Goal: Task Accomplishment & Management: Manage account settings

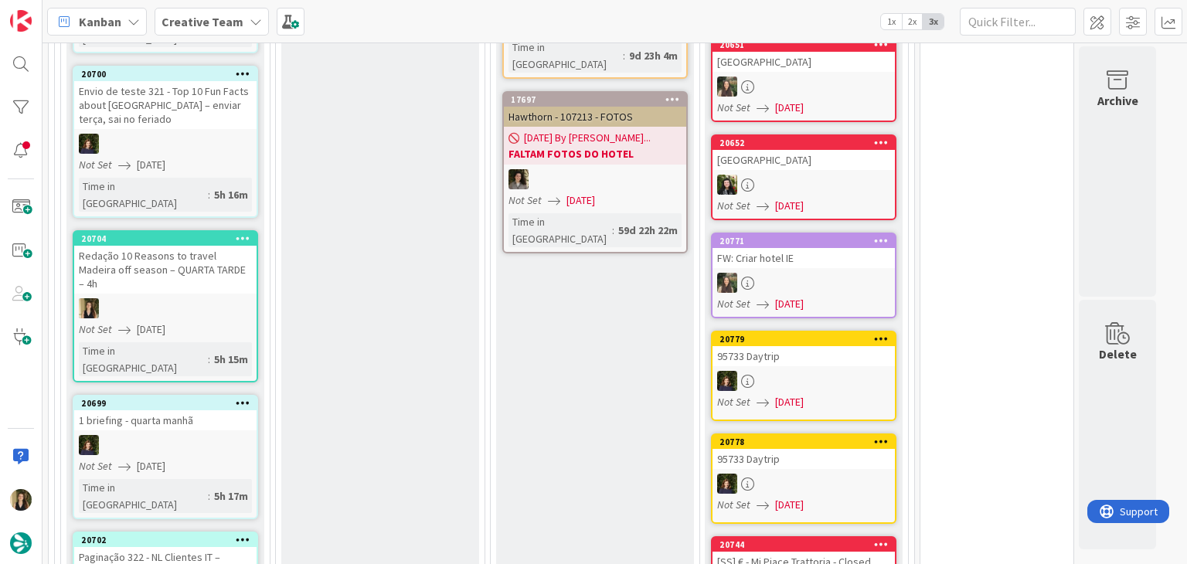
click at [212, 298] on div at bounding box center [165, 308] width 182 height 20
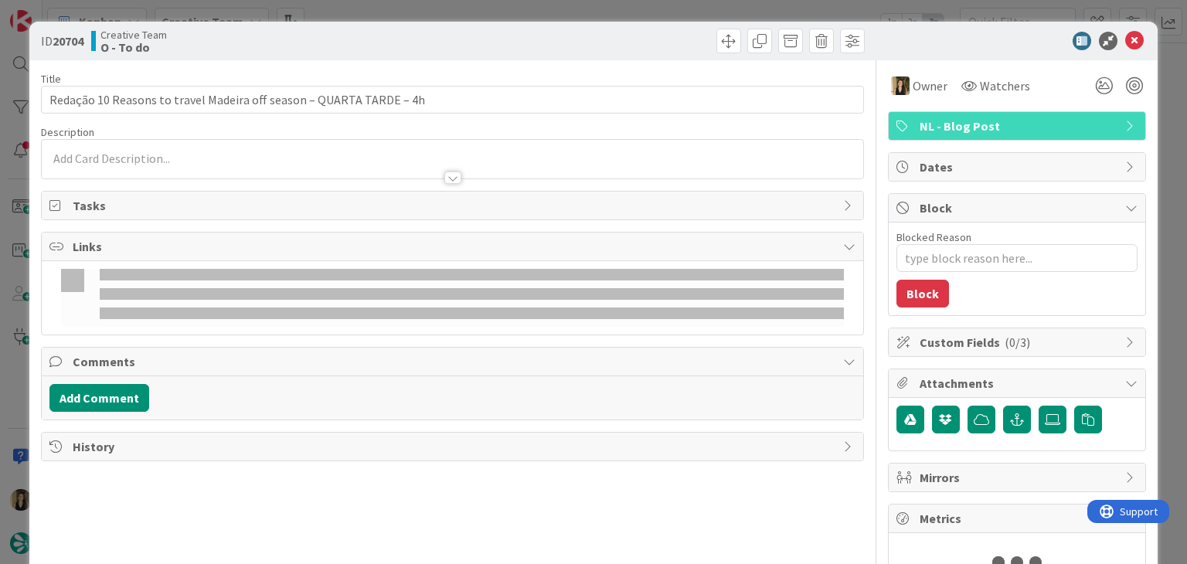
type textarea "x"
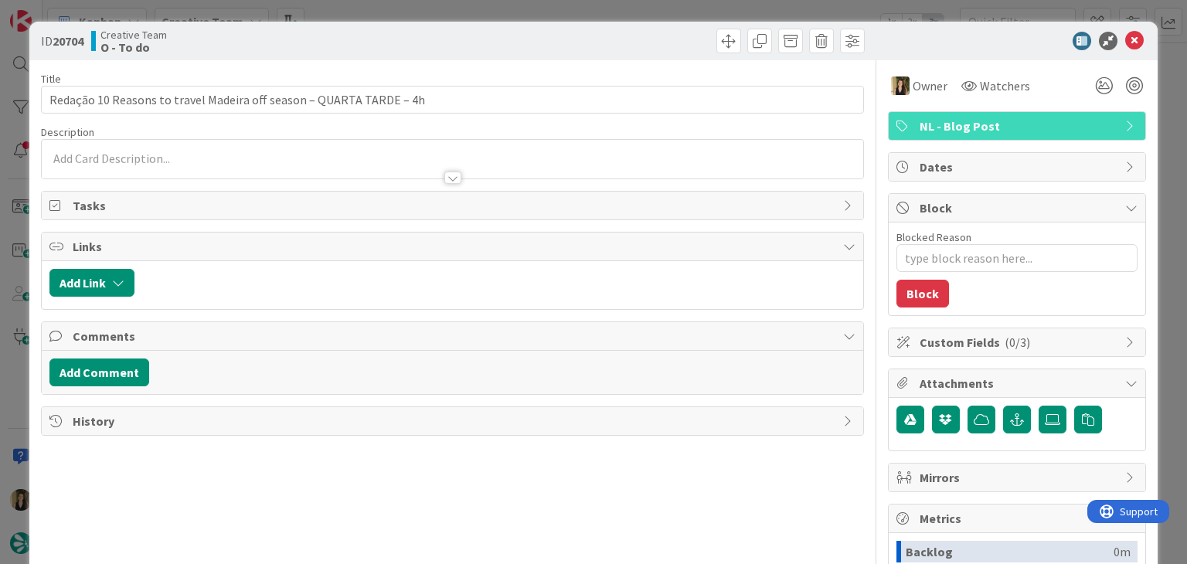
click at [199, 158] on p at bounding box center [451, 159] width 805 height 18
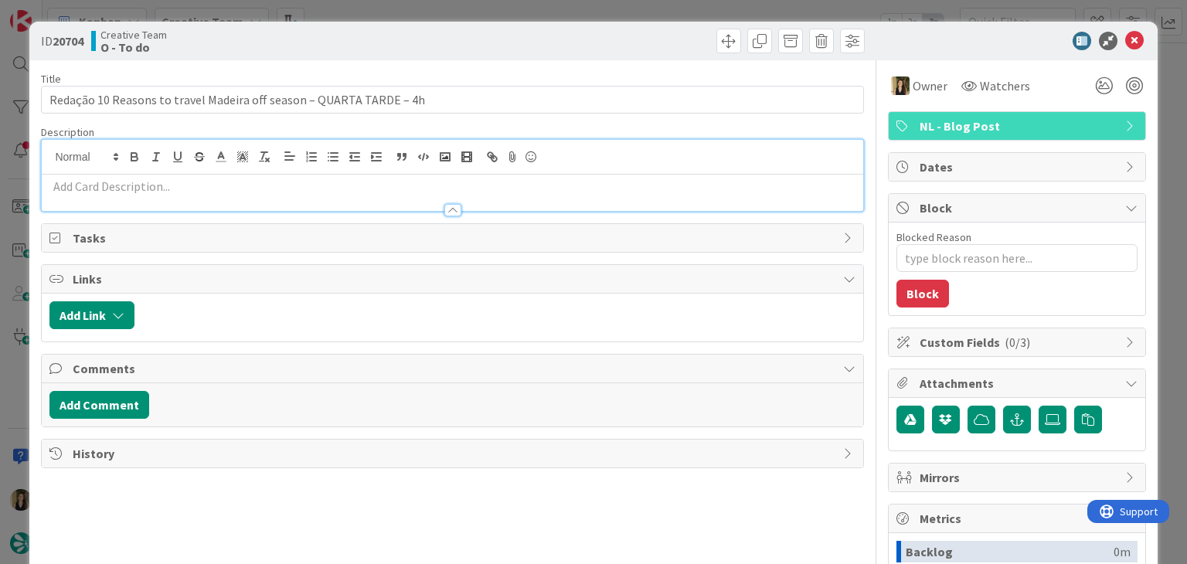
click at [209, 182] on p at bounding box center [451, 187] width 805 height 18
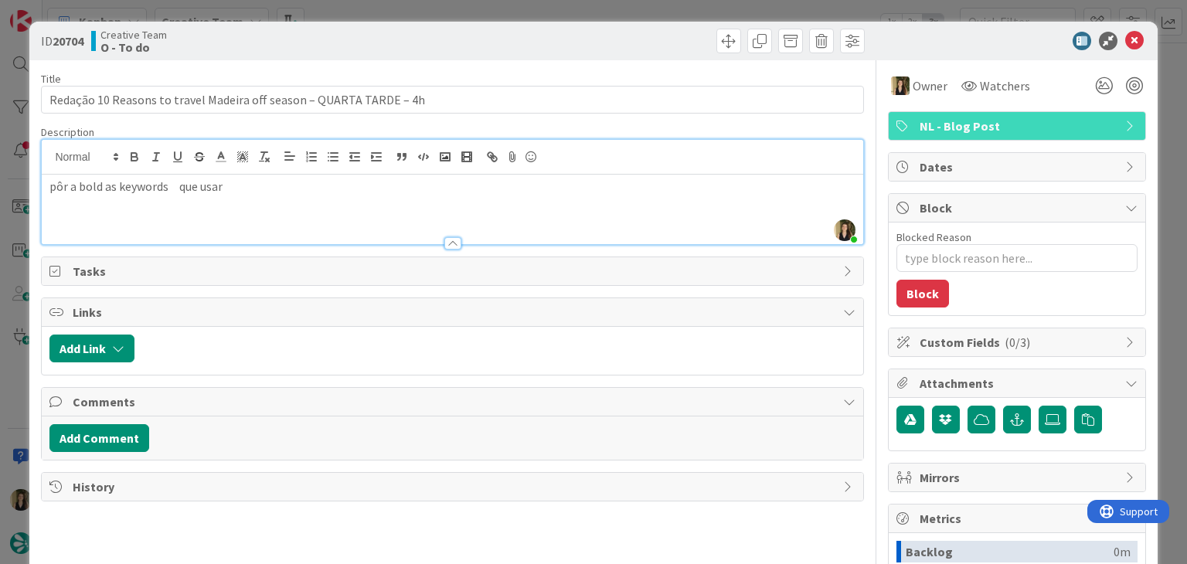
click at [178, 183] on p "pôr a bold as keywords que usar" at bounding box center [451, 187] width 805 height 18
click at [263, 183] on p "pôr a bold as keywords que usar" at bounding box center [451, 187] width 805 height 18
type textarea "x"
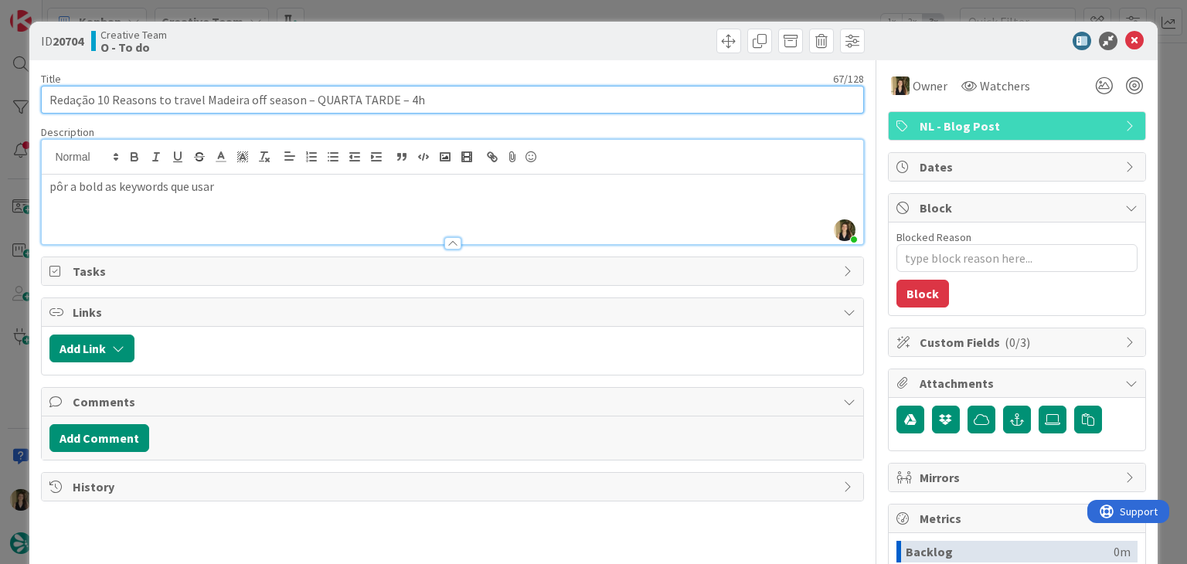
click at [96, 106] on input "Redação 10 Reasons to travel Madeira off season – QUARTA TARDE – 4h" at bounding box center [452, 100] width 822 height 28
type input "Redação #10 Reasons to travel Madeira off season – QUARTA TARDE – 4h"
type textarea "x"
type input "Redação #310 Reasons to travel Madeira off season – QUARTA TARDE – 4h"
type textarea "x"
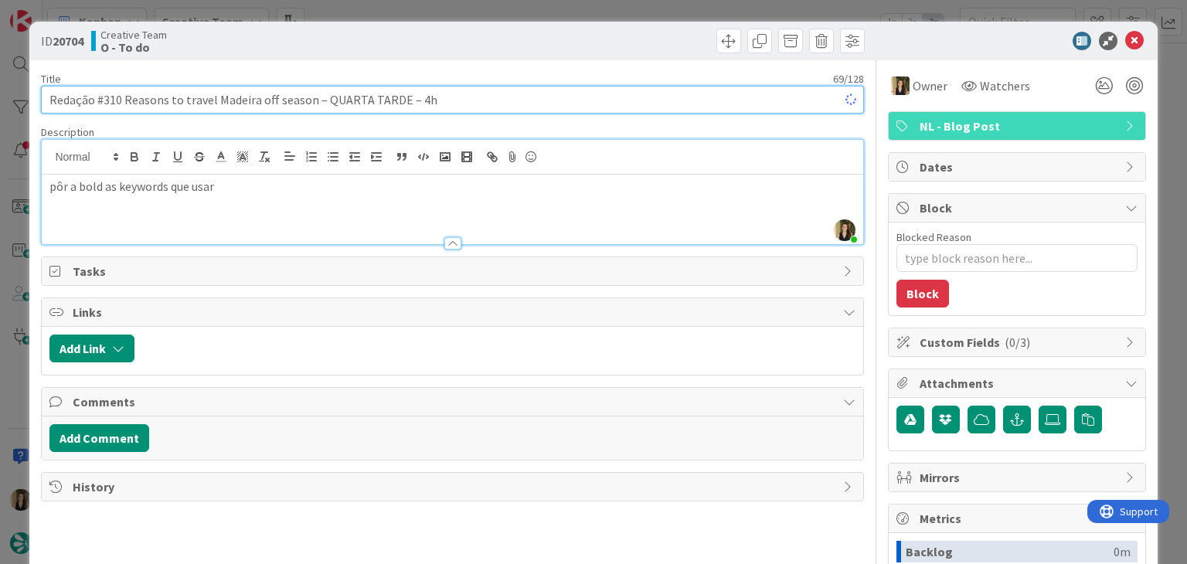
type input "Redação #3410 Reasons to travel Madeira off season – QUARTA TARDE – 4h"
type textarea "x"
type input "Redação #340 10 Reasons to travel [GEOGRAPHIC_DATA] off season – QUARTA TARDE –…"
type textarea "x"
type input "Redação #340 10 Reasons to travel [GEOGRAPHIC_DATA] off season – QUARTA TARDE –…"
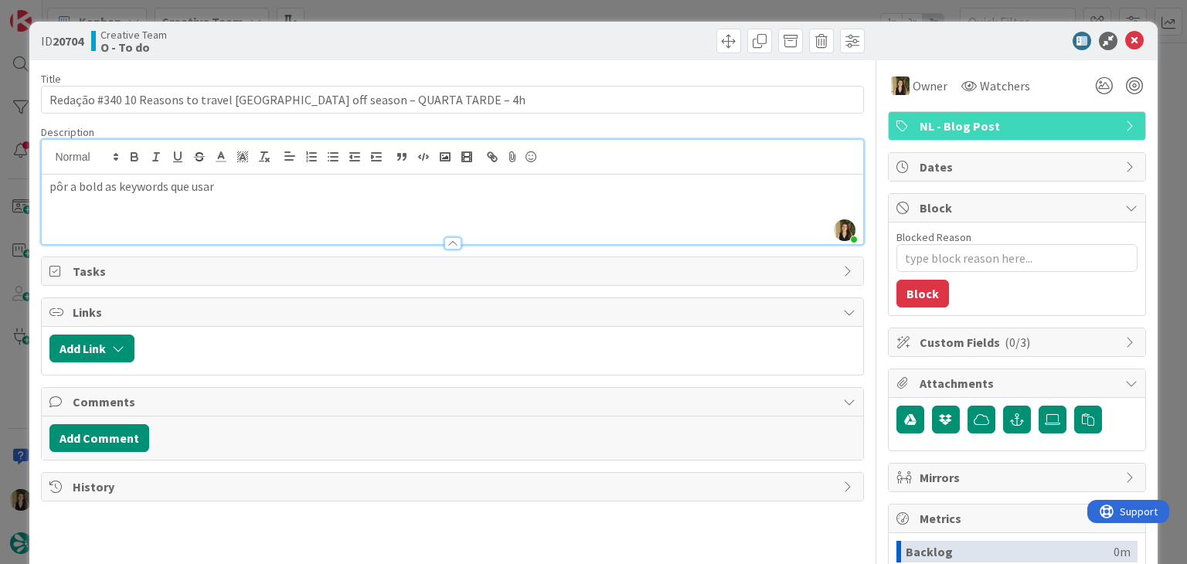
click at [396, 43] on div "Creative Team O - To do" at bounding box center [270, 41] width 358 height 25
click at [395, 8] on div "ID 20704 Creative Team O - To do Title 72 / 128 Redação #340 10 Reasons to trav…" at bounding box center [593, 282] width 1187 height 564
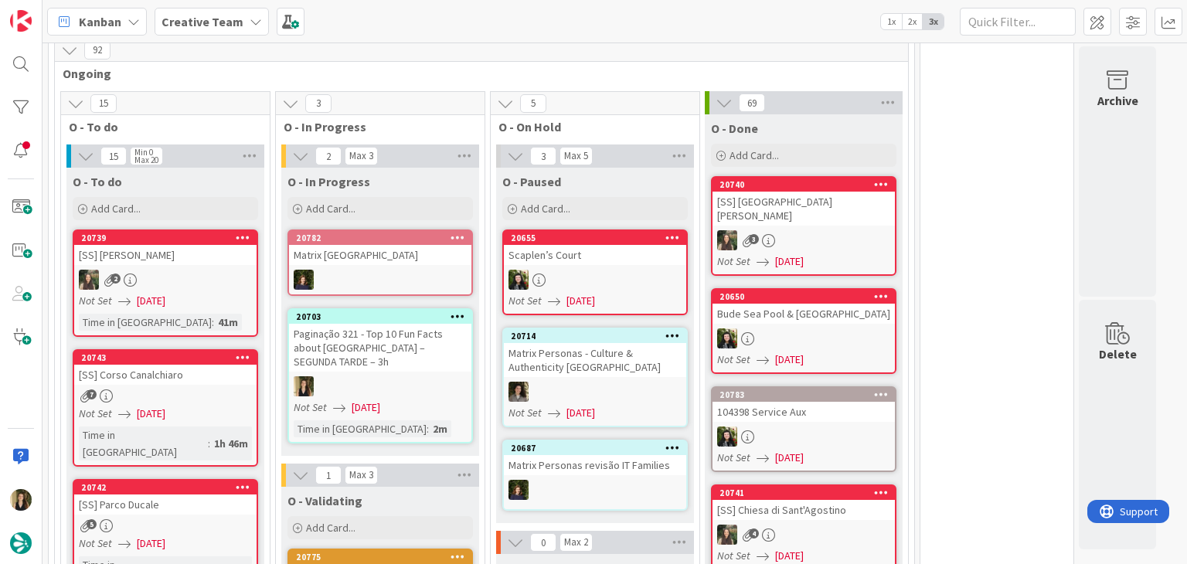
scroll to position [1034, 0]
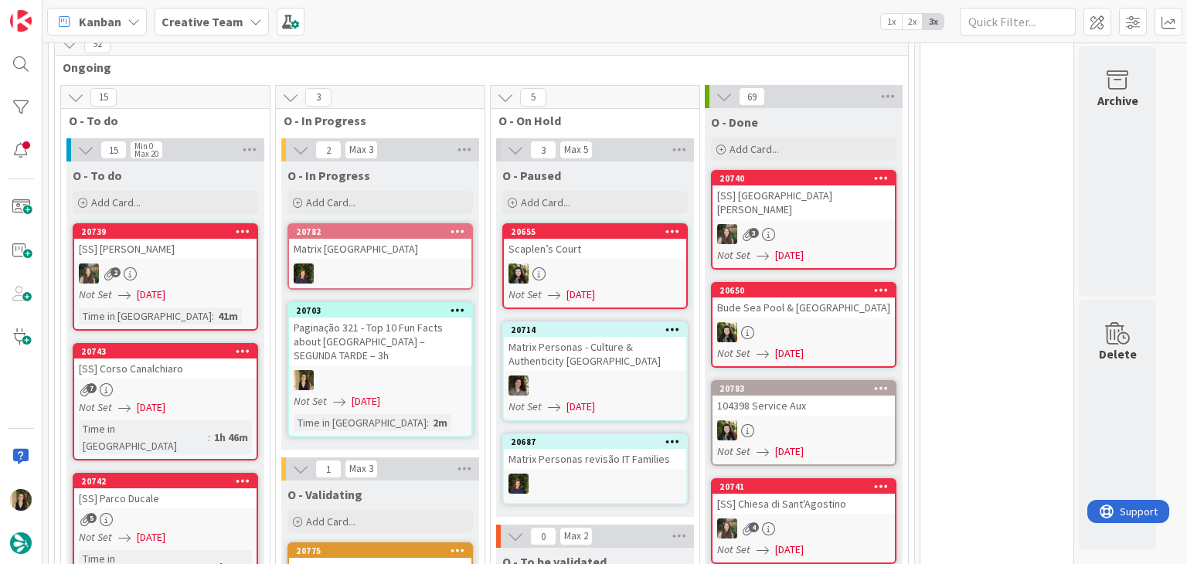
click at [413, 318] on div "Paginação 321 - Top 10 Fun Facts about [GEOGRAPHIC_DATA] – SEGUNDA TARDE – 3h" at bounding box center [380, 342] width 182 height 48
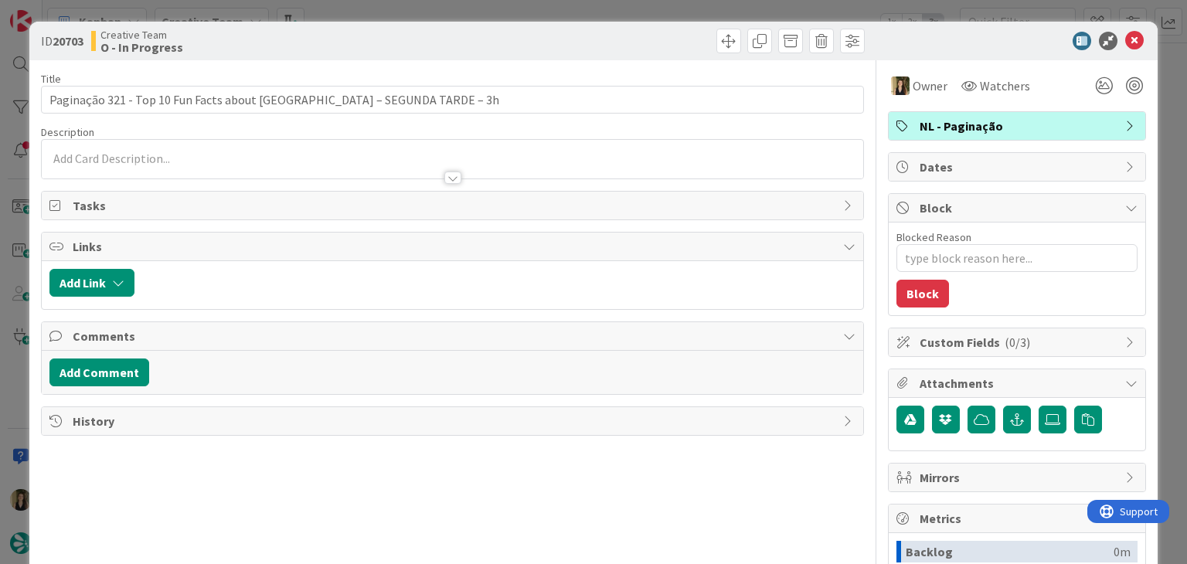
click at [460, 36] on div at bounding box center [661, 41] width 408 height 25
click at [419, 29] on div "Creative Team O - In Progress" at bounding box center [270, 41] width 358 height 25
click at [418, 12] on div "ID 20703 Creative Team O - In Progress Title 67 / 128 Paginação 321 - Top 10 Fu…" at bounding box center [593, 282] width 1187 height 564
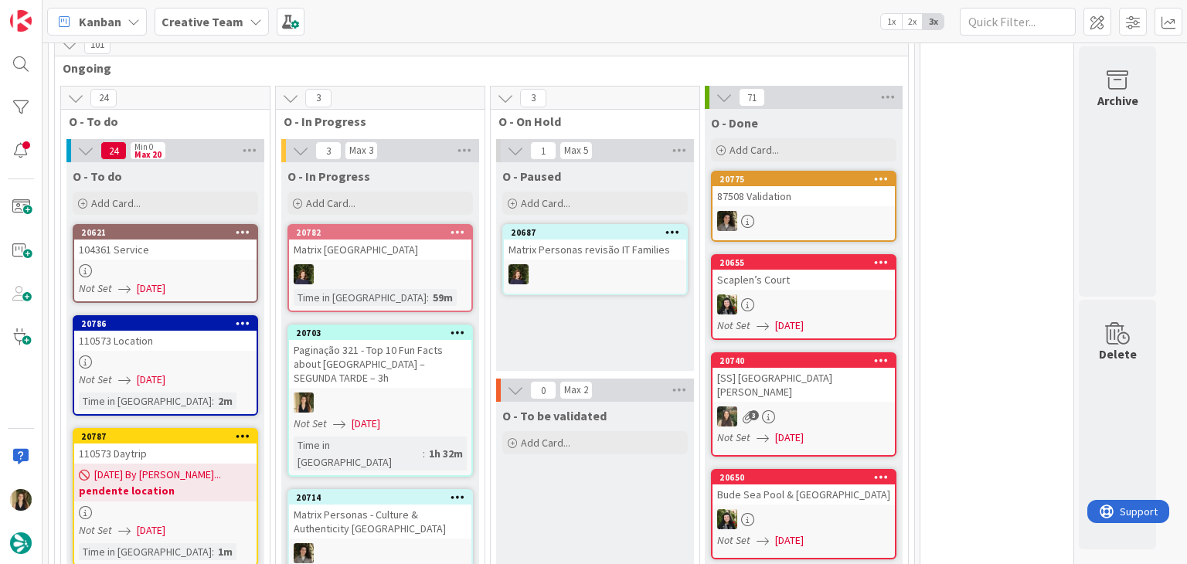
click at [430, 393] on div at bounding box center [380, 403] width 182 height 20
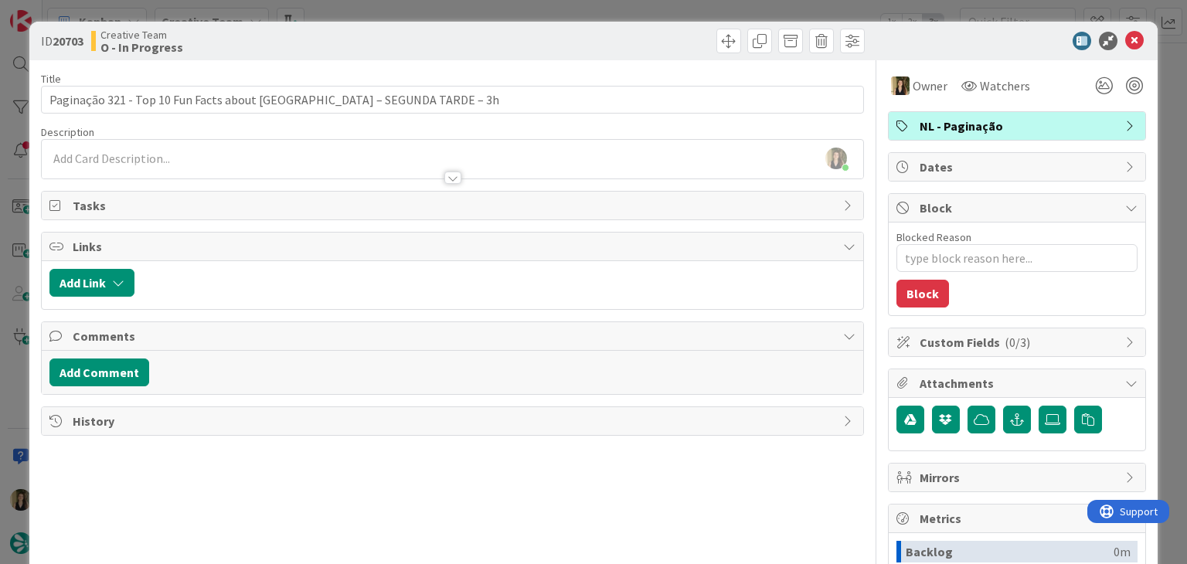
drag, startPoint x: 468, startPoint y: 20, endPoint x: 466, endPoint y: 10, distance: 10.3
click at [468, 19] on div "ID 20703 Creative Team O - In Progress Title 67 / 128 Paginação 321 - Top 10 Fu…" at bounding box center [593, 282] width 1187 height 564
type textarea "x"
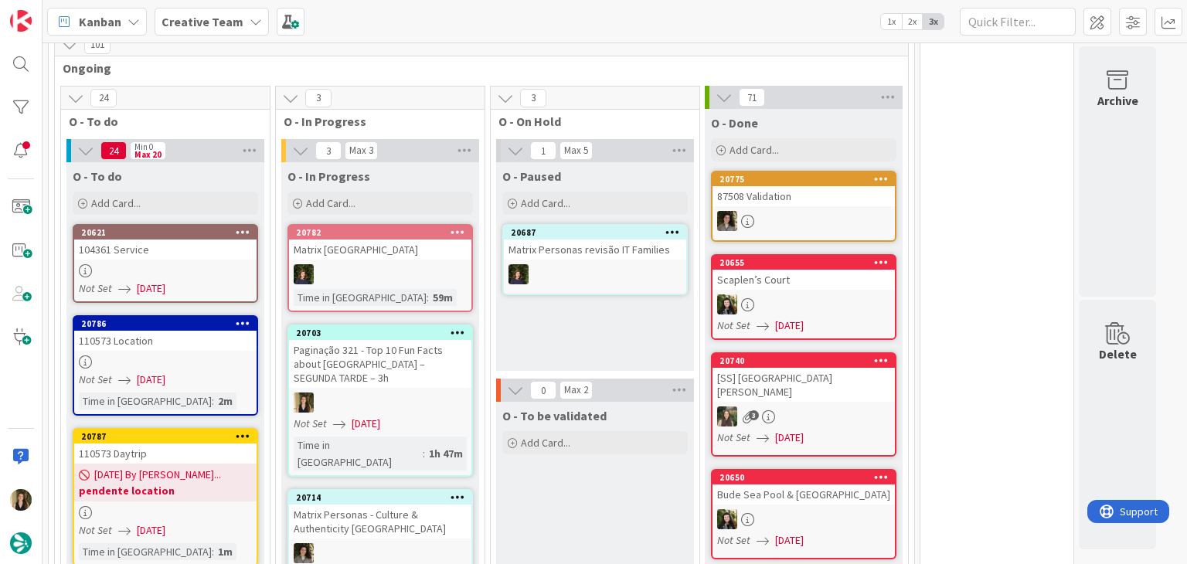
click at [467, 9] on div "Kanban Creative Team 1x 2x 3x" at bounding box center [615, 21] width 1144 height 43
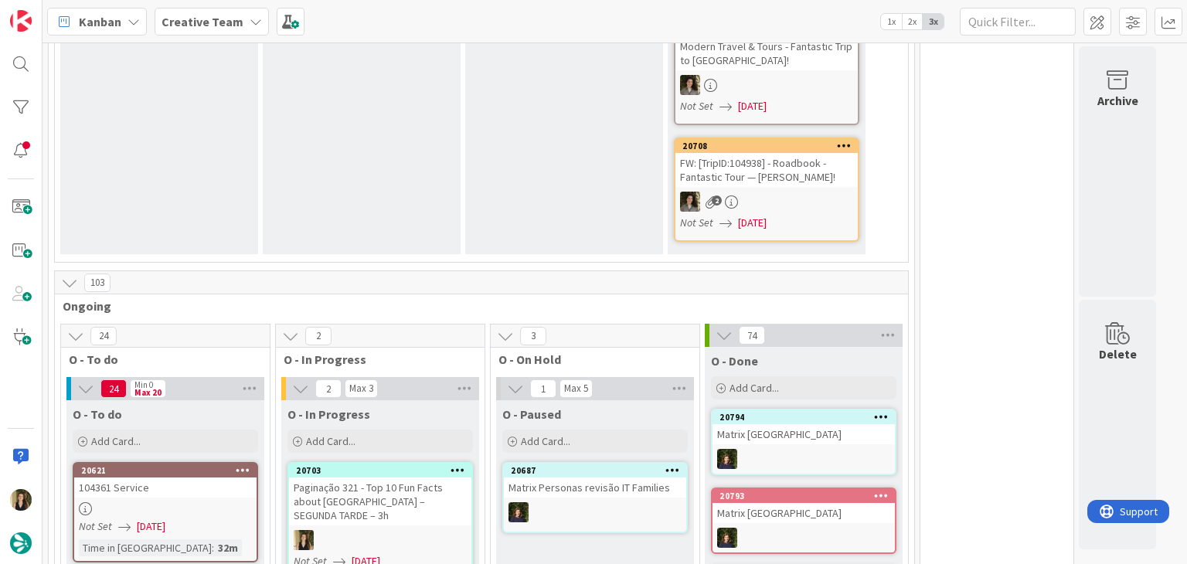
scroll to position [1314, 0]
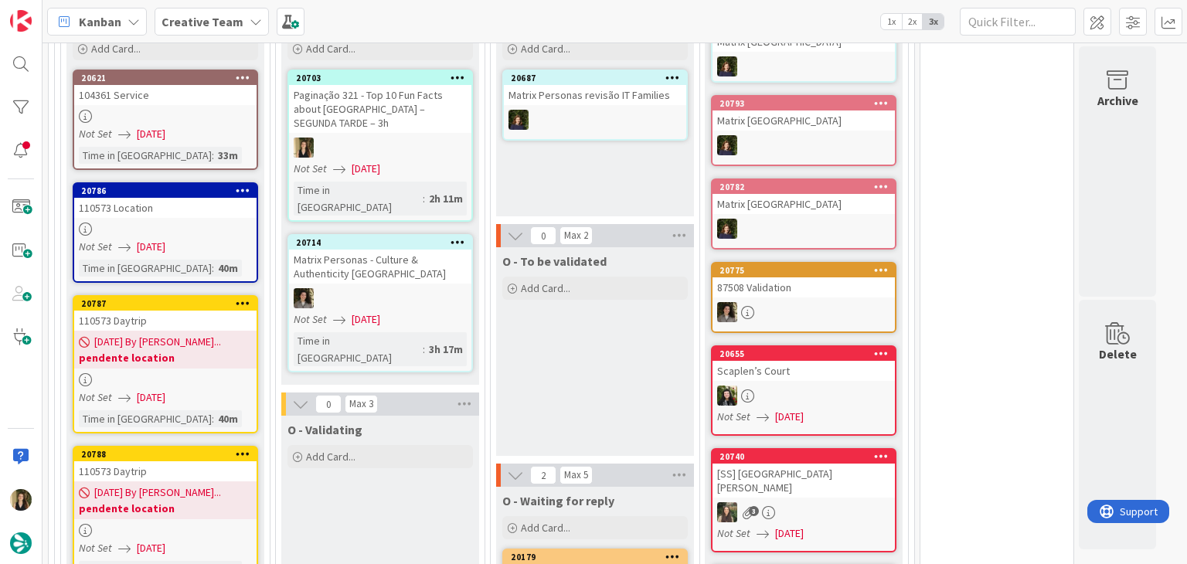
scroll to position [1468, 0]
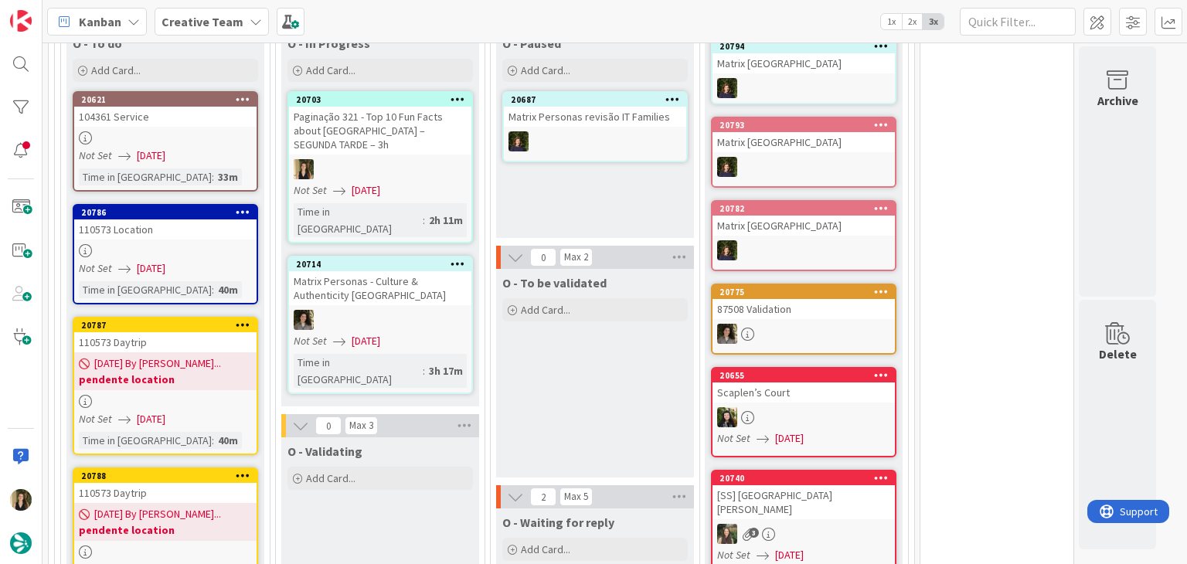
click at [538, 340] on div "O - To be validated Add Card..." at bounding box center [595, 373] width 198 height 209
click at [395, 121] on link "20703 Paginação 321 - Top 10 Fun Facts about [GEOGRAPHIC_DATA] – SEGUNDA TARDE …" at bounding box center [379, 167] width 185 height 152
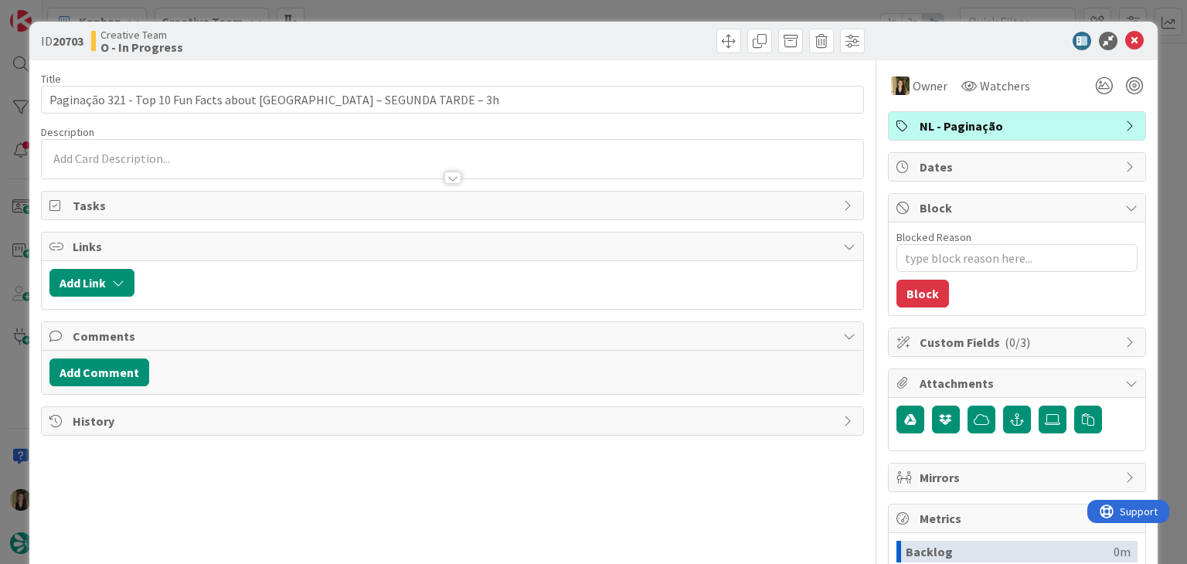
click at [612, 9] on div "ID 20703 Creative Team O - In Progress Title 67 / 128 Paginação 321 - Top 10 Fu…" at bounding box center [593, 282] width 1187 height 564
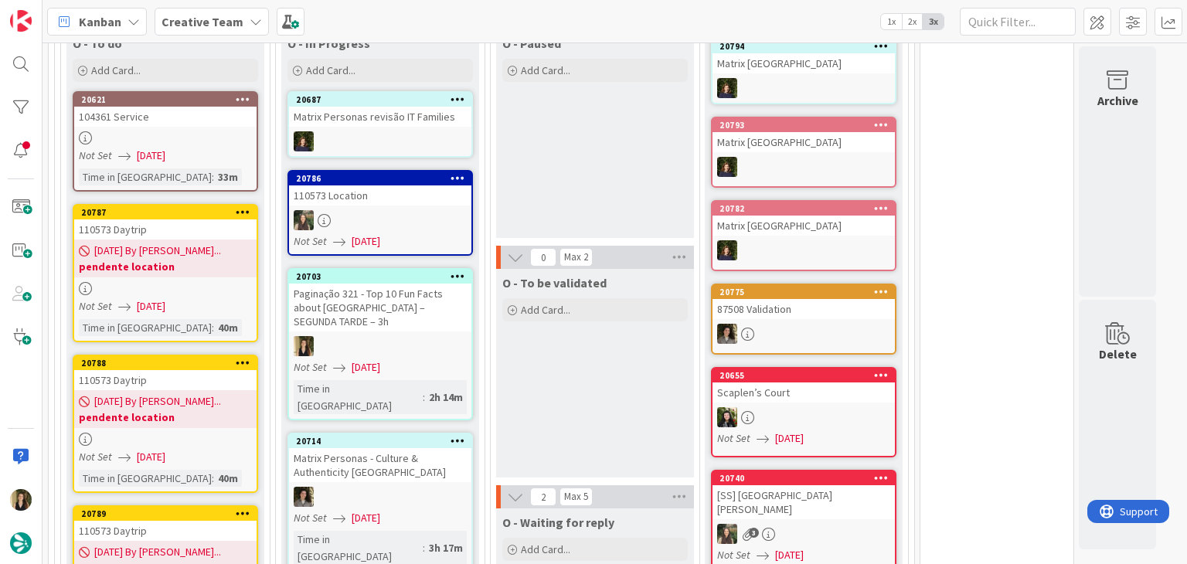
click at [572, 181] on div "O - Paused Add Card..." at bounding box center [595, 133] width 198 height 209
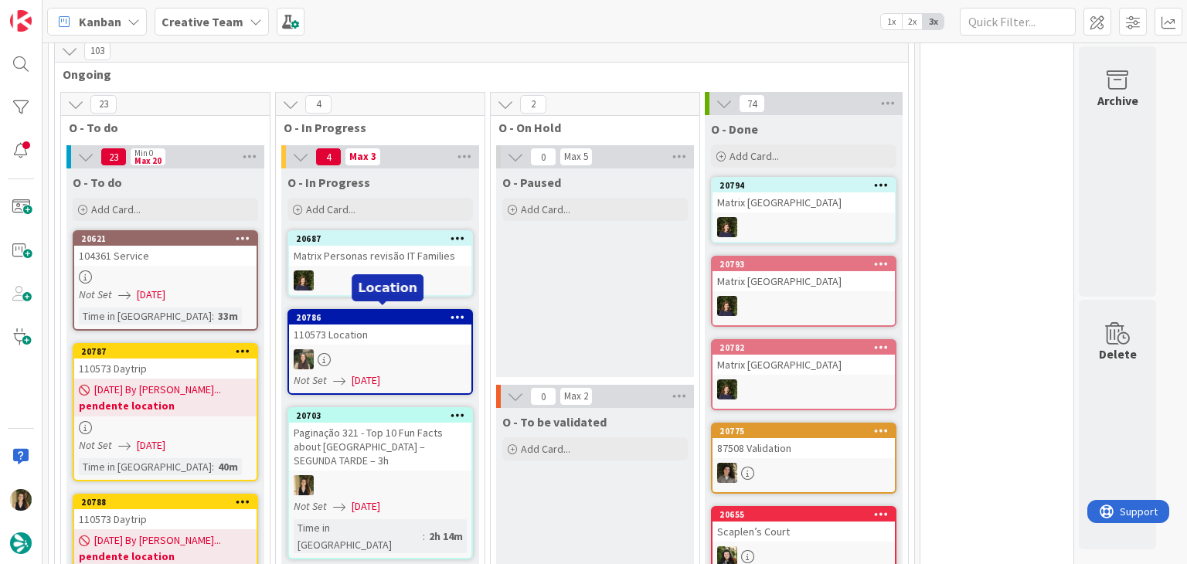
scroll to position [1314, 0]
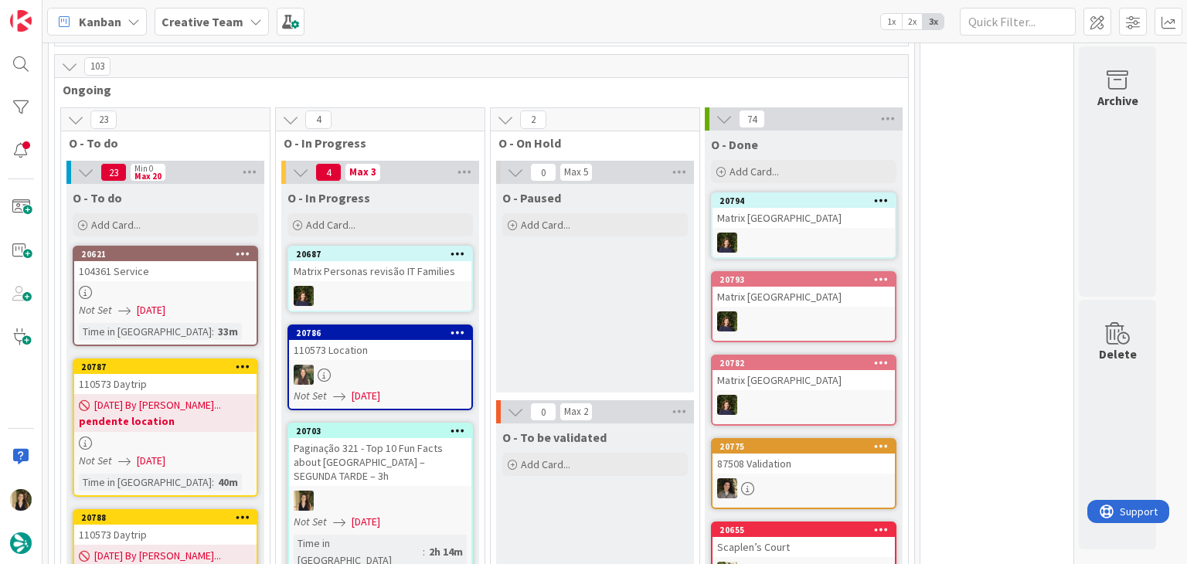
click at [191, 286] on div at bounding box center [165, 292] width 182 height 13
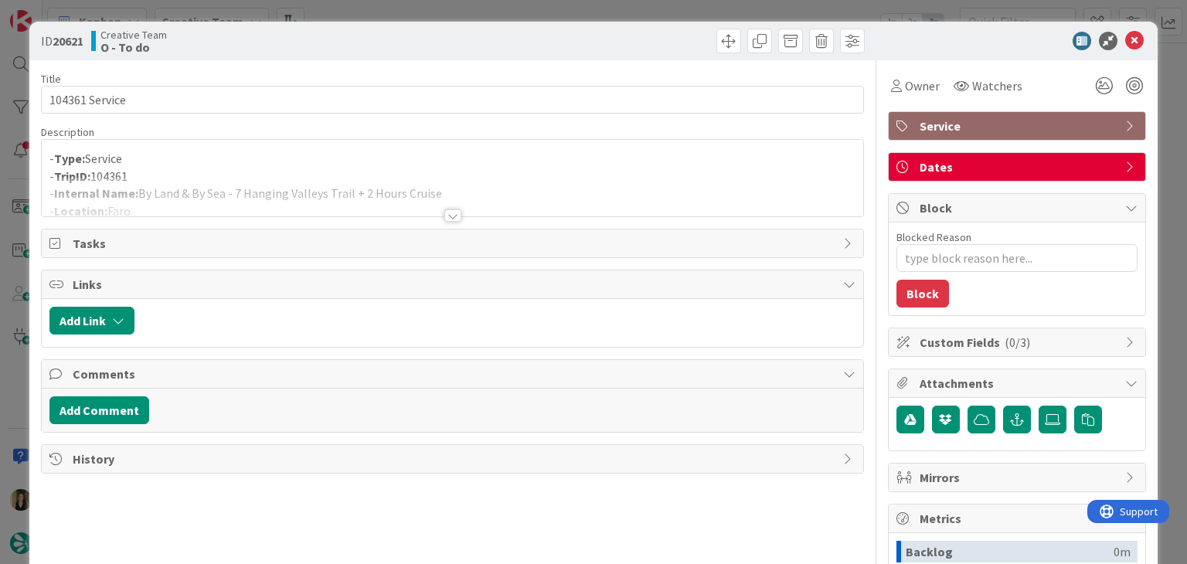
drag, startPoint x: 481, startPoint y: 28, endPoint x: 478, endPoint y: 11, distance: 17.4
click at [480, 25] on div "ID 20621 Creative Team O - To do" at bounding box center [592, 41] width 1127 height 39
click at [478, 10] on div "ID 20621 Creative Team O - To do Title 14 / 128 104361 Service Description - Ty…" at bounding box center [593, 282] width 1187 height 564
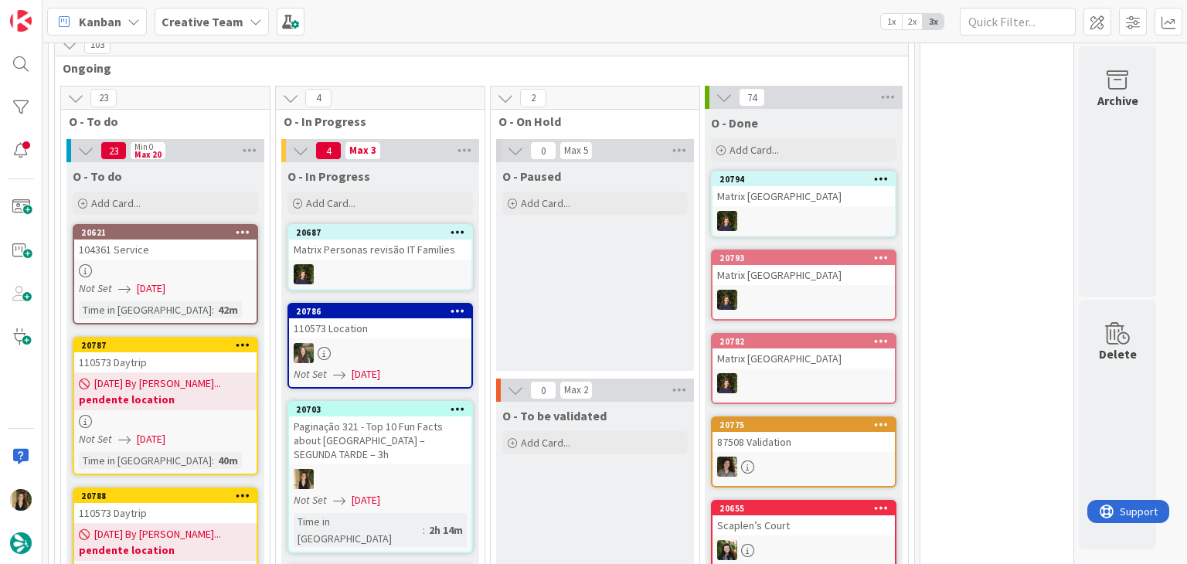
scroll to position [1777, 0]
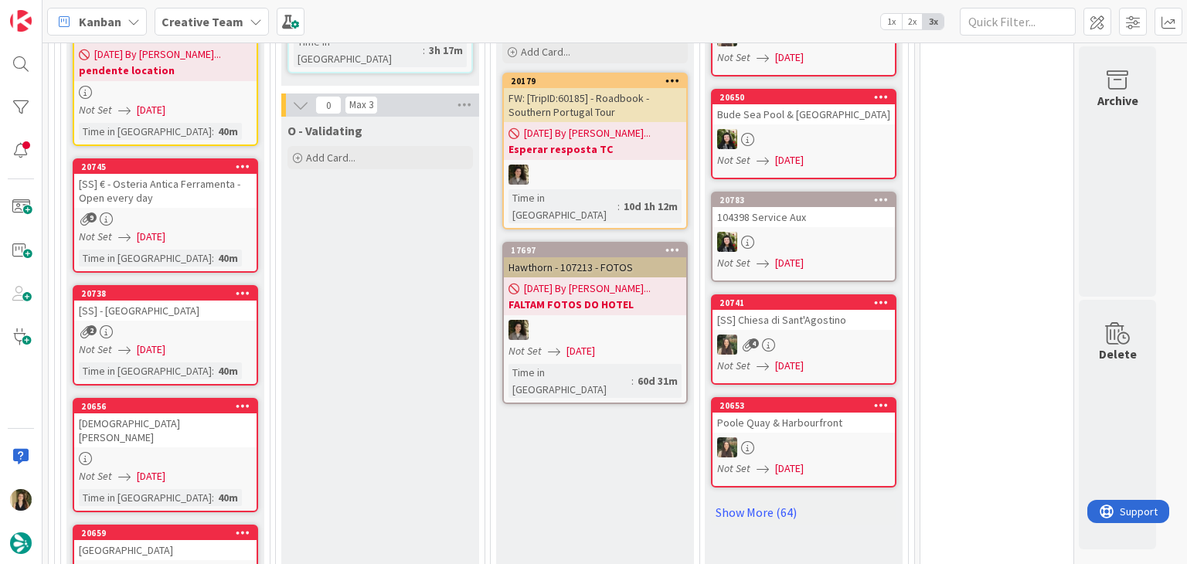
scroll to position [2009, 0]
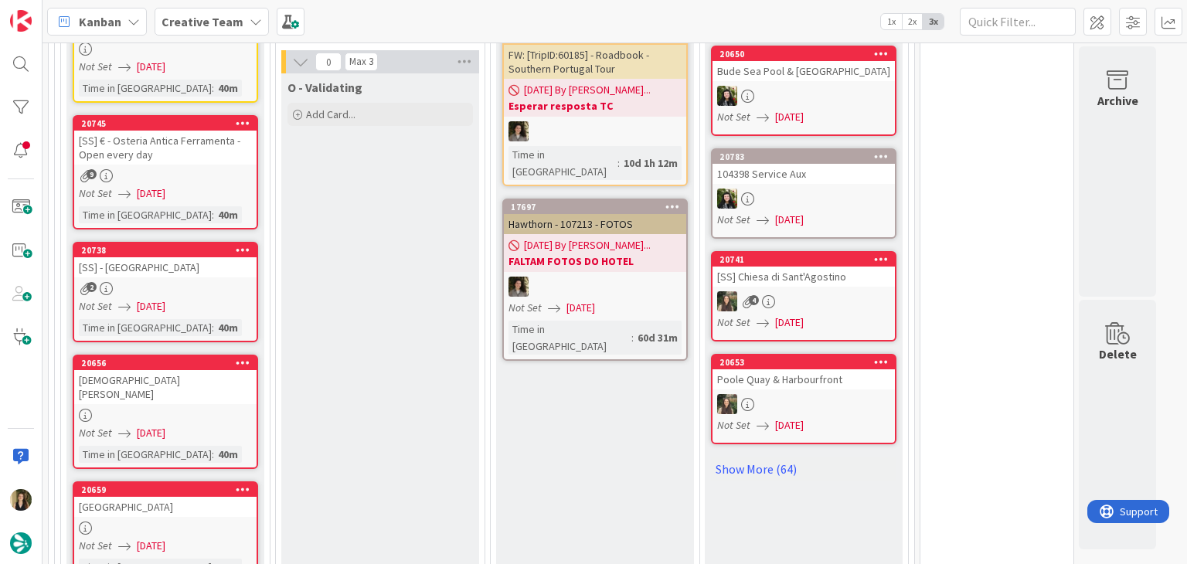
click at [244, 169] on div "9" at bounding box center [165, 175] width 182 height 13
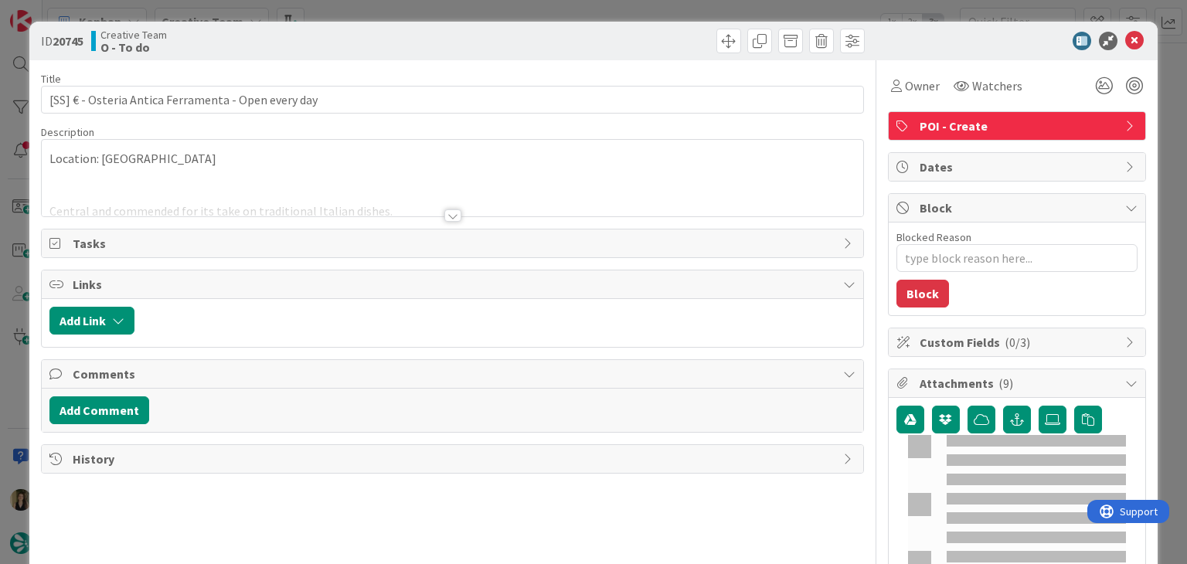
type textarea "x"
type input "[SS] € - Osteria Antica Ferramenta - Open every day"
type textarea "x"
type input "[SS] € - Osteria Antica Ferramenta - Open every day"
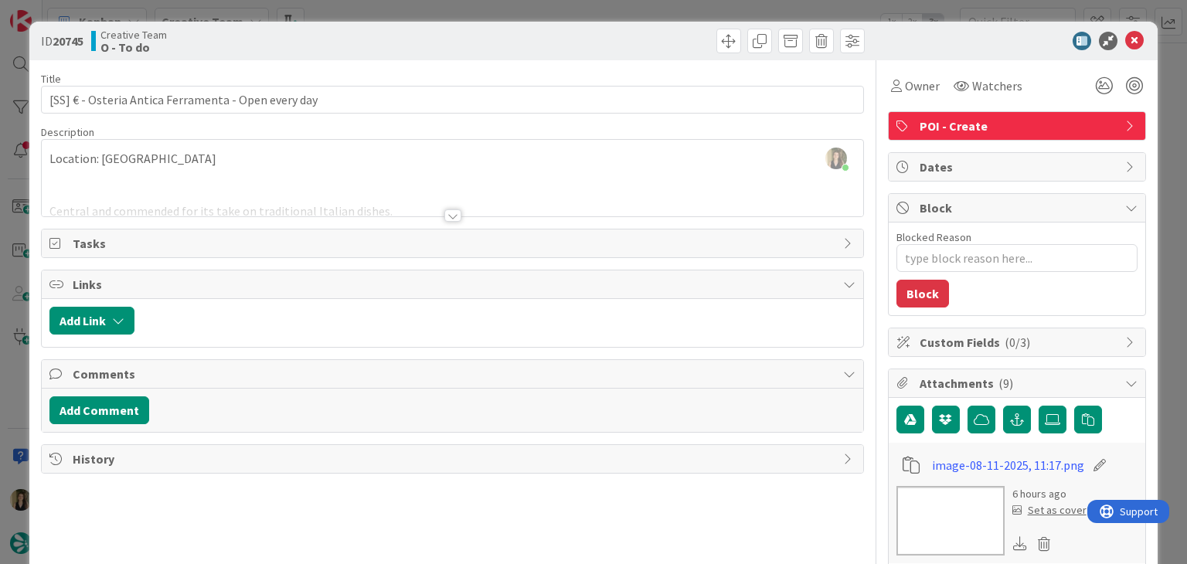
click at [444, 215] on div at bounding box center [452, 215] width 17 height 12
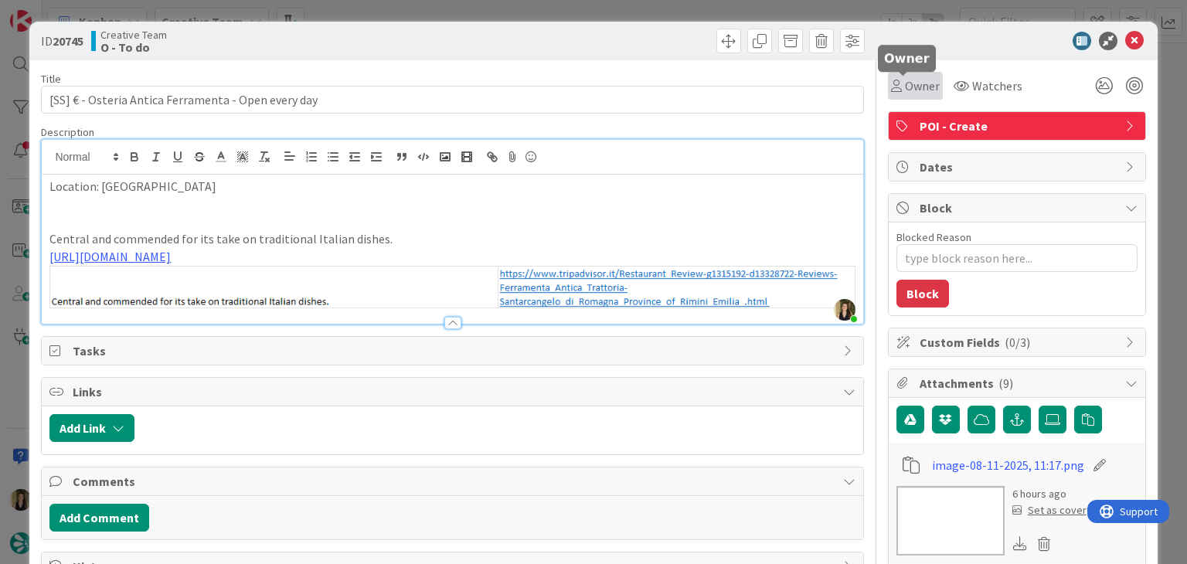
click at [905, 83] on span "Owner" at bounding box center [922, 86] width 35 height 19
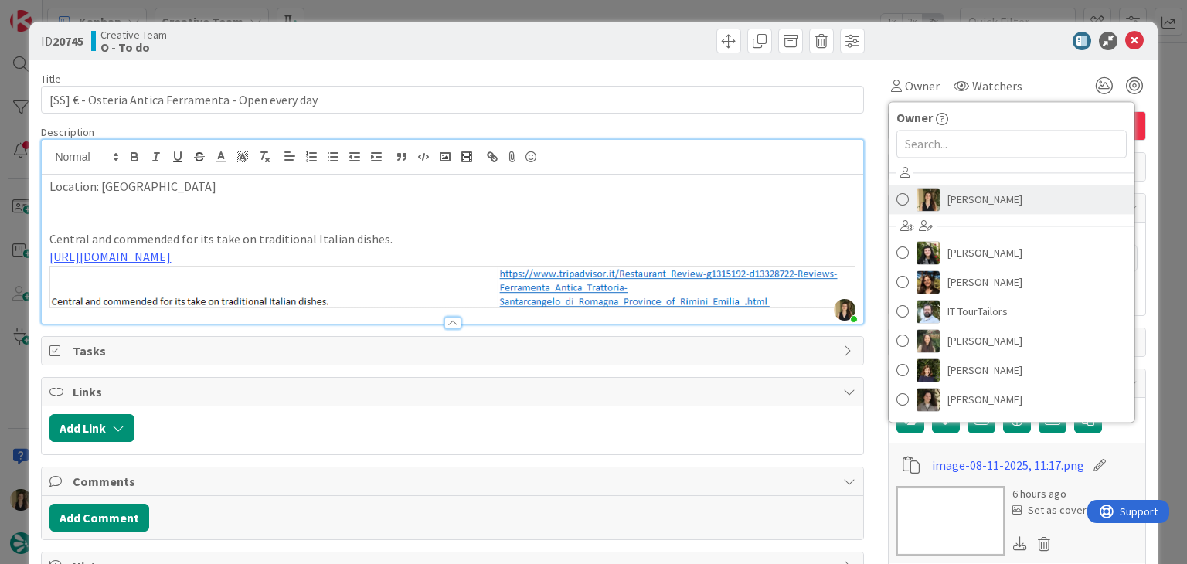
click at [955, 197] on span "[PERSON_NAME]" at bounding box center [984, 199] width 75 height 23
type textarea "x"
type input "[SS] € - Osteria Antica Ferramenta - Open every day"
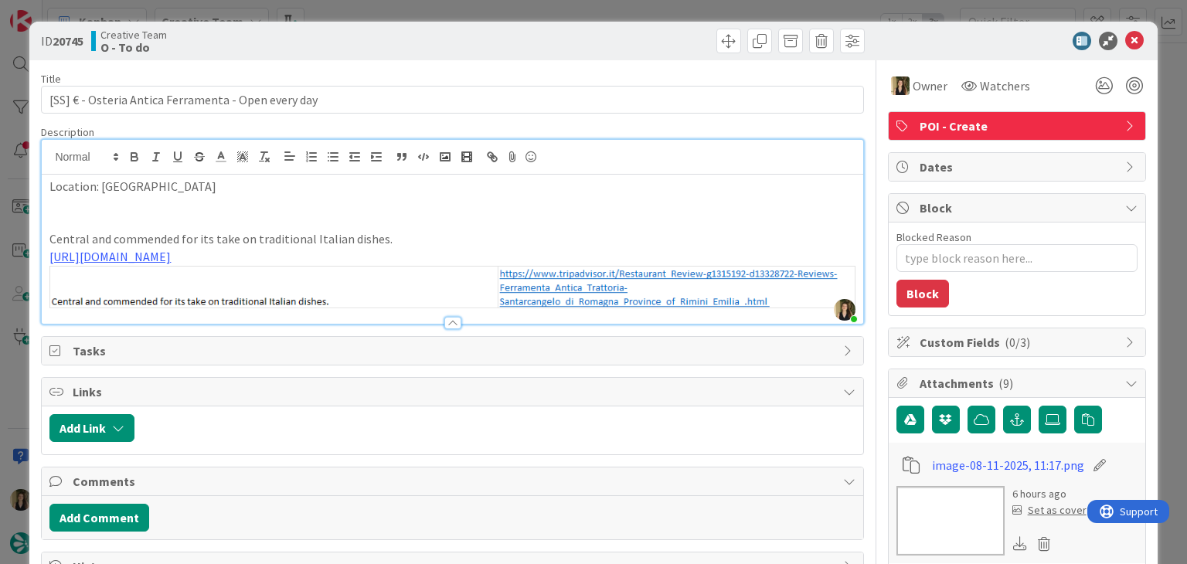
type textarea "x"
type input "[SS] € - Osteria Antica Ferramenta - Open every day"
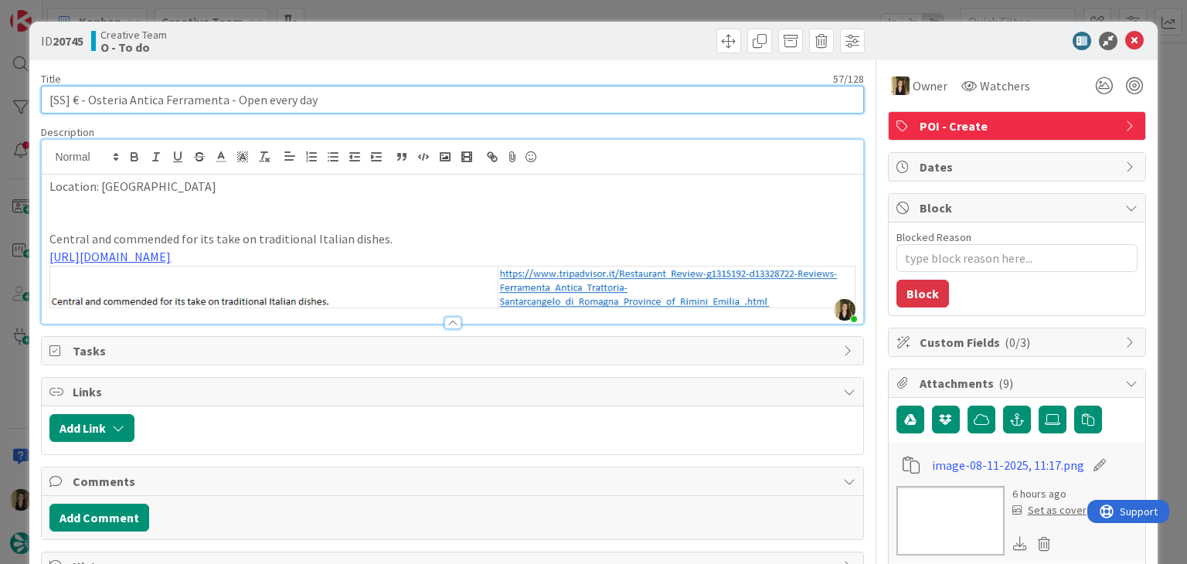
drag, startPoint x: 342, startPoint y: 100, endPoint x: 39, endPoint y: 95, distance: 302.2
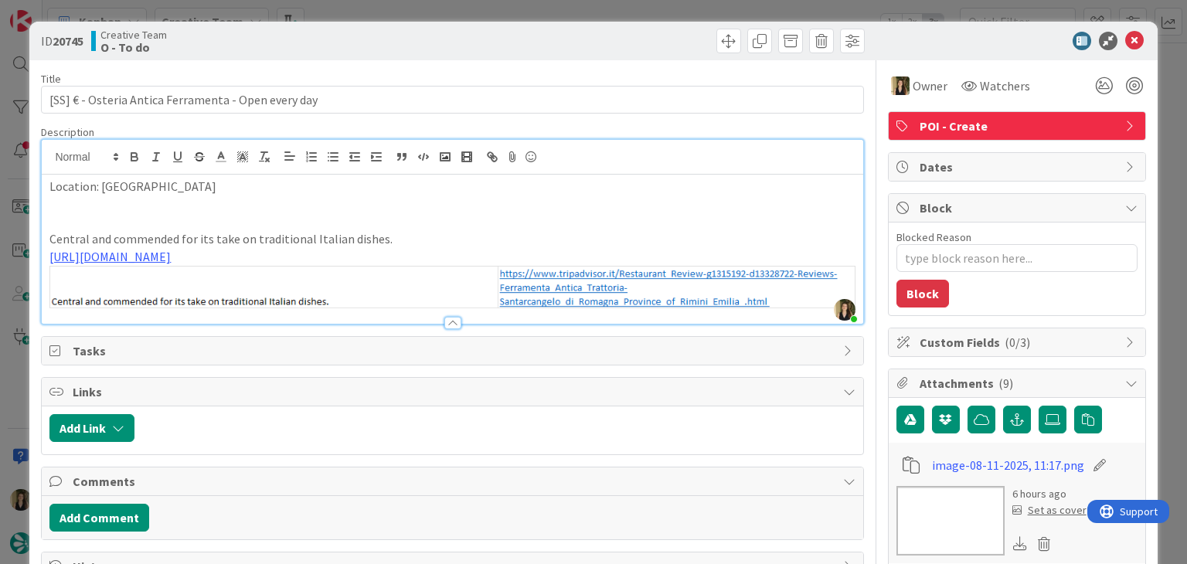
click at [713, 10] on div "ID 20745 Creative Team O - To do Title 57 / 128 [SS] € - Osteria Antica Ferrame…" at bounding box center [593, 282] width 1187 height 564
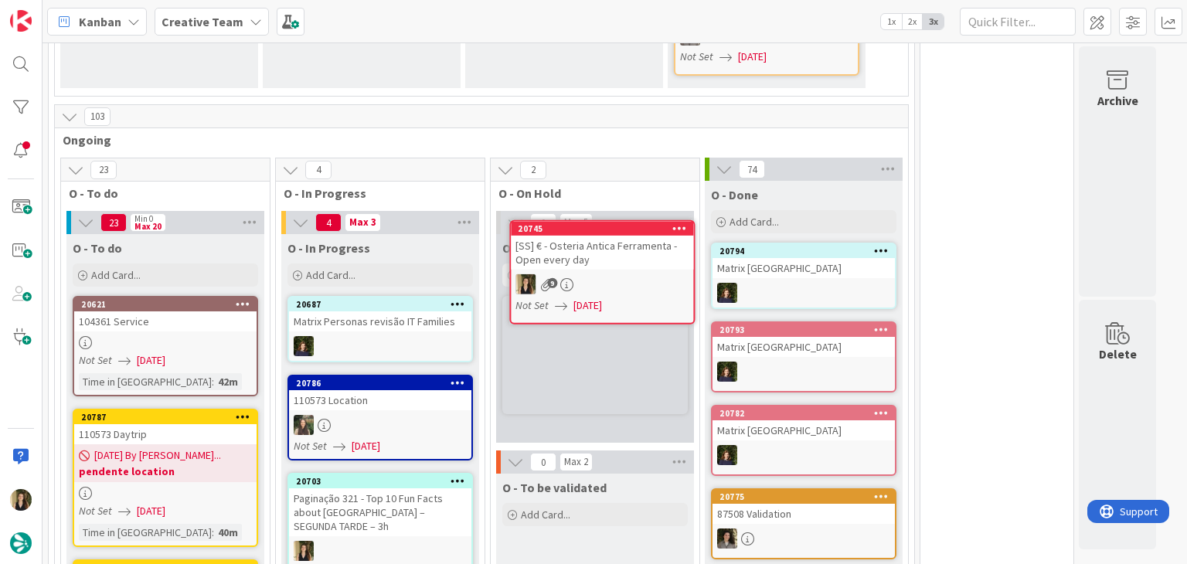
scroll to position [1263, 0]
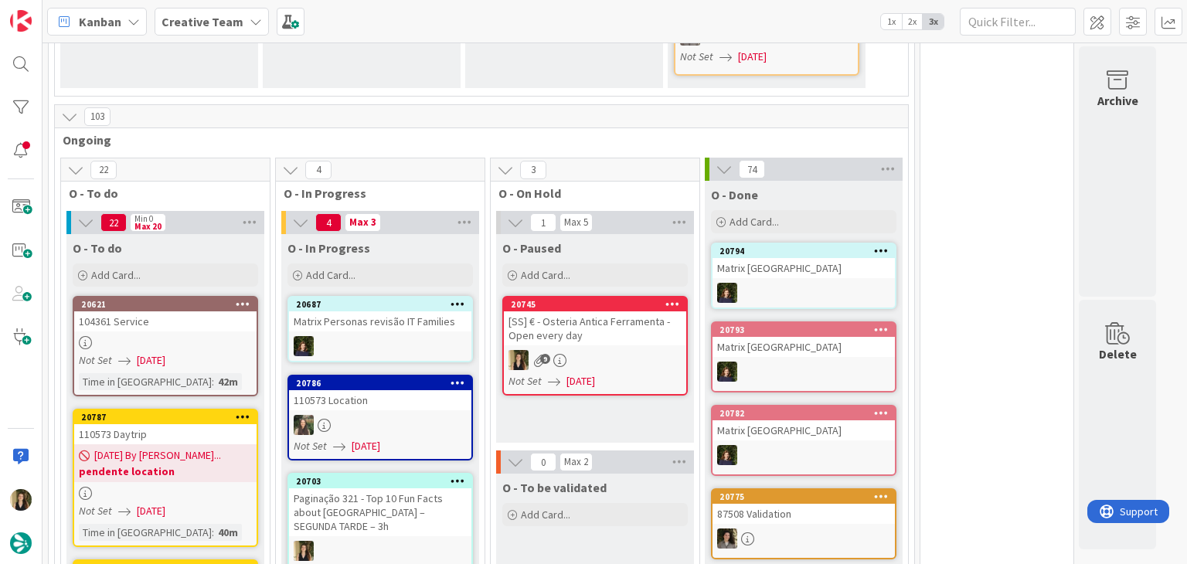
click at [606, 350] on div "9" at bounding box center [595, 360] width 182 height 20
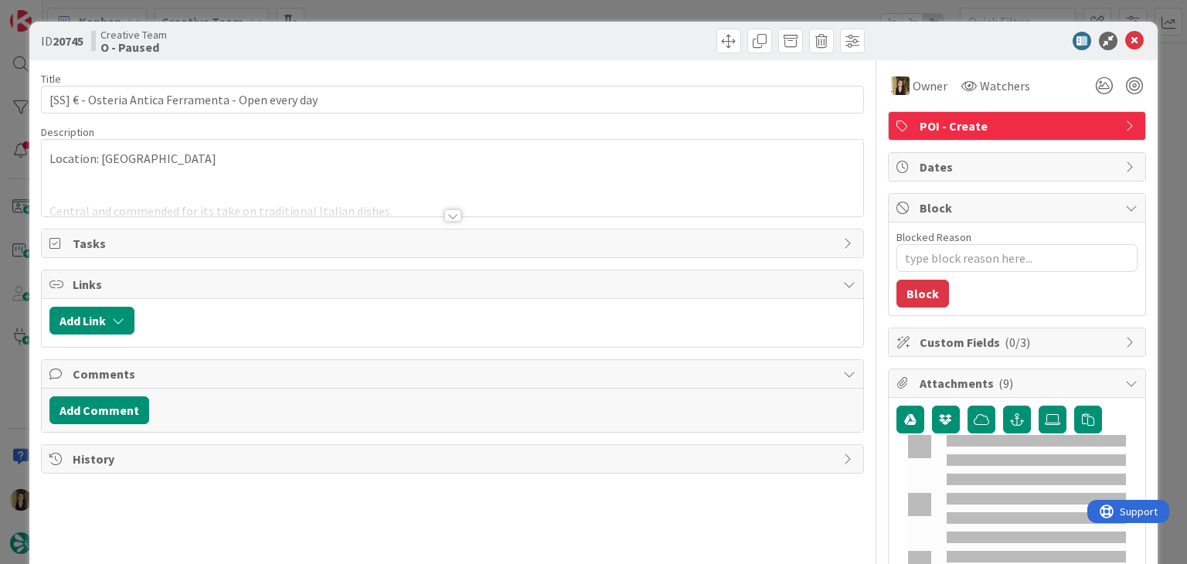
type textarea "x"
type input "[SS] € - Osteria Antica Ferramenta - Open every day"
type textarea "x"
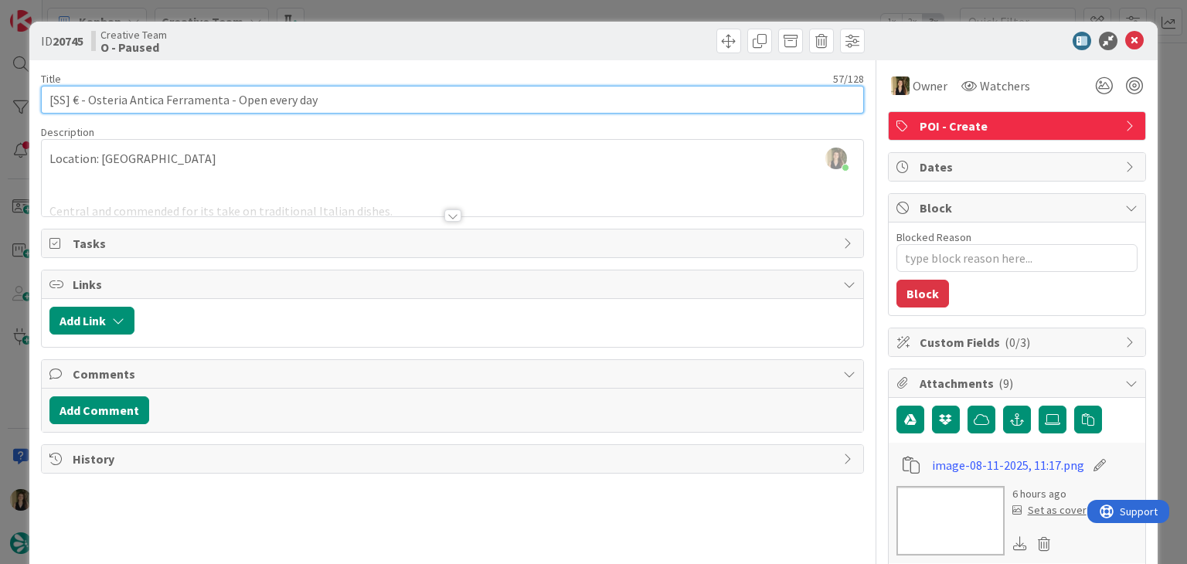
drag, startPoint x: 372, startPoint y: 87, endPoint x: 348, endPoint y: 103, distance: 28.5
click at [94, 103] on input "[SS] € - Osteria Antica Ferramenta - Open every day" at bounding box center [452, 100] width 822 height 28
click at [332, 100] on input "[SS] € - Osteria Antica Ferramenta - Open every day" at bounding box center [452, 100] width 822 height 28
click at [266, 97] on input "[SS] € - Osteria Antica Ferramenta - Open every day" at bounding box center [452, 100] width 822 height 28
type input "[SS] € - Osteria Antica Ferramenta - Open Every day"
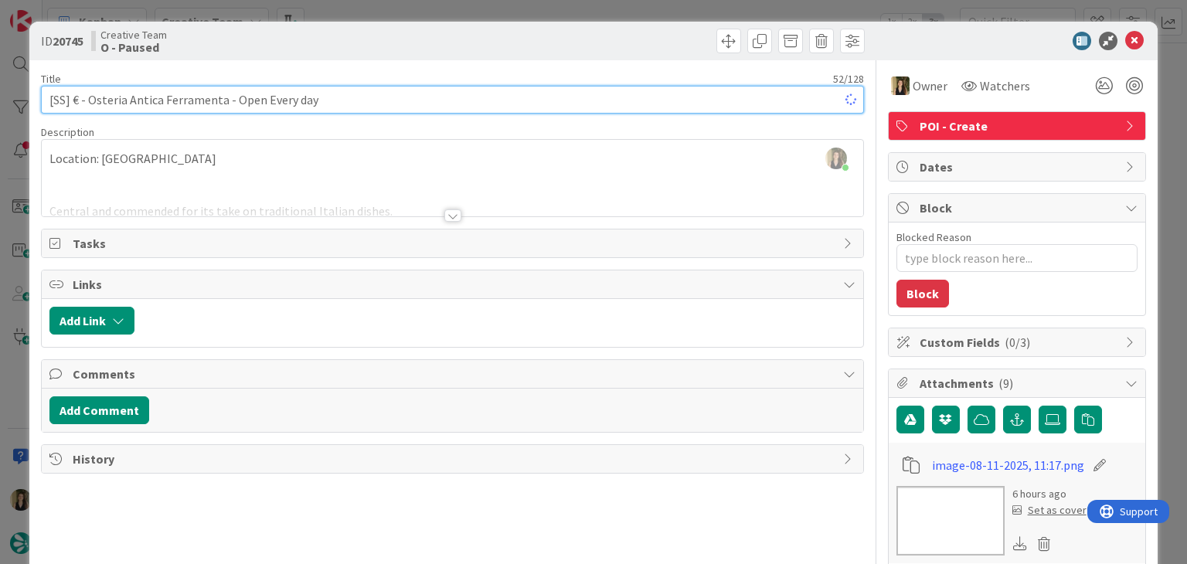
type textarea "x"
drag, startPoint x: 345, startPoint y: 102, endPoint x: 34, endPoint y: 94, distance: 310.8
type input "[SS] € - Osteria Antica Ferramenta - Open Every day"
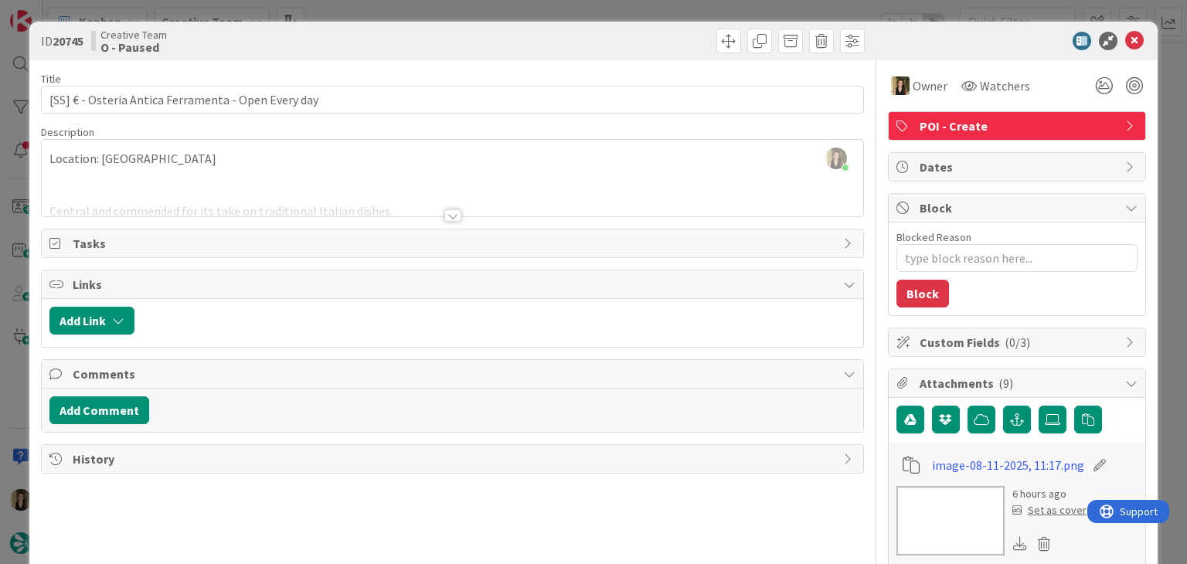
click at [257, 167] on div "Sofia Palma joined 8 m ago Location: Modena Central and commended for its take …" at bounding box center [452, 178] width 821 height 77
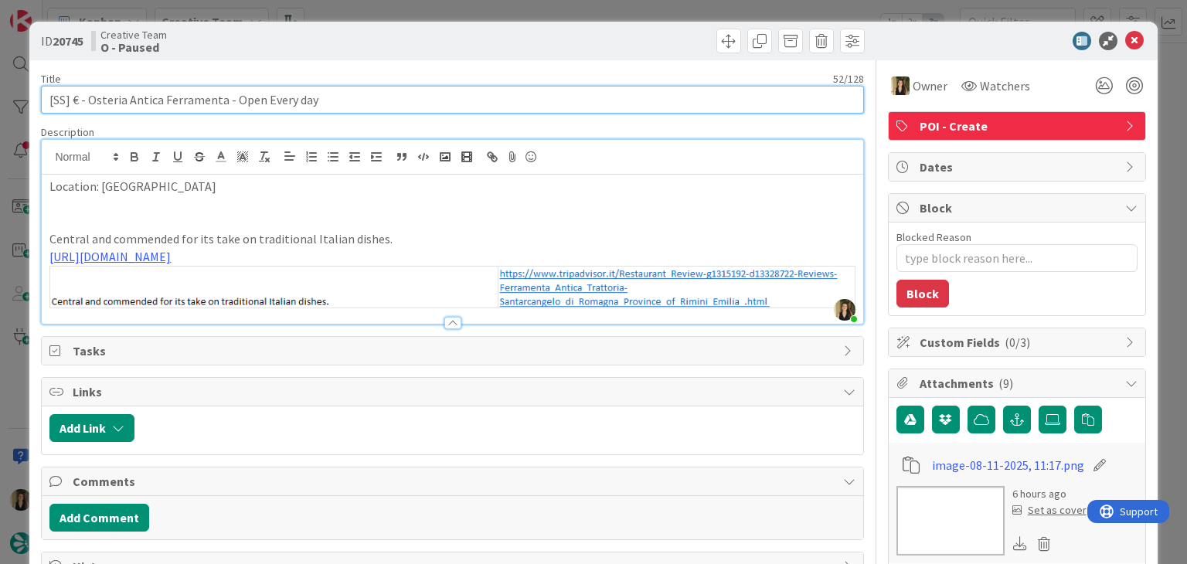
drag, startPoint x: 221, startPoint y: 101, endPoint x: 116, endPoint y: 94, distance: 105.4
click at [90, 97] on input "[SS] € - Osteria Antica Ferramenta - Open Every day" at bounding box center [452, 100] width 822 height 28
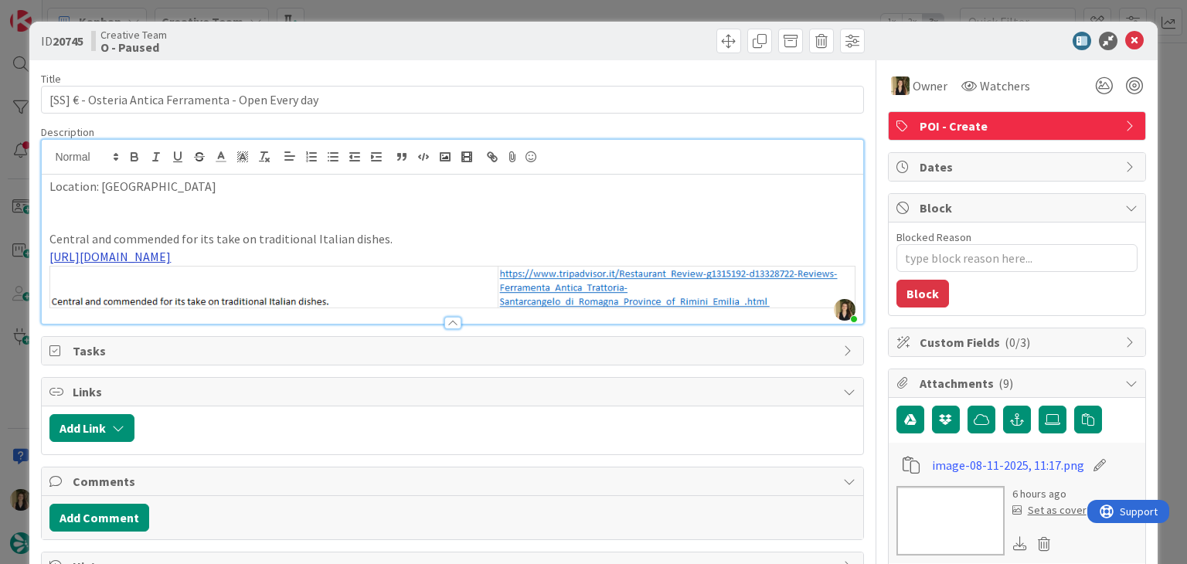
click at [171, 260] on link "https://www.tripadvisor.it/Restaurant_Review-g1315192-d13328722-Reviews-Ferrame…" at bounding box center [109, 256] width 121 height 15
click at [296, 308] on link "https://www.tripadvisor.it/Restaurant_Review-g1315192-d13328722-Reviews-Ferrame…" at bounding box center [287, 304] width 106 height 20
click at [446, 223] on p at bounding box center [451, 222] width 805 height 18
click at [448, 206] on p at bounding box center [451, 205] width 805 height 18
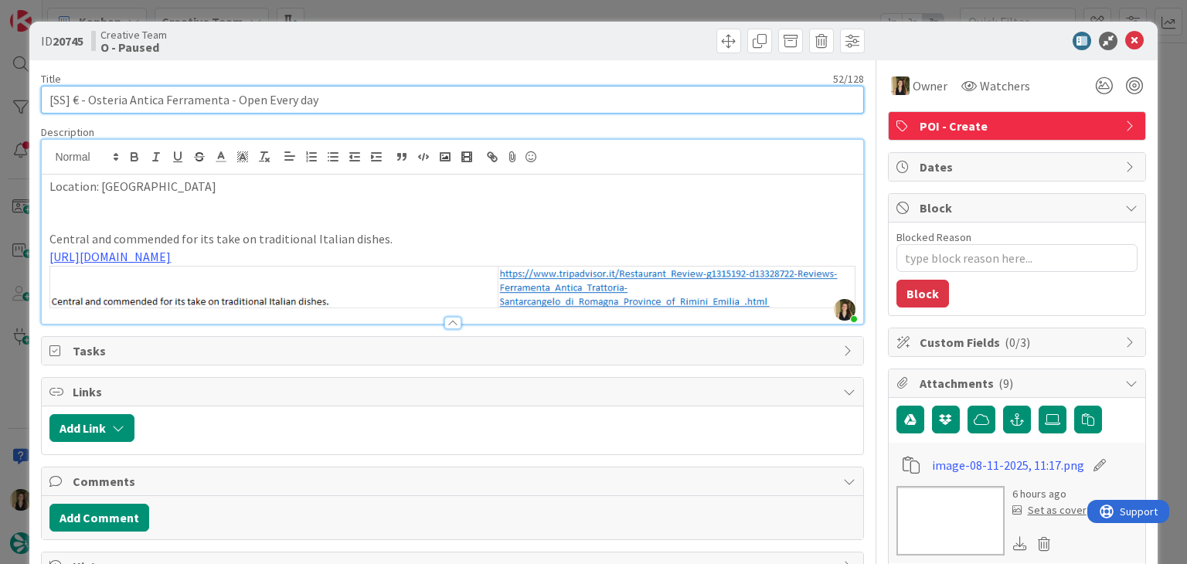
drag, startPoint x: 201, startPoint y: 97, endPoint x: 90, endPoint y: 97, distance: 110.5
click at [90, 97] on input "[SS] € - Osteria Antica Ferramenta - Open Every day" at bounding box center [452, 100] width 822 height 28
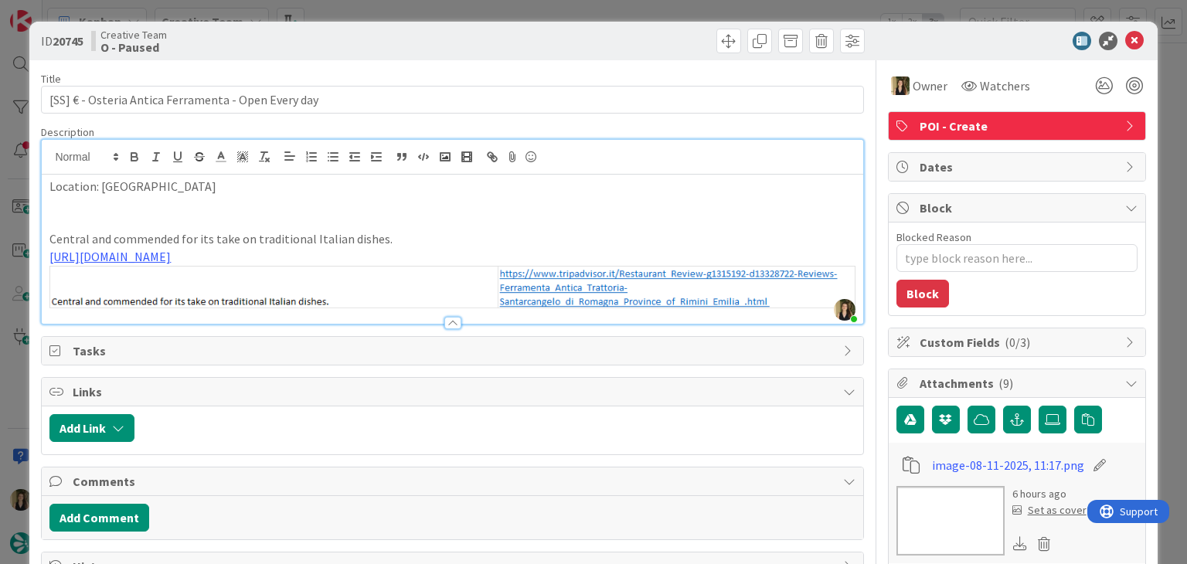
drag, startPoint x: 331, startPoint y: 27, endPoint x: 335, endPoint y: 12, distance: 15.9
click at [331, 26] on div "ID 20745 Creative Team O - Paused" at bounding box center [592, 41] width 1127 height 39
click at [337, 7] on div "ID 20745 Creative Team O - Paused Title 52 / 128 [SS] € - Osteria Antica Ferram…" at bounding box center [593, 282] width 1187 height 564
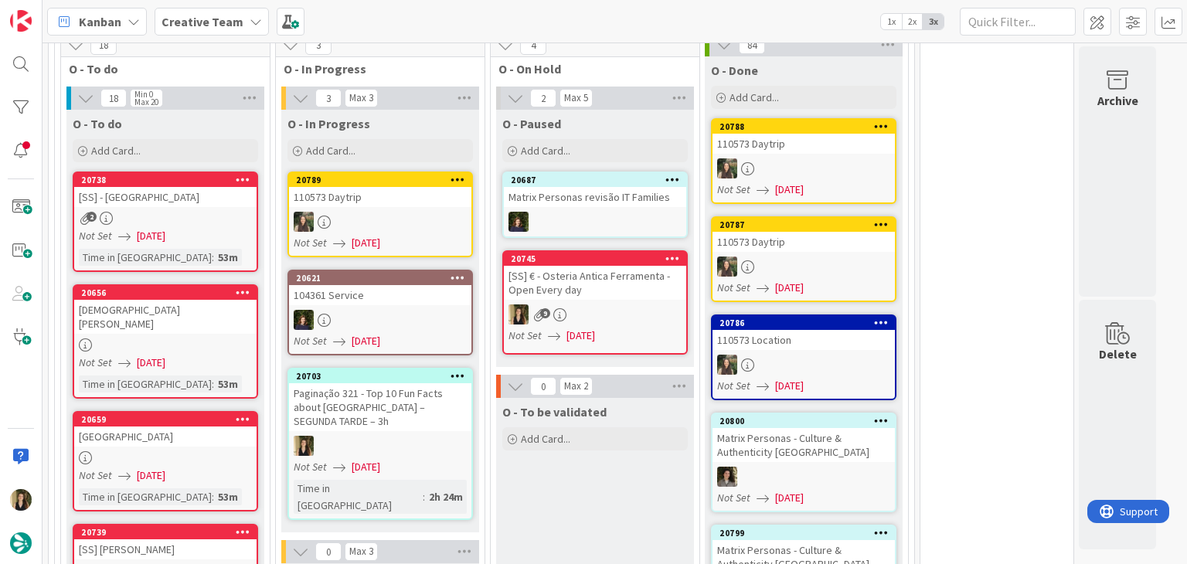
scroll to position [1418, 0]
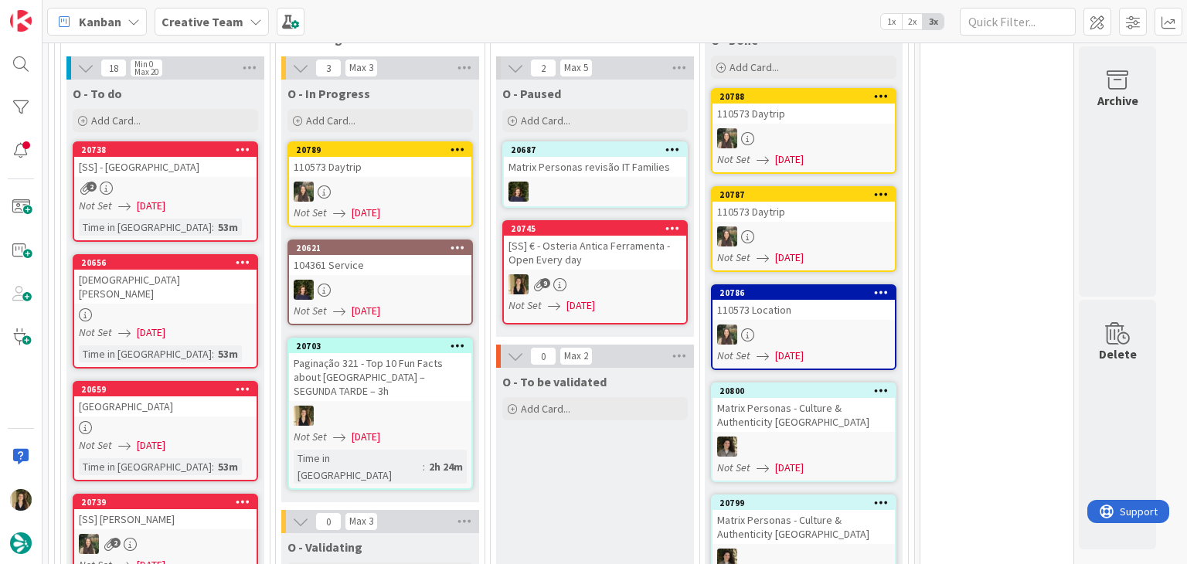
click at [629, 458] on div "O - To be validated Add Card..." at bounding box center [595, 472] width 198 height 209
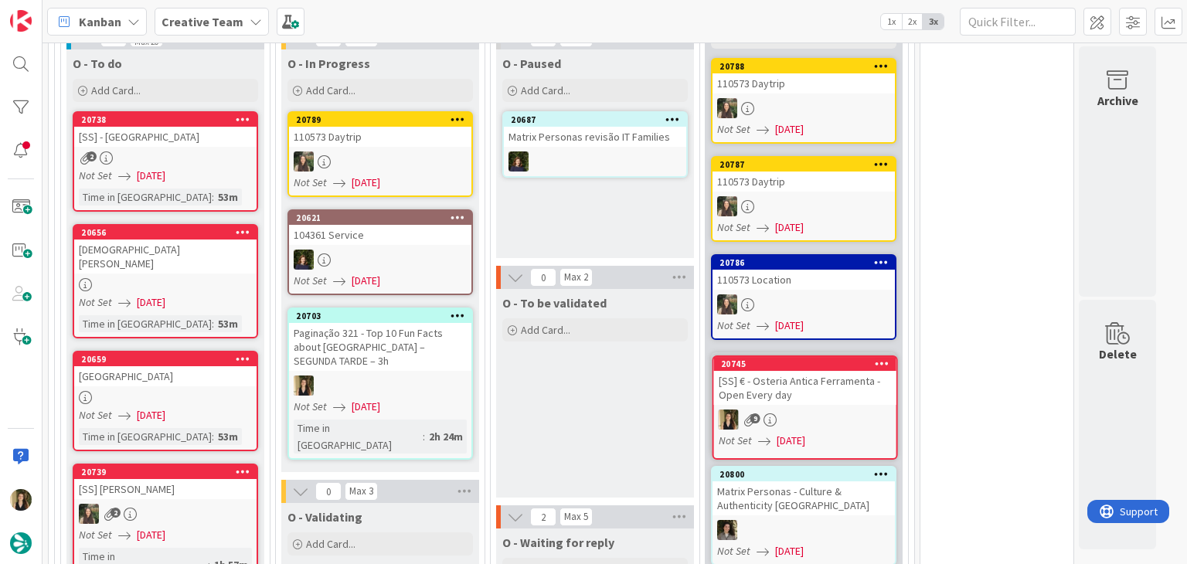
scroll to position [1484, 0]
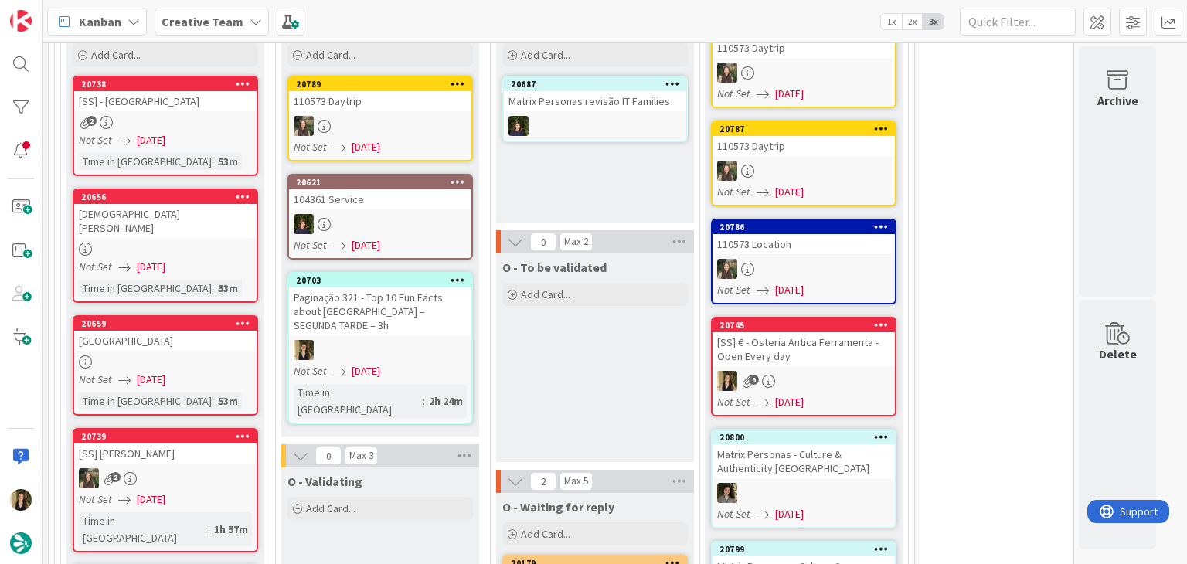
click at [625, 341] on div "O - To be validated Add Card..." at bounding box center [595, 357] width 198 height 209
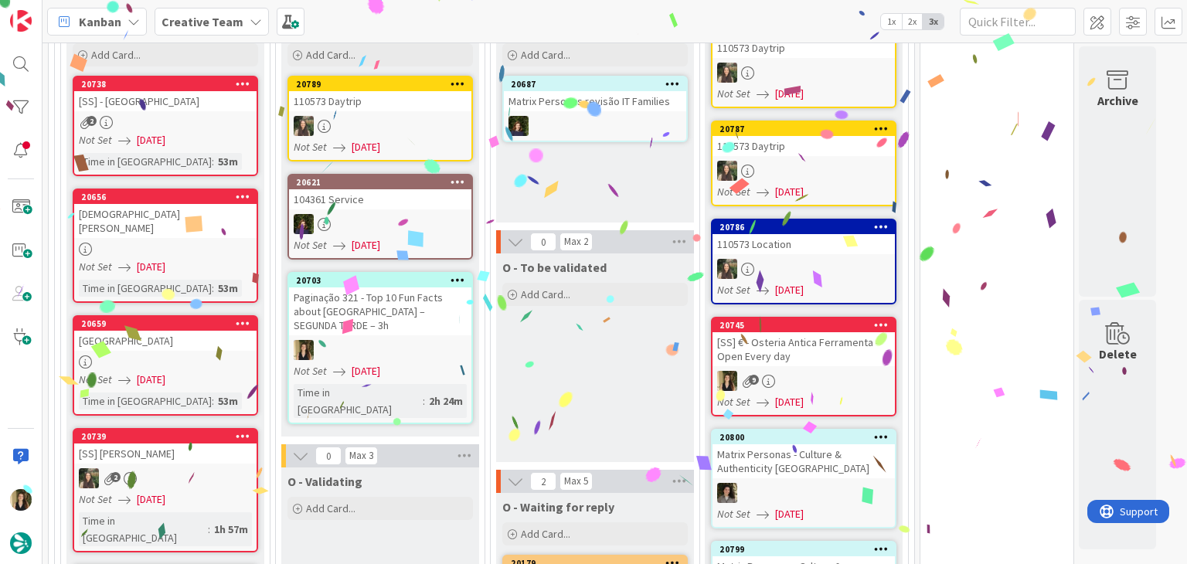
click at [573, 355] on div "O - To be validated Add Card..." at bounding box center [595, 357] width 198 height 209
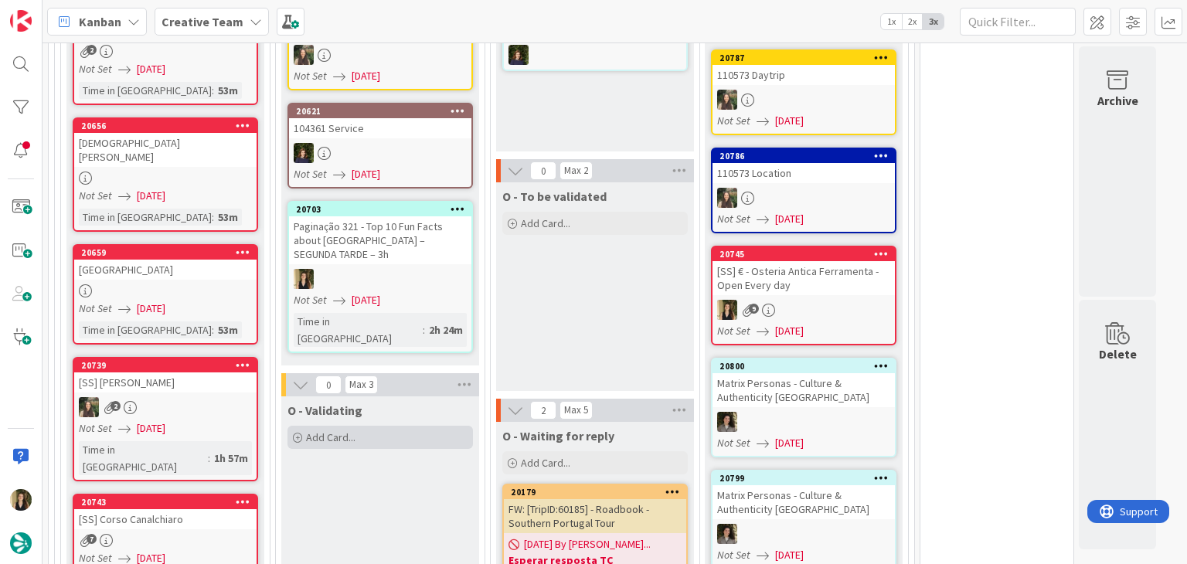
scroll to position [1561, 0]
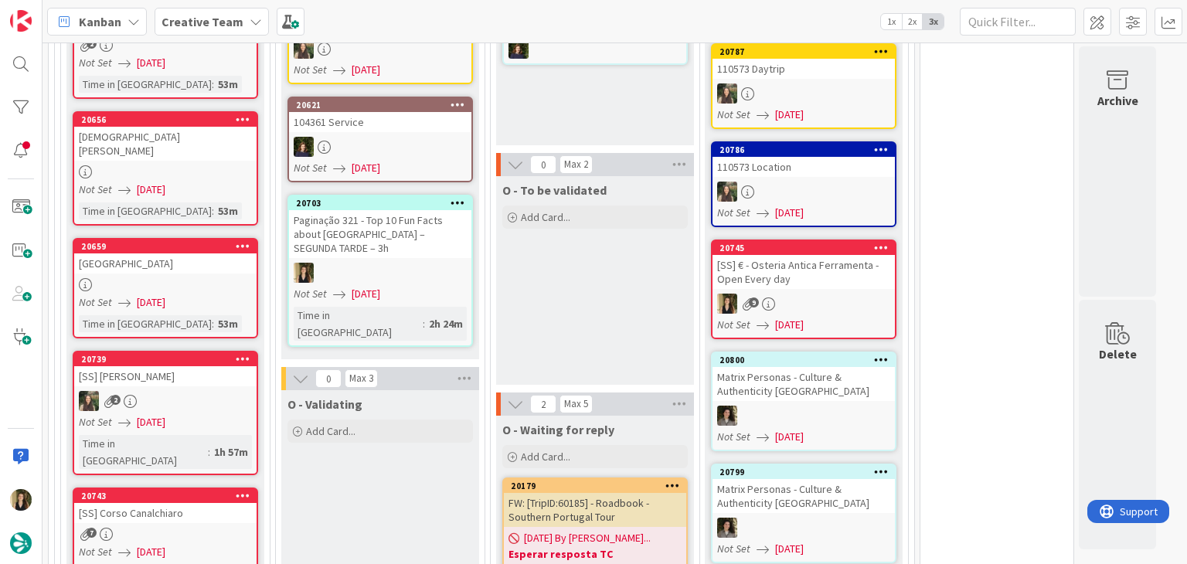
click at [418, 286] on div "Not Set 11/08/2025" at bounding box center [383, 294] width 178 height 16
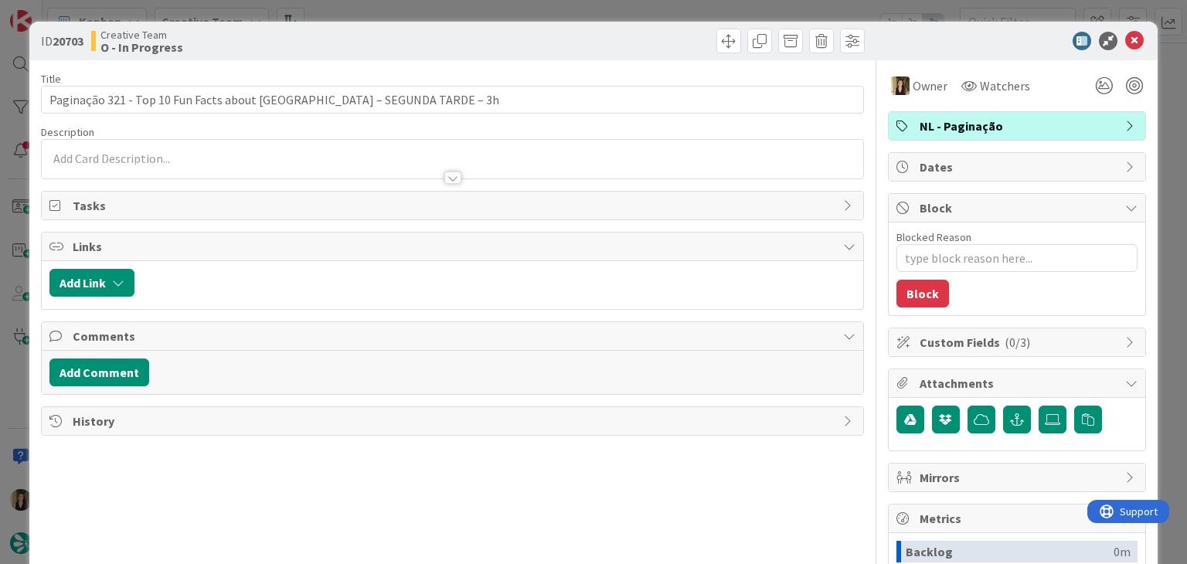
click at [642, 19] on div "ID 20703 Creative Team O - In Progress Title 67 / 128 Paginação 321 - Top 10 Fu…" at bounding box center [593, 282] width 1187 height 564
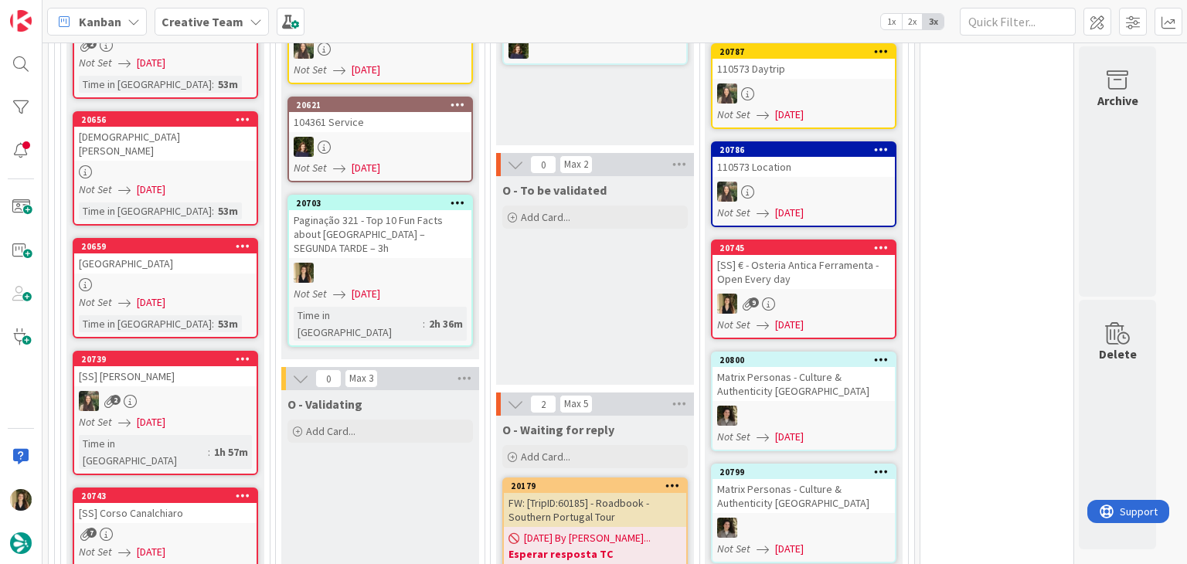
drag, startPoint x: 600, startPoint y: 299, endPoint x: 445, endPoint y: 357, distance: 165.1
click at [597, 299] on div "O - To be validated Add Card..." at bounding box center [595, 280] width 198 height 209
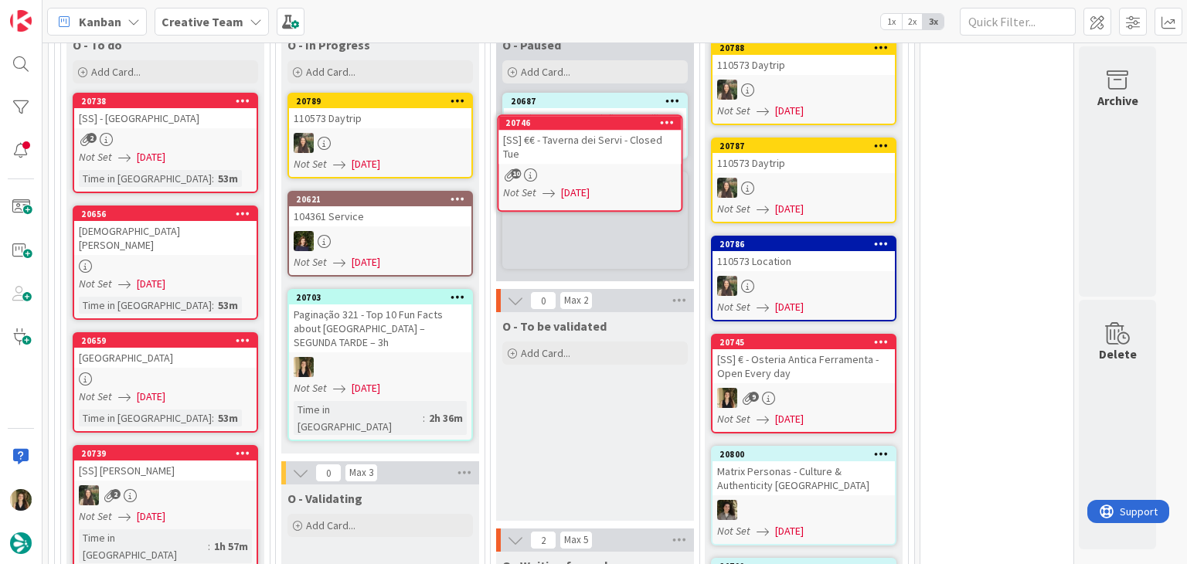
scroll to position [1382, 0]
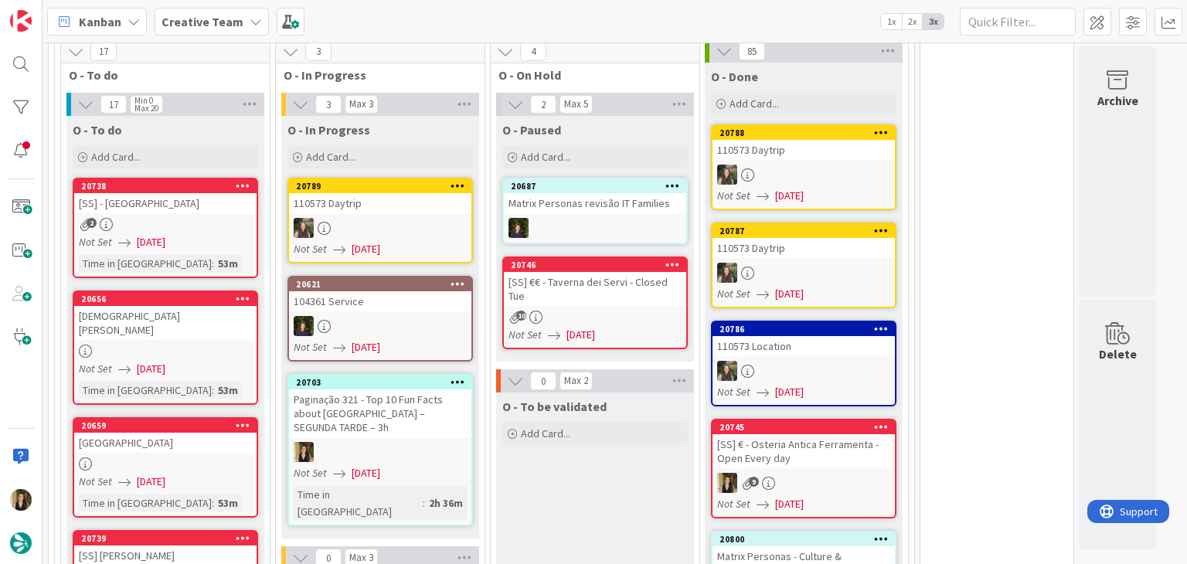
click at [624, 272] on link "20746 [SS] €€ - Taverna dei Servi - Closed Tue 10 Not Set 11/08/2025" at bounding box center [594, 303] width 185 height 93
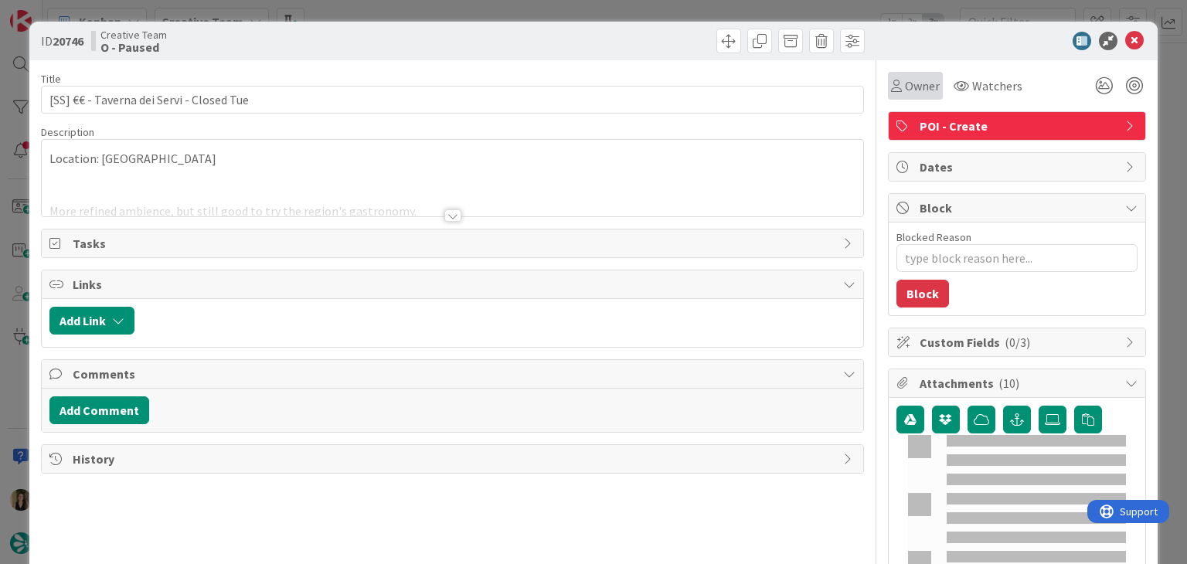
type textarea "x"
type input "[SS] €€ - Taverna dei Servi - Closed Tue"
type textarea "x"
type input "[SS] €€ - Taverna dei Servi - Closed Tue"
click at [888, 97] on div "Owner" at bounding box center [915, 86] width 55 height 28
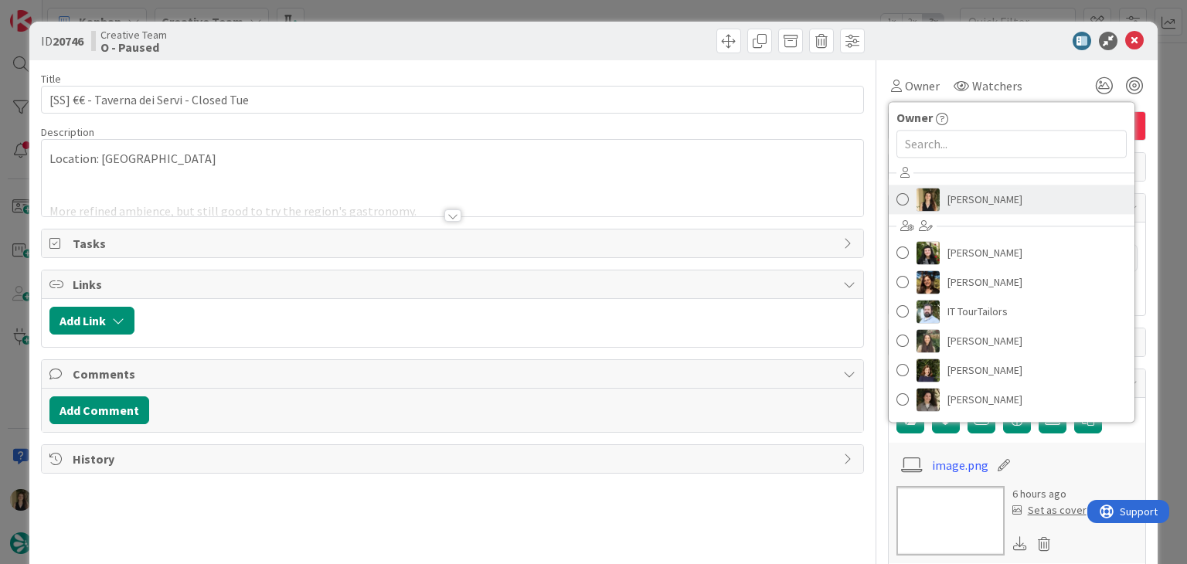
click at [947, 196] on span "[PERSON_NAME]" at bounding box center [984, 199] width 75 height 23
type textarea "x"
type input "[SS] €€ - Taverna dei Servi - Closed Tue"
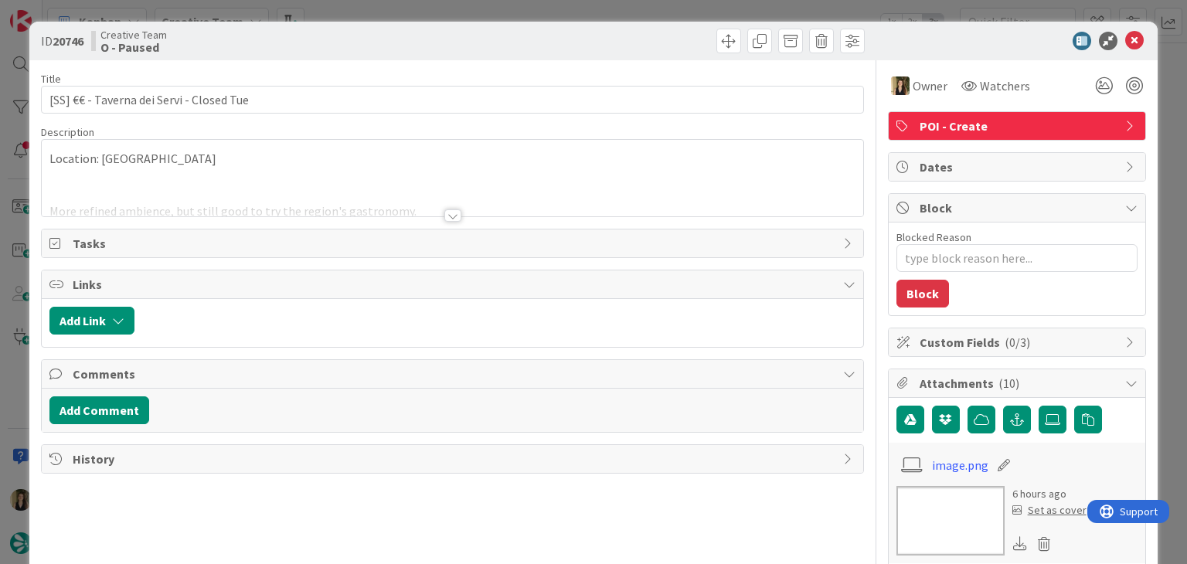
type textarea "x"
type input "[SS] €€ - Taverna dei Servi - Closed Tue"
click at [257, 47] on div "Creative Team O - Paused" at bounding box center [270, 41] width 358 height 25
click at [222, 196] on div at bounding box center [452, 196] width 821 height 39
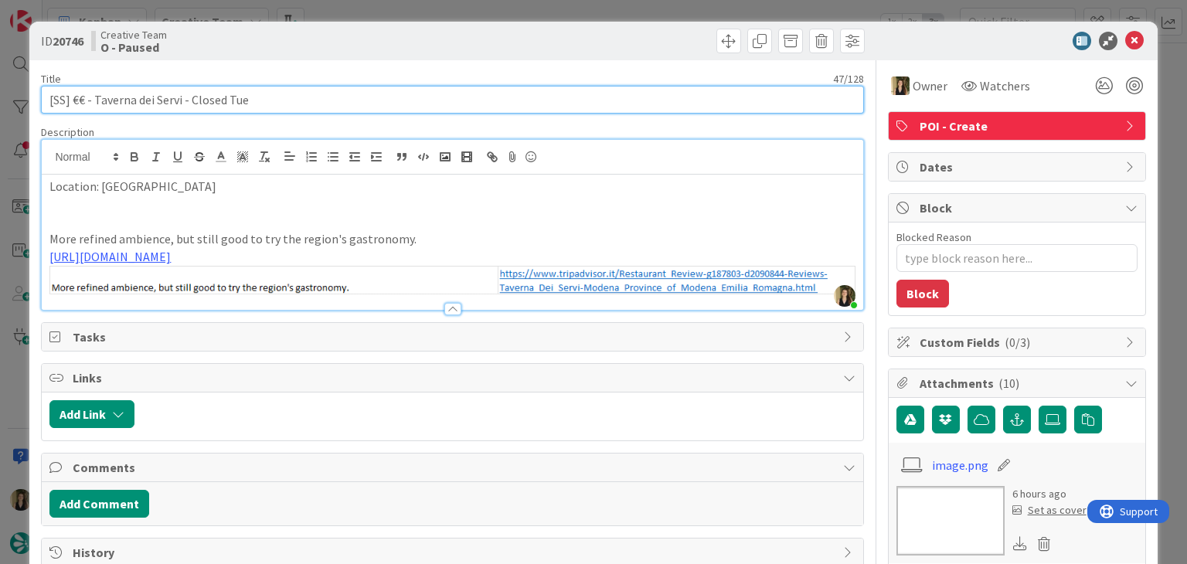
drag, startPoint x: 182, startPoint y: 100, endPoint x: 94, endPoint y: 104, distance: 89.0
click at [94, 104] on input "[SS] €€ - Taverna dei Servi - Closed Tue" at bounding box center [452, 100] width 822 height 28
drag, startPoint x: 263, startPoint y: 103, endPoint x: 34, endPoint y: 103, distance: 228.7
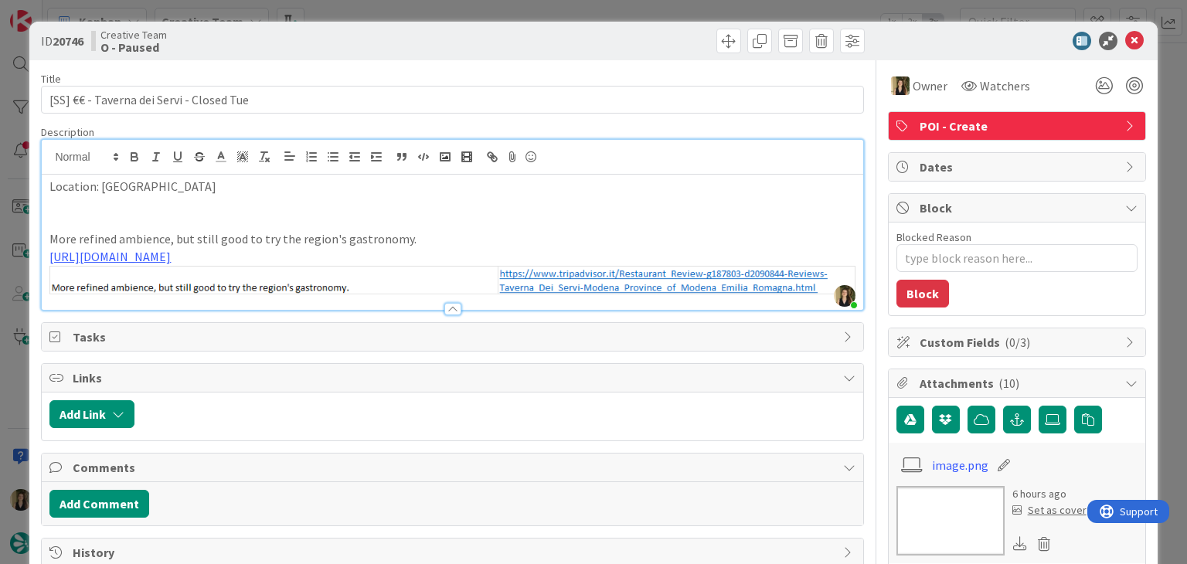
type textarea "x"
type input "[SS] €€ - Taverna dei Servi - Closed Tue"
type textarea "x"
type input "[SS] €€ - Taverna dei Servi - Closed Tue"
type textarea "x"
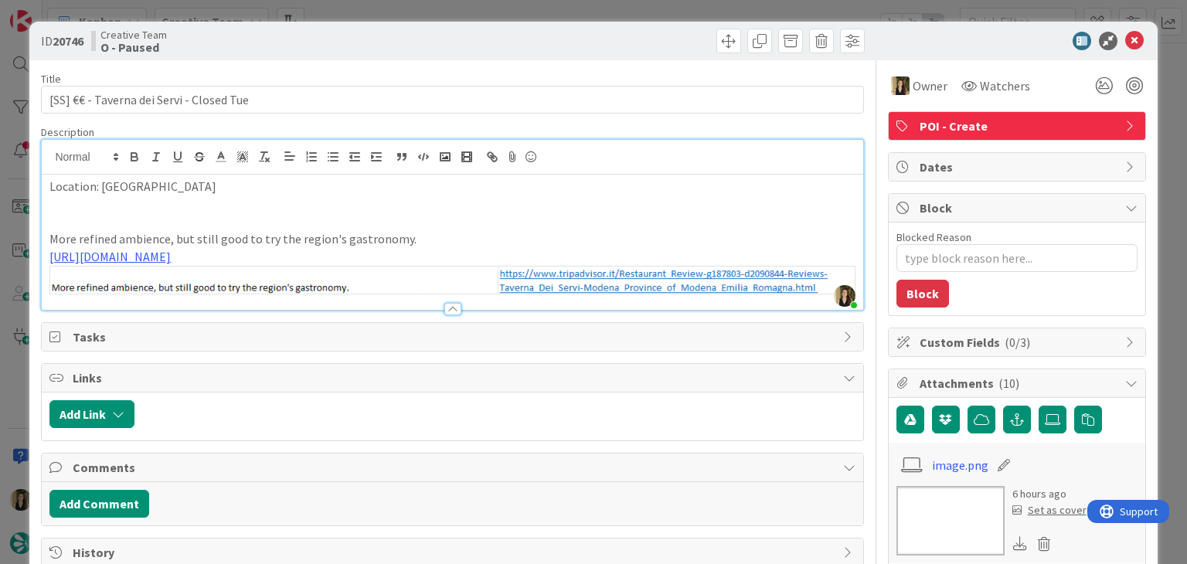
type input "[SS] €€ - Taverna dei Servi - Closed Tue"
type textarea "x"
type input "[SS] €€ - Taverna dei Servi - Closed Tue"
type textarea "x"
type input "[SS] €€ - Taverna dei Servi - Closed Tue"
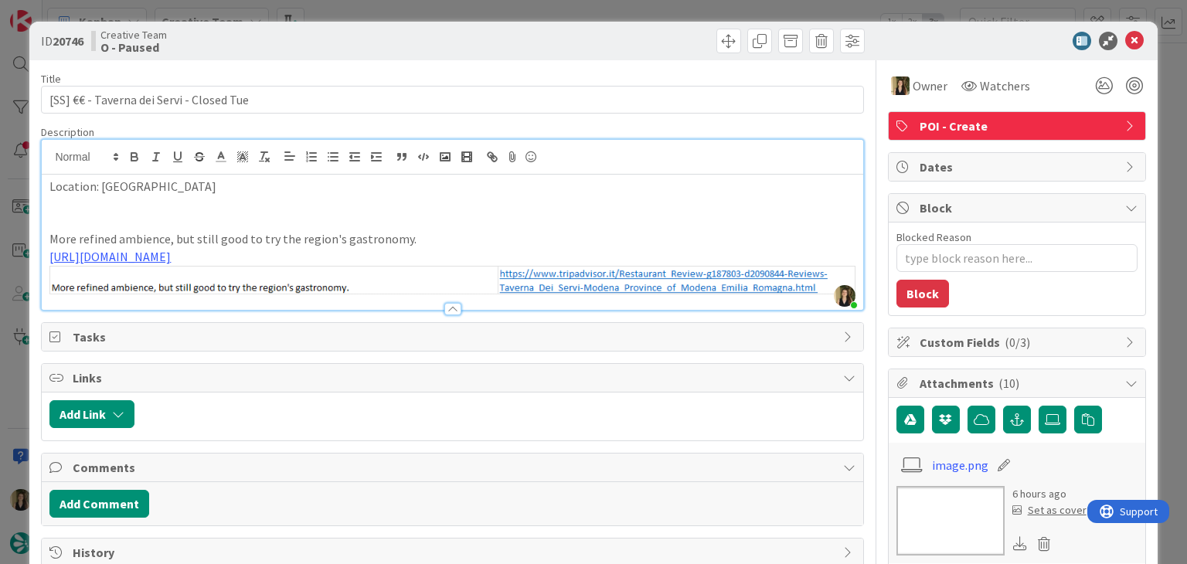
type textarea "x"
type input "[SS] €€ - Taverna dei Servi - Closed Tue"
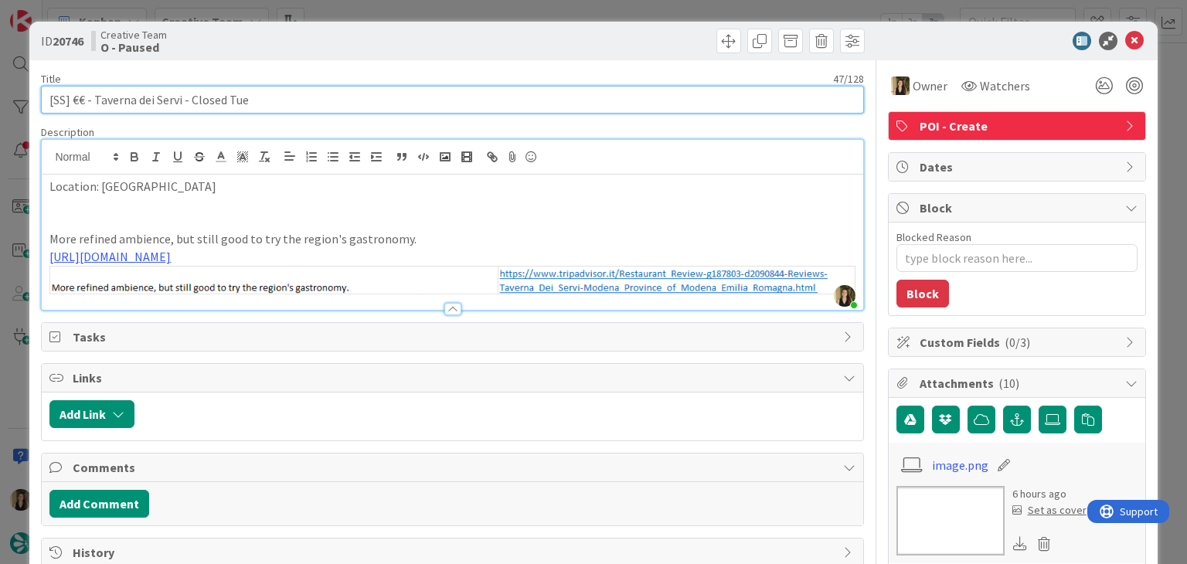
scroll to position [1409, 0]
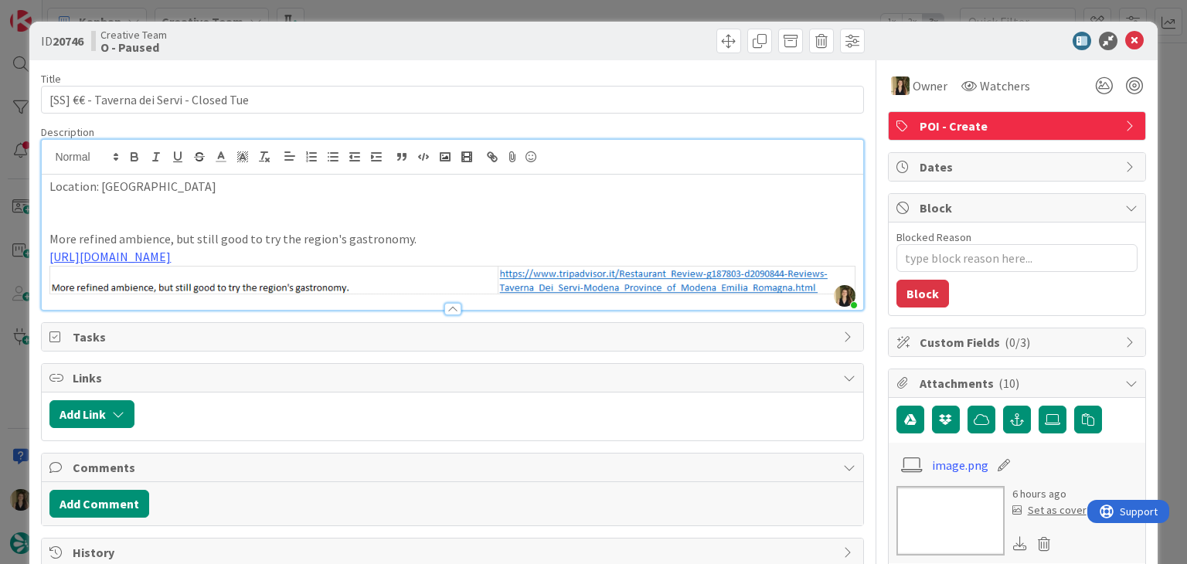
click at [386, 58] on div "ID 20746 Creative Team O - Paused" at bounding box center [592, 41] width 1127 height 39
click at [531, 9] on div "ID 20746 Creative Team O - Paused Title 47 / 128 [SS] €€ - Taverna dei Servi - …" at bounding box center [593, 282] width 1187 height 564
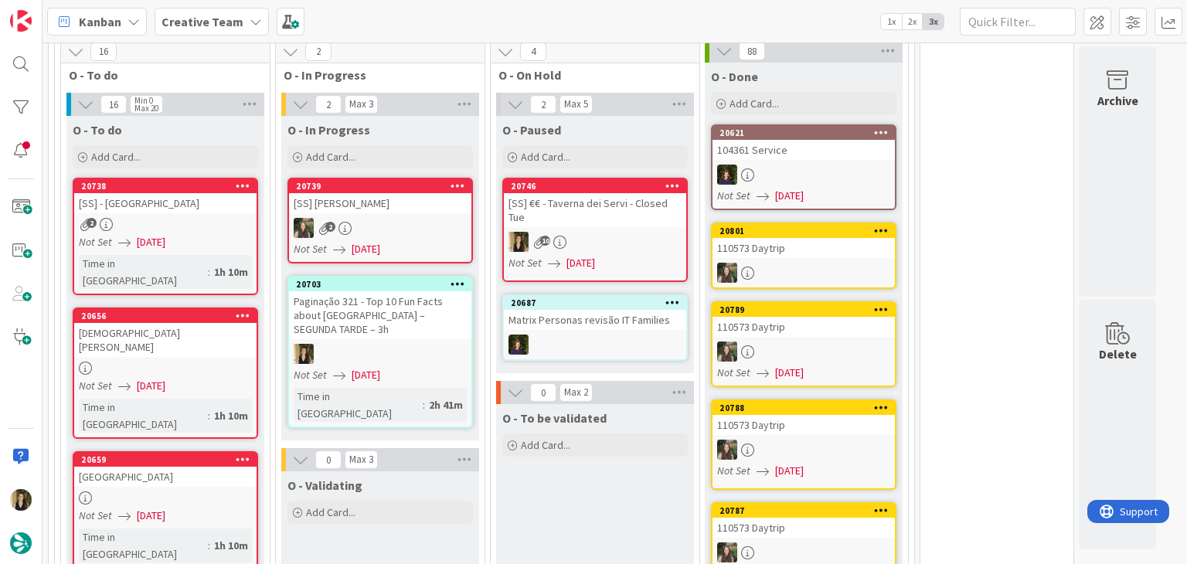
click at [390, 300] on div "Paginação 321 - Top 10 Fun Facts about [GEOGRAPHIC_DATA] – SEGUNDA TARDE – 3h" at bounding box center [380, 315] width 182 height 48
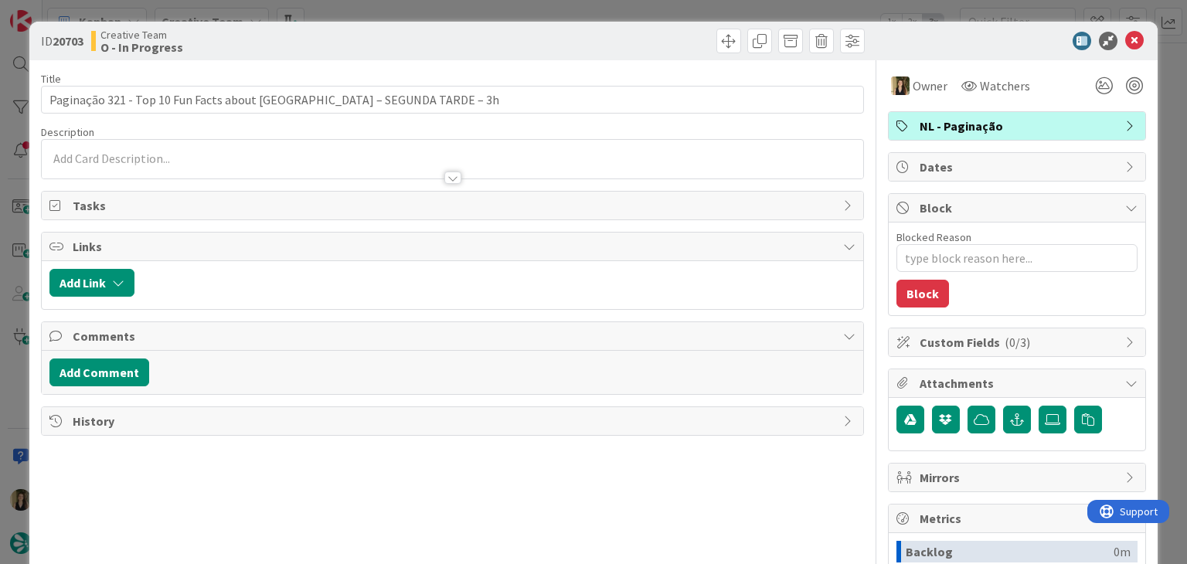
drag, startPoint x: 615, startPoint y: 24, endPoint x: 583, endPoint y: 73, distance: 58.7
click at [615, 23] on div "ID 20703 Creative Team O - In Progress" at bounding box center [592, 41] width 1127 height 39
click at [457, 9] on div "ID 20703 Creative Team O - In Progress Title 67 / 128 Paginação 321 - Top 10 Fu…" at bounding box center [593, 282] width 1187 height 564
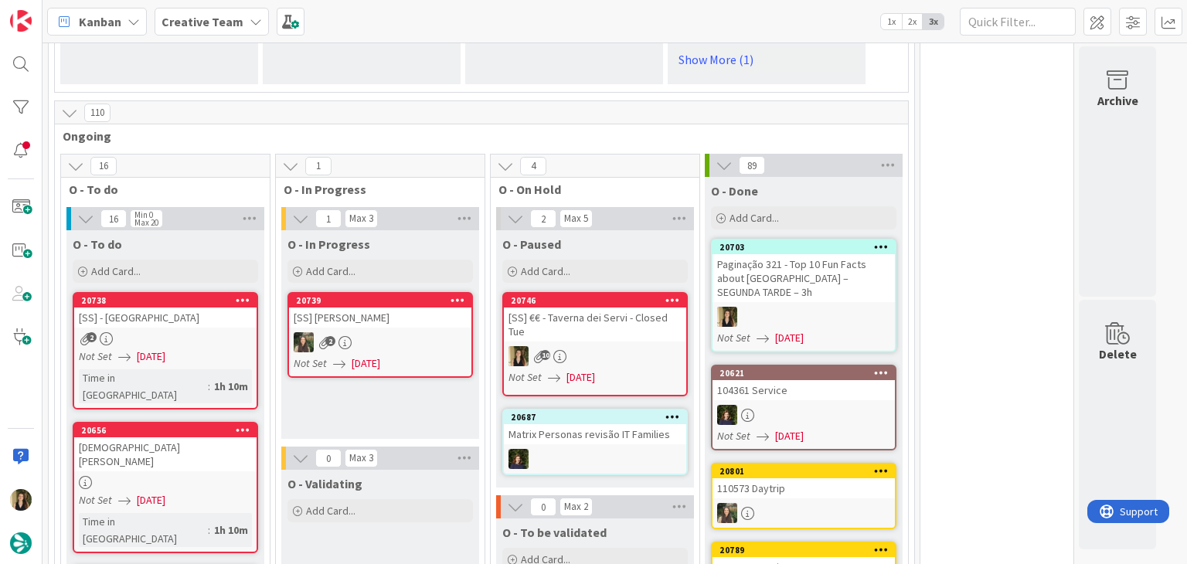
click at [372, 390] on div "O - In Progress Add Card... 20739 [SS] Mercato Albinelli 2 Not Set 11/08/2025" at bounding box center [380, 334] width 198 height 209
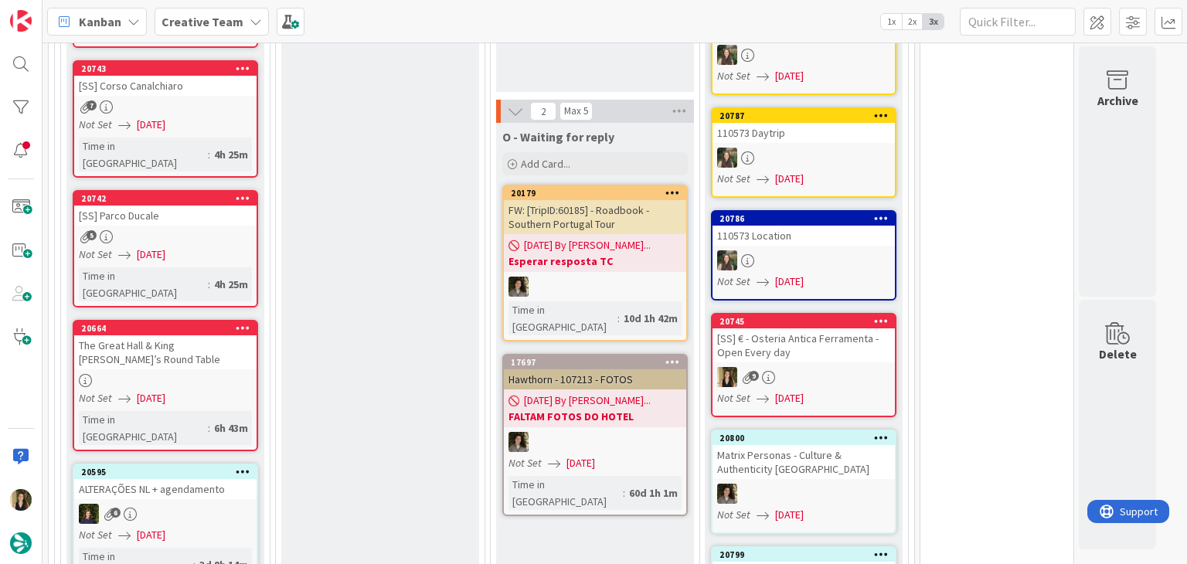
scroll to position [1681, 0]
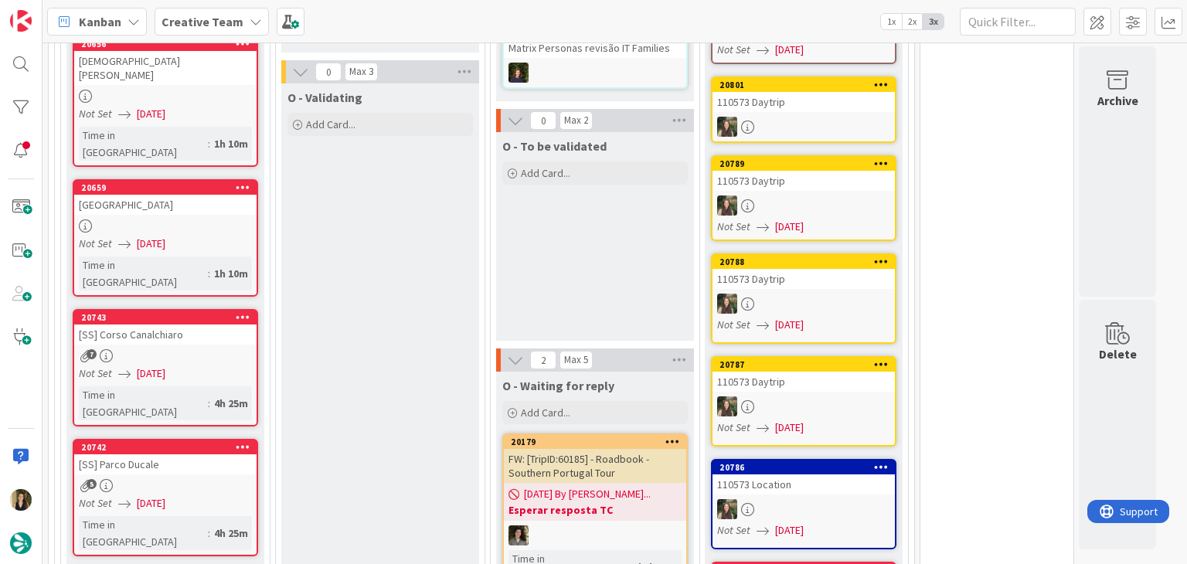
drag, startPoint x: 437, startPoint y: 301, endPoint x: 447, endPoint y: 336, distance: 37.2
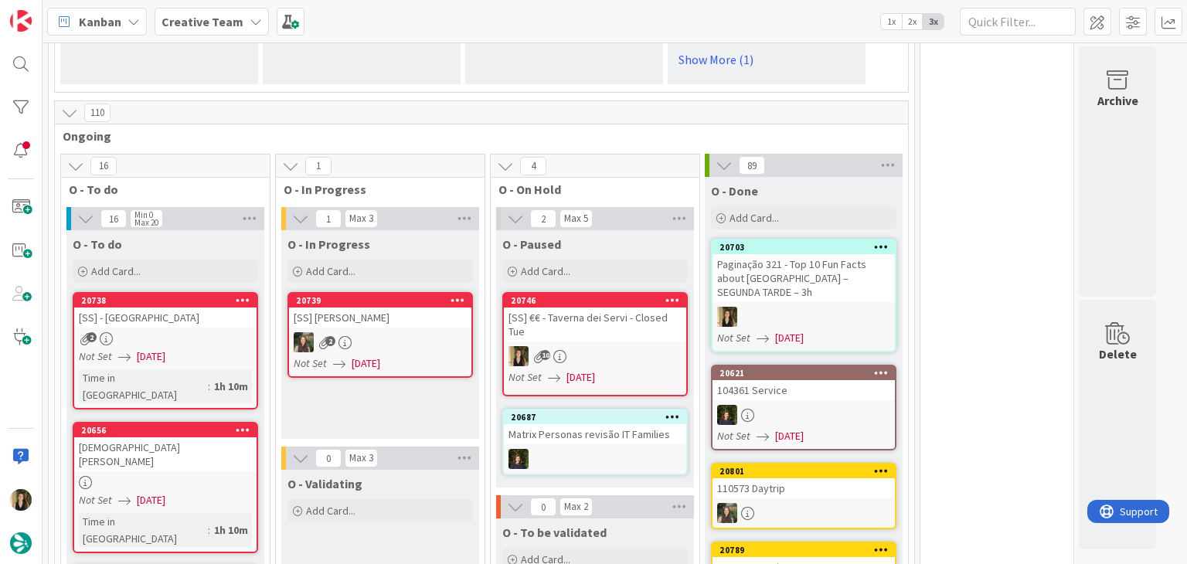
click at [408, 380] on div "O - In Progress Add Card... 20739 [SS] Mercato Albinelli 2 Not Set 11/08/2025" at bounding box center [380, 334] width 198 height 209
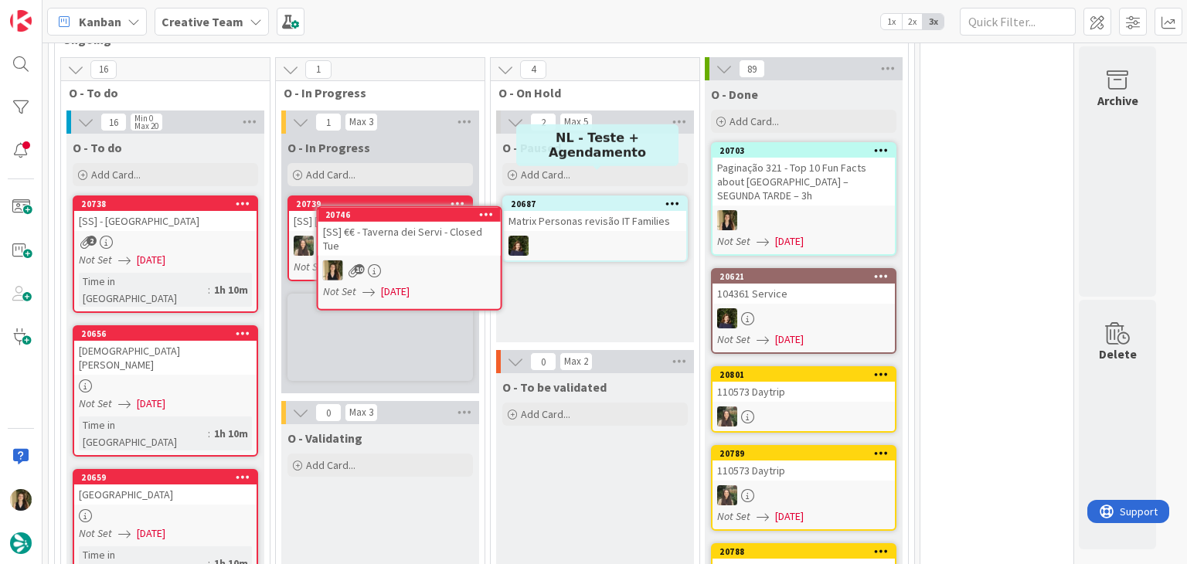
scroll to position [1388, 0]
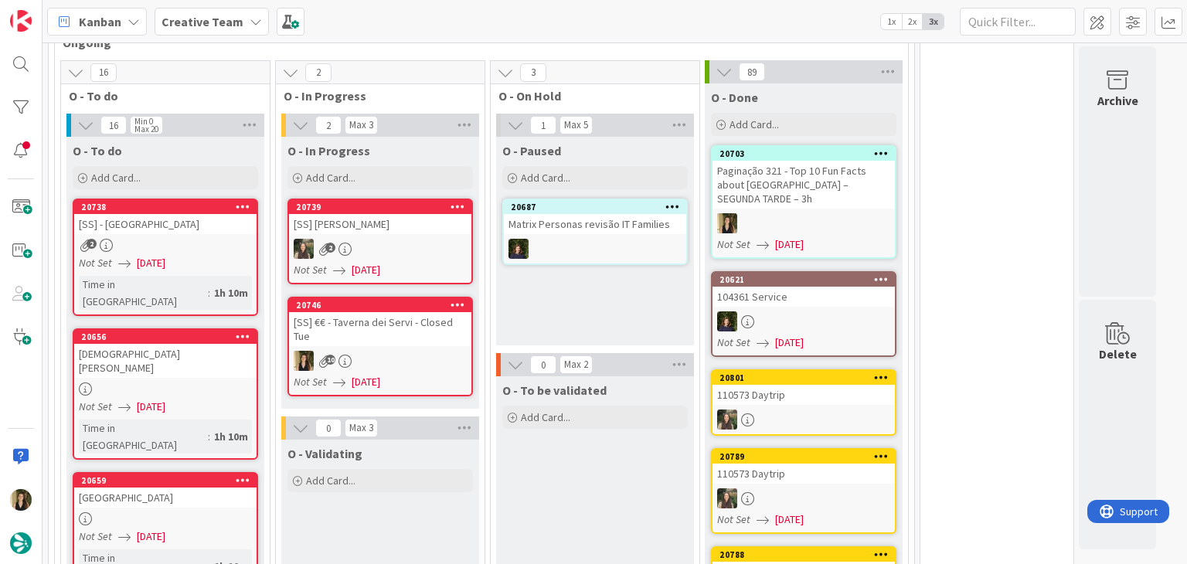
click at [621, 264] on div "O - Paused Add Card... 20687 Matrix Personas revisão IT Families" at bounding box center [595, 241] width 198 height 209
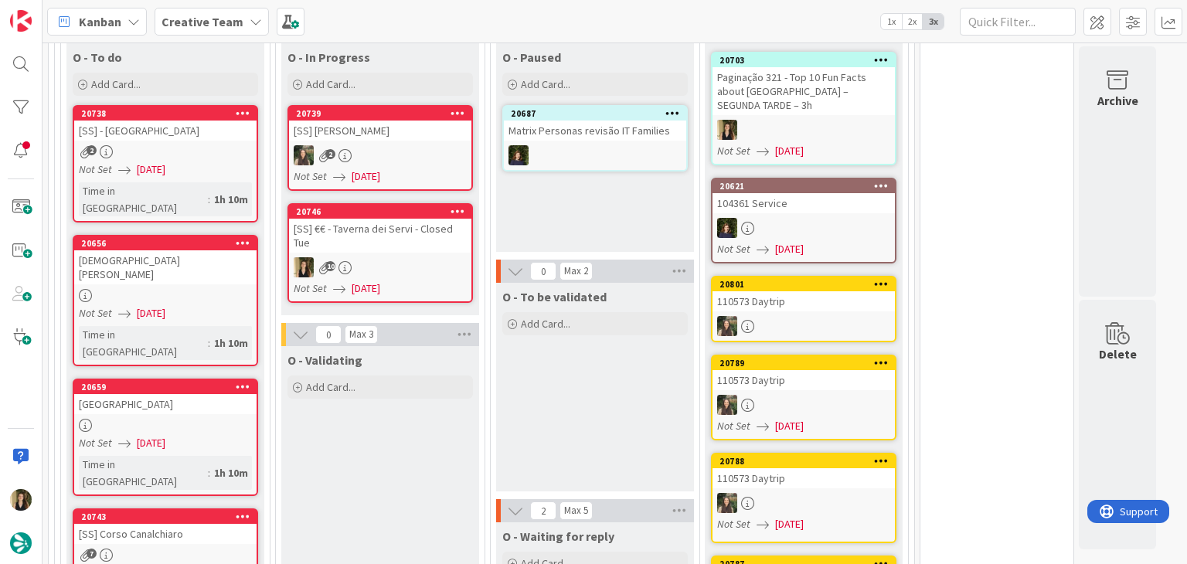
scroll to position [1465, 0]
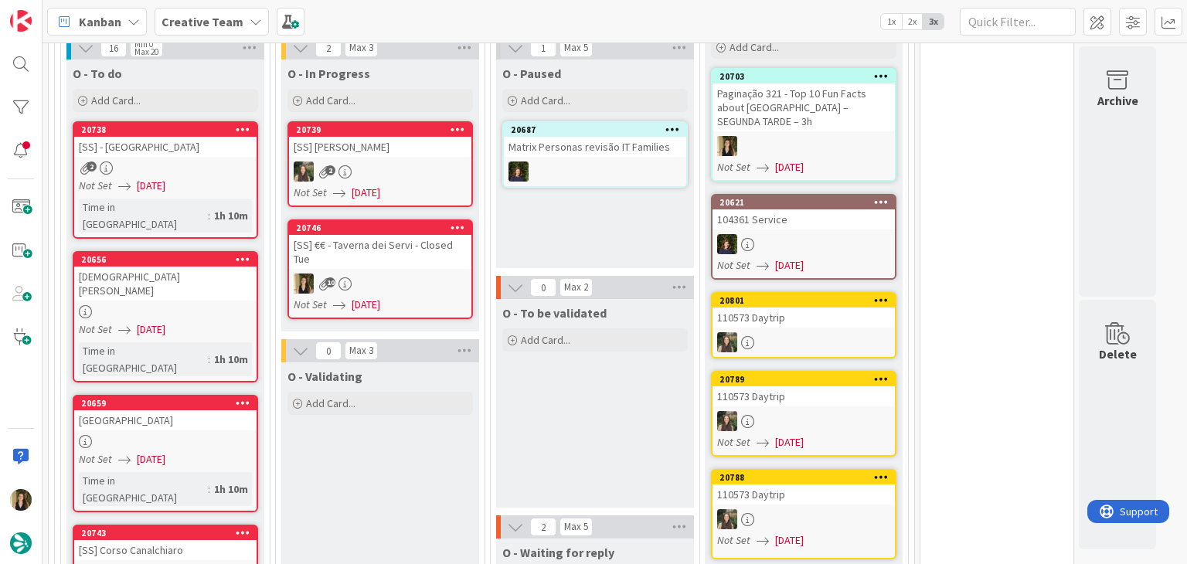
click at [587, 434] on div "O - To be validated Add Card..." at bounding box center [595, 403] width 198 height 209
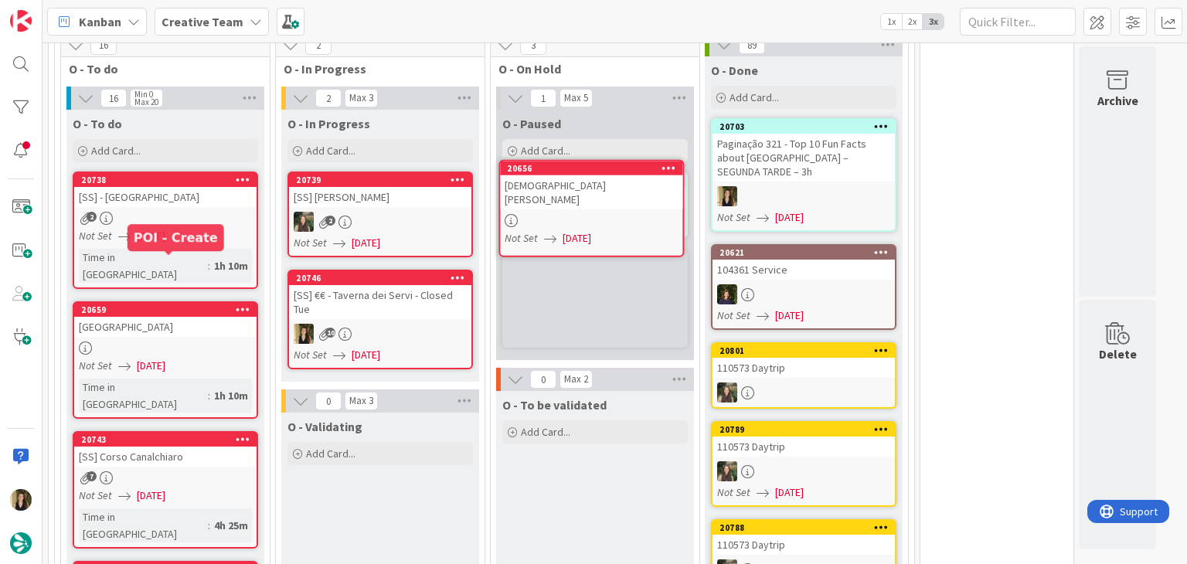
scroll to position [1331, 0]
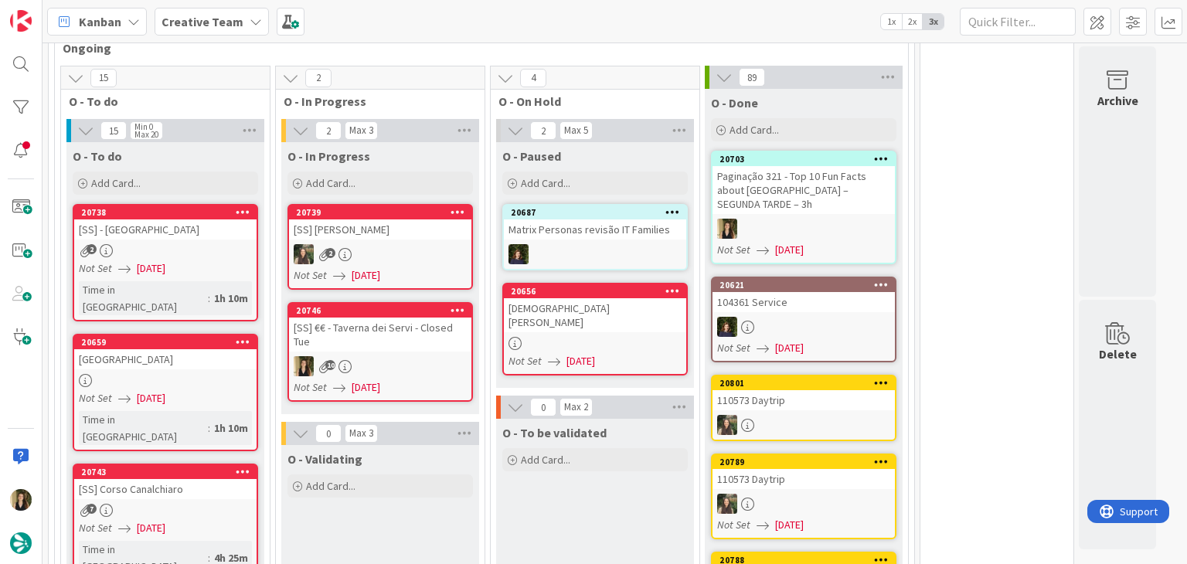
click at [658, 337] on div at bounding box center [595, 343] width 182 height 13
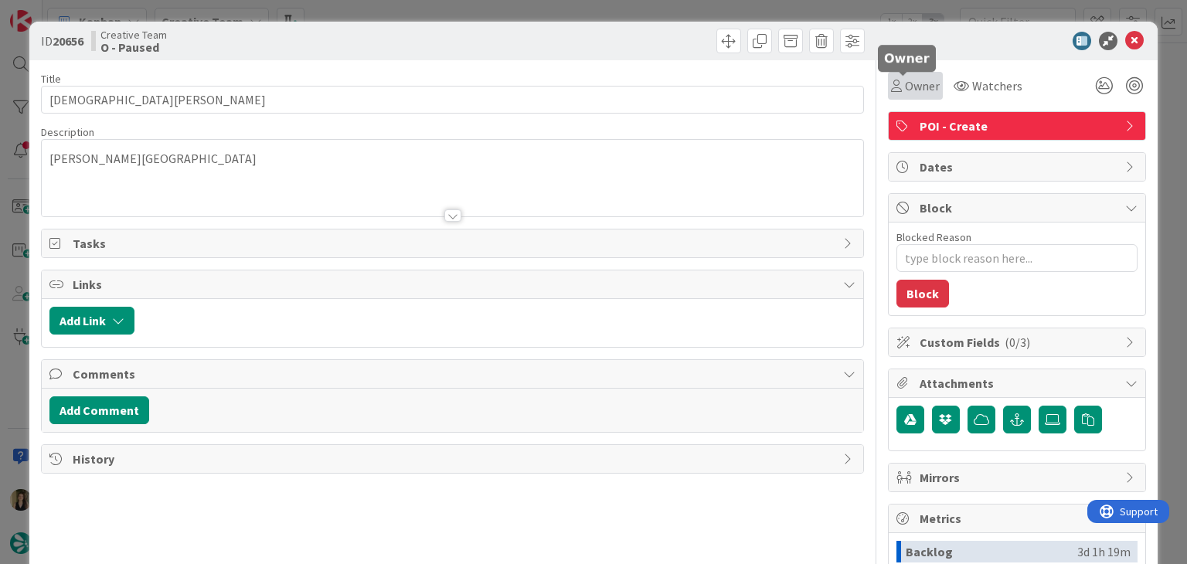
click at [905, 80] on span "Owner" at bounding box center [922, 86] width 35 height 19
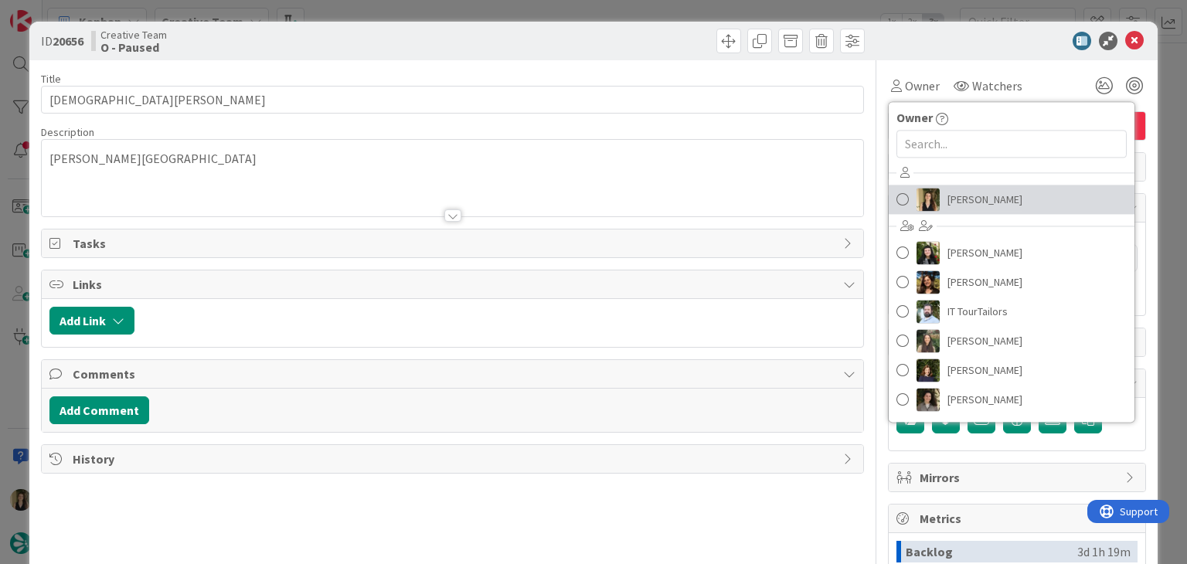
click at [968, 206] on span "[PERSON_NAME]" at bounding box center [984, 199] width 75 height 23
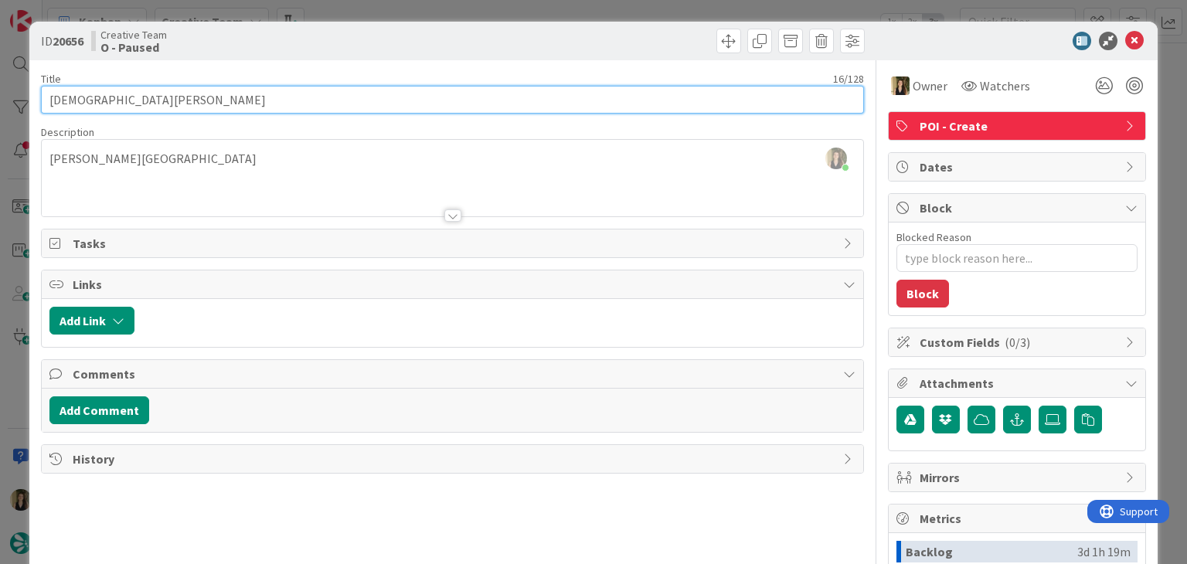
drag, startPoint x: 179, startPoint y: 94, endPoint x: 10, endPoint y: 100, distance: 169.3
click at [15, 100] on div "ID 20656 Creative Team O - Paused Title 16 / 128 St James’ Church Description S…" at bounding box center [593, 282] width 1187 height 564
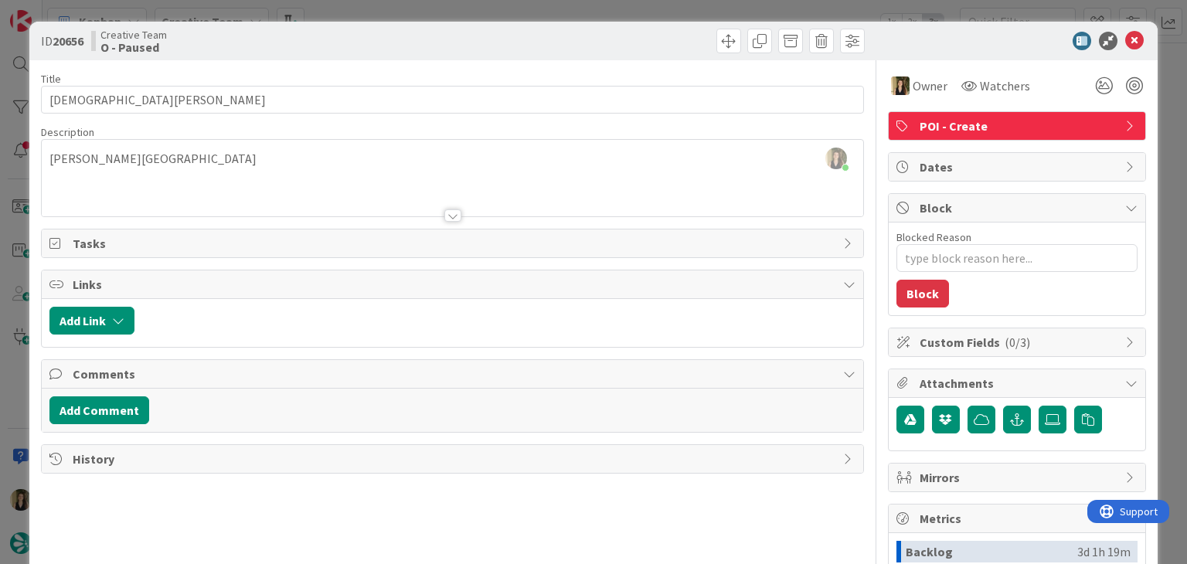
click at [382, 36] on div "Creative Team O - Paused" at bounding box center [270, 41] width 358 height 25
click at [379, 15] on div "ID 20656 Creative Team O - Paused Title 16 / 128 St James’ Church Description S…" at bounding box center [593, 282] width 1187 height 564
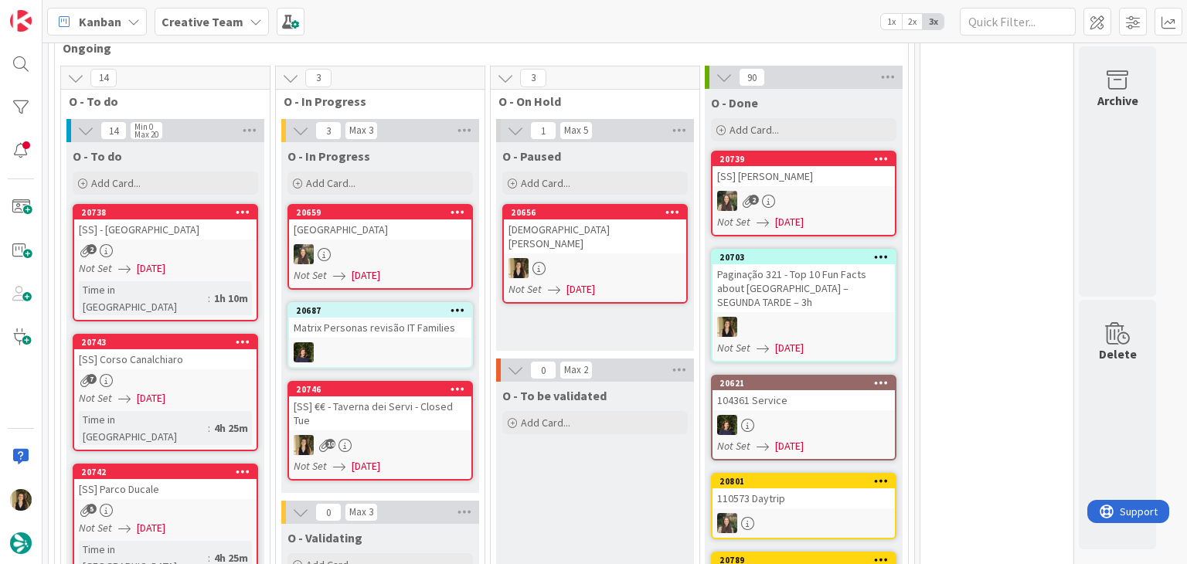
click at [624, 297] on div "O - Paused Add Card... 20656 St James’ Church Not Set 11/08/2025" at bounding box center [595, 246] width 198 height 209
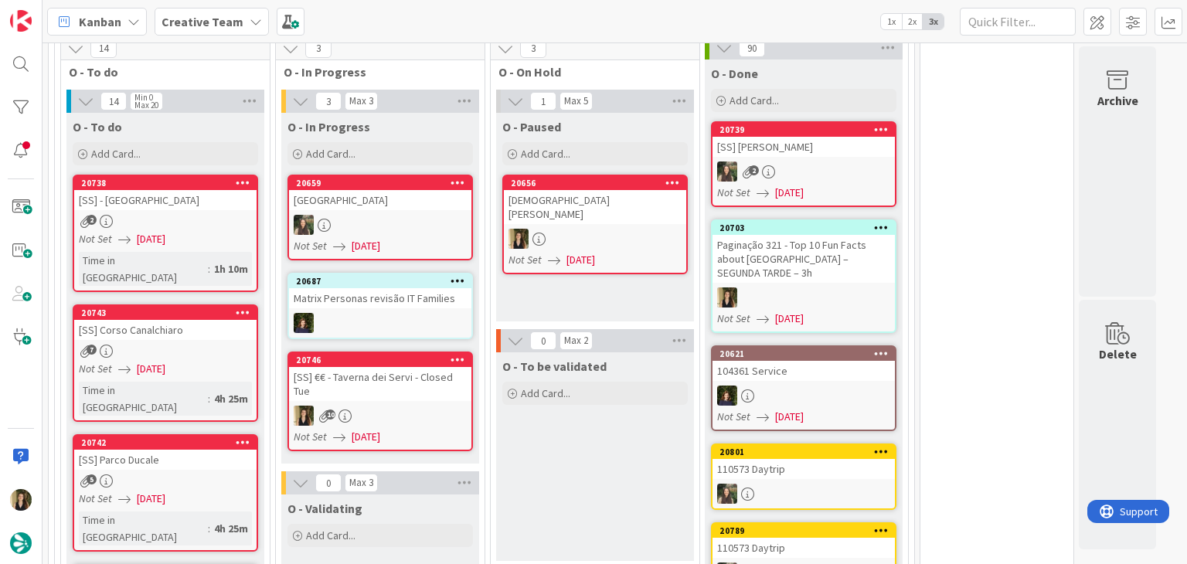
scroll to position [1408, 0]
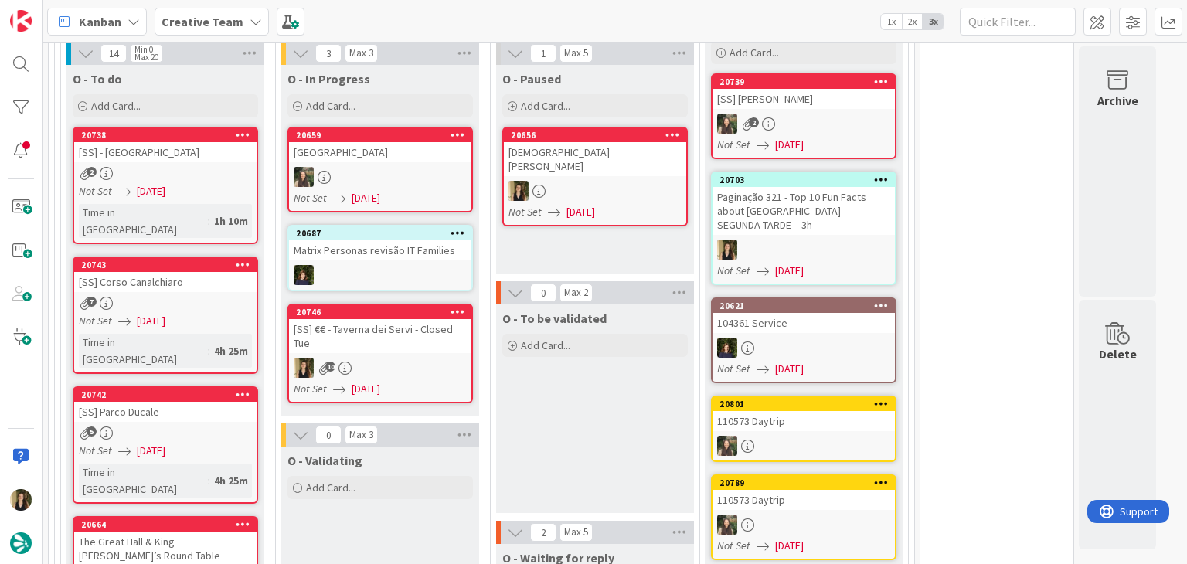
click at [407, 381] on div "Not Set 11/08/2025" at bounding box center [383, 389] width 178 height 16
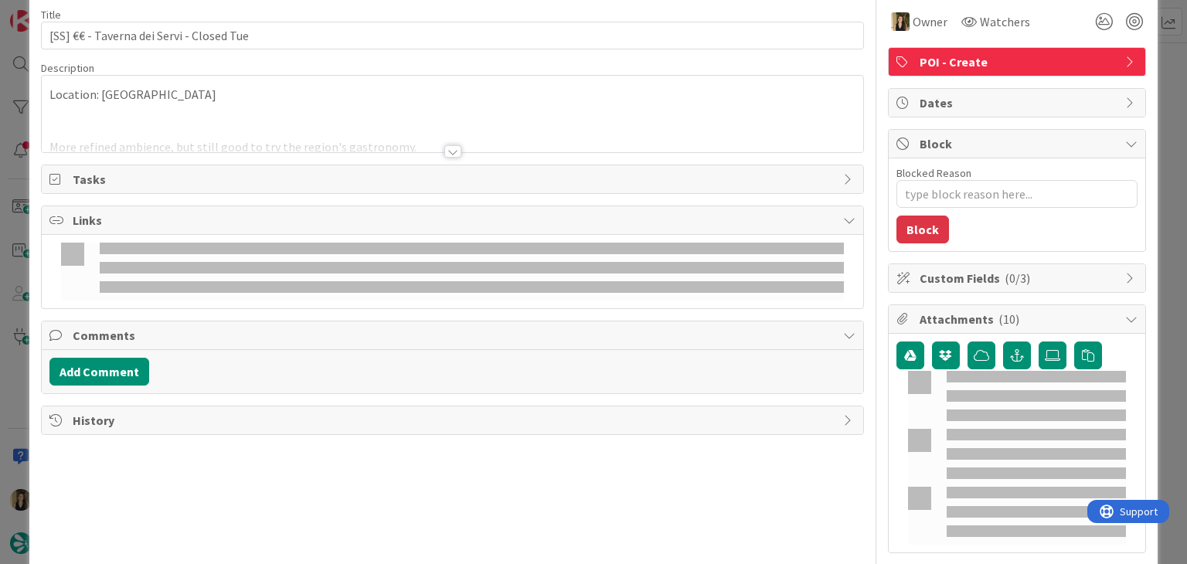
type textarea "x"
type input "[SS] €€ - Taverna dei Servi - Closed Tue"
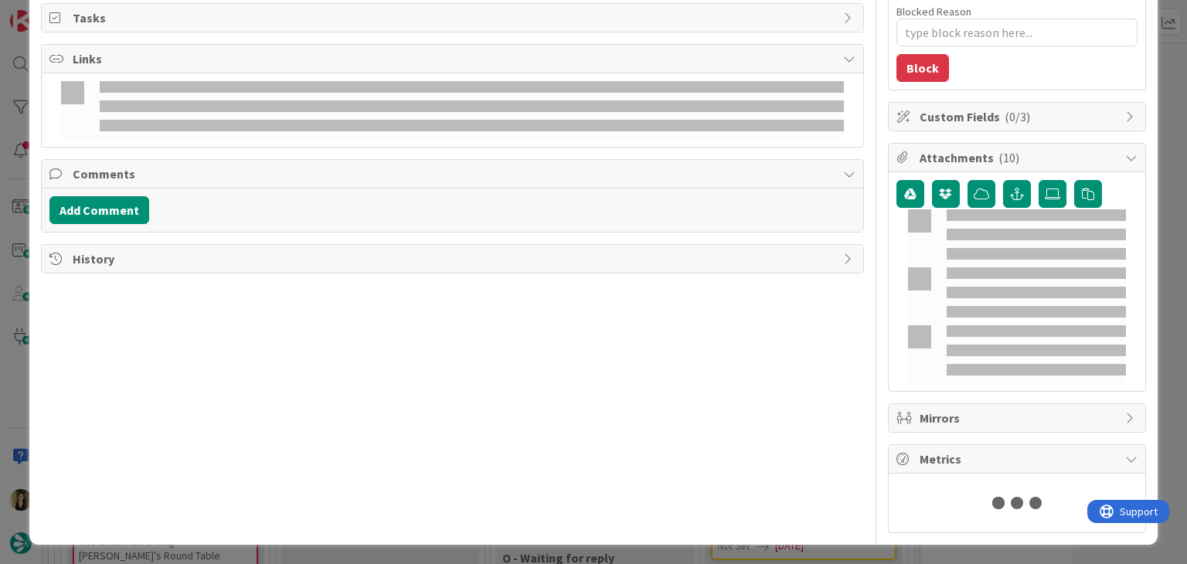
type textarea "x"
type input "[SS] €€ - Taverna dei Servi - Closed Tue"
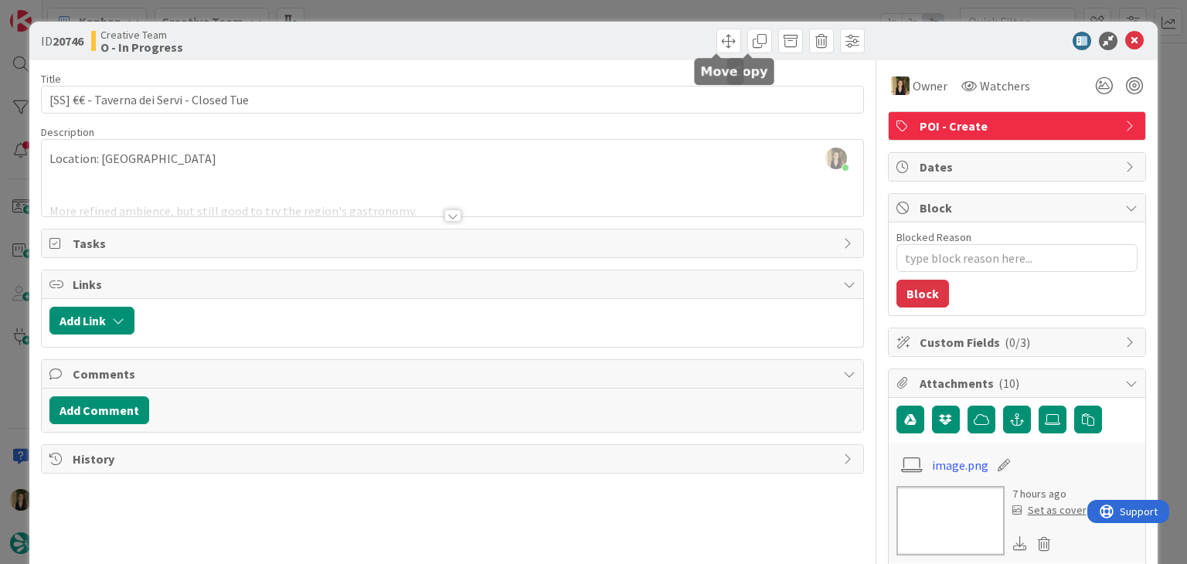
drag, startPoint x: 644, startPoint y: 40, endPoint x: 631, endPoint y: 26, distance: 19.2
click at [637, 32] on div at bounding box center [661, 41] width 408 height 25
click at [624, 5] on div "ID 20746 Creative Team O - In Progress Title 47 / 128 [SS] €€ - Taverna dei Ser…" at bounding box center [593, 282] width 1187 height 564
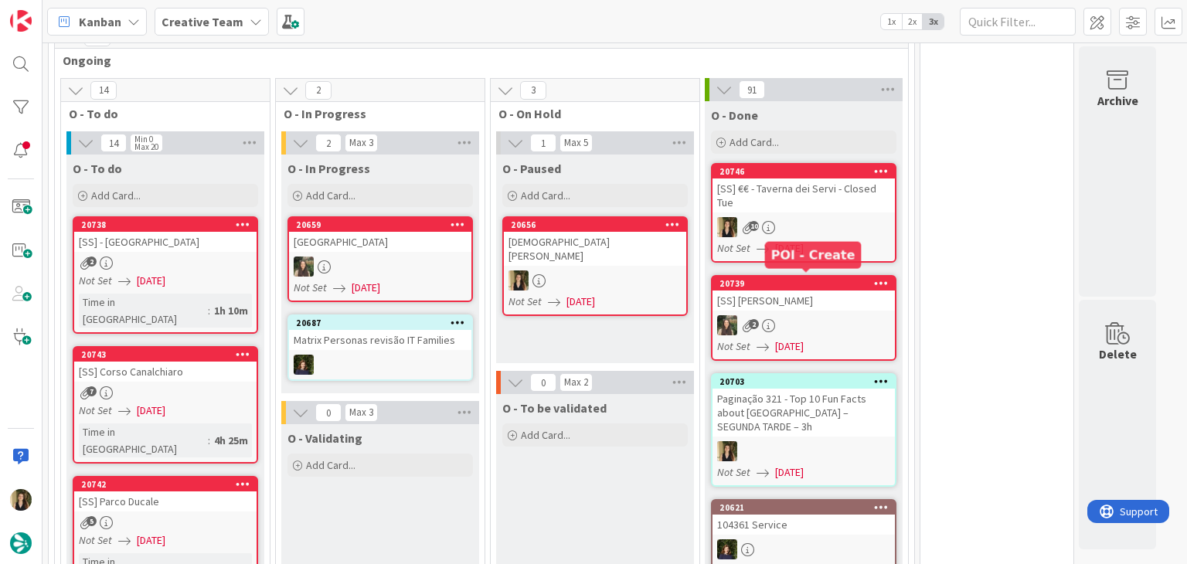
scroll to position [1332, 0]
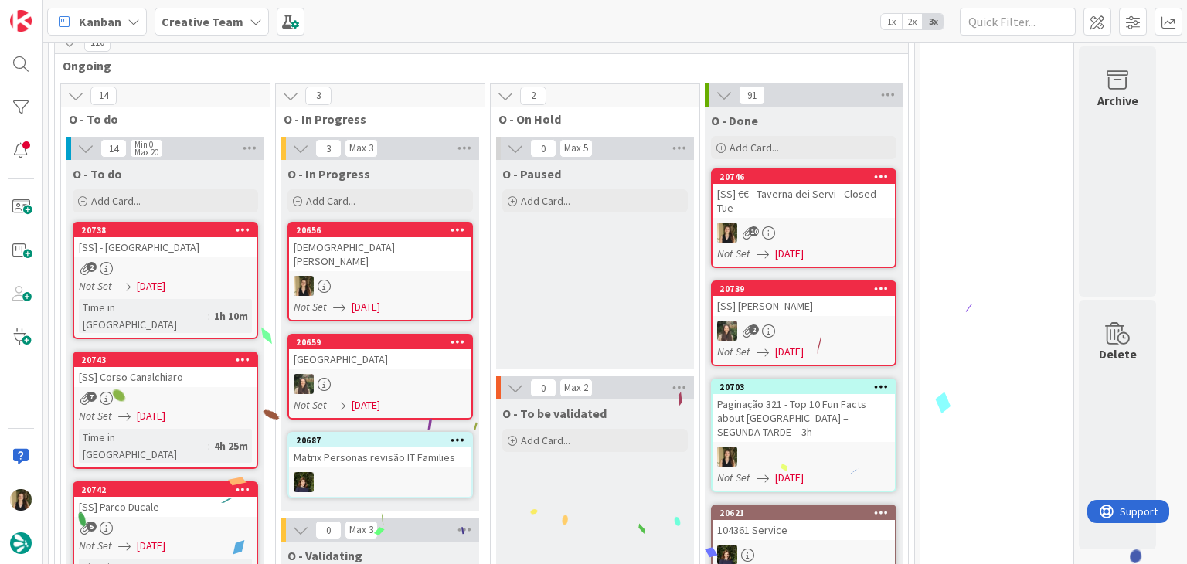
click at [580, 239] on div "O - Paused Add Card..." at bounding box center [595, 264] width 198 height 209
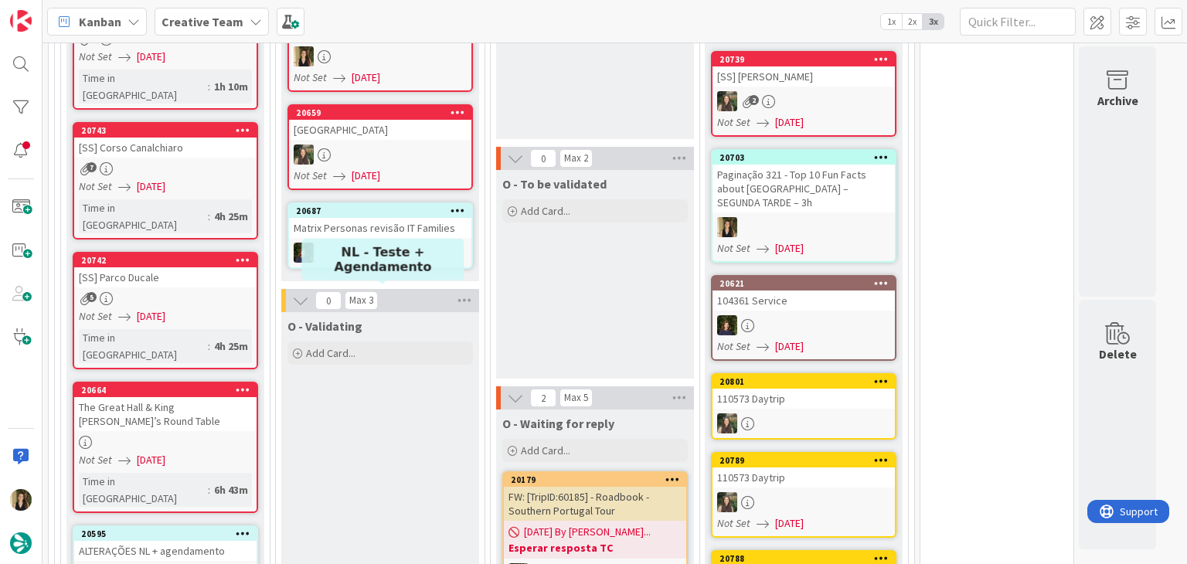
scroll to position [1545, 0]
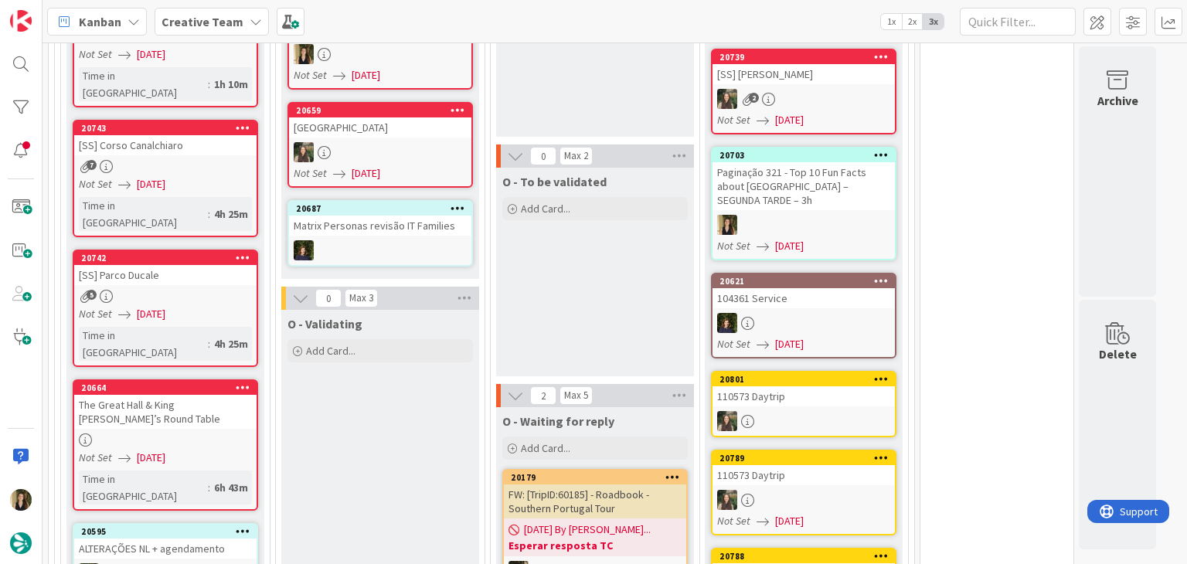
click at [237, 434] on div at bounding box center [165, 440] width 182 height 13
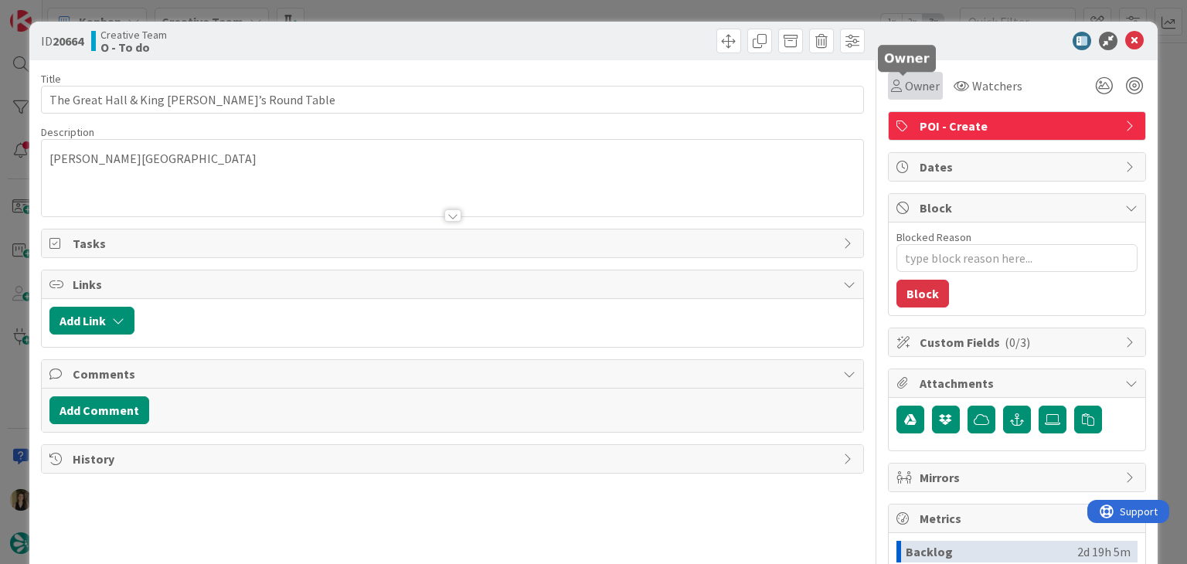
click at [909, 78] on span "Owner" at bounding box center [922, 86] width 35 height 19
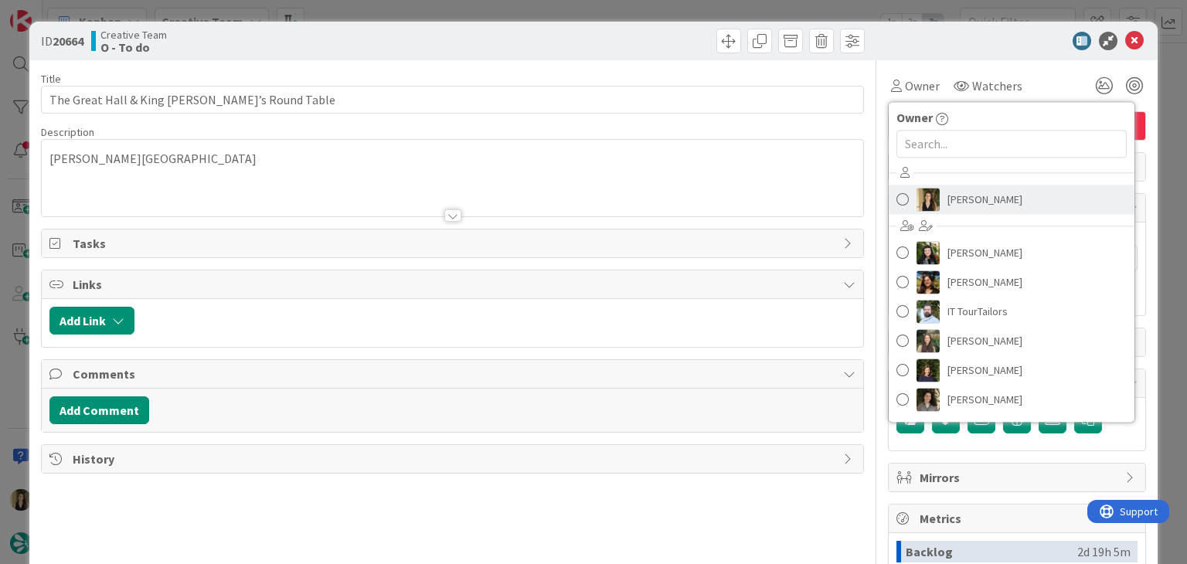
click at [947, 189] on span "[PERSON_NAME]" at bounding box center [984, 199] width 75 height 23
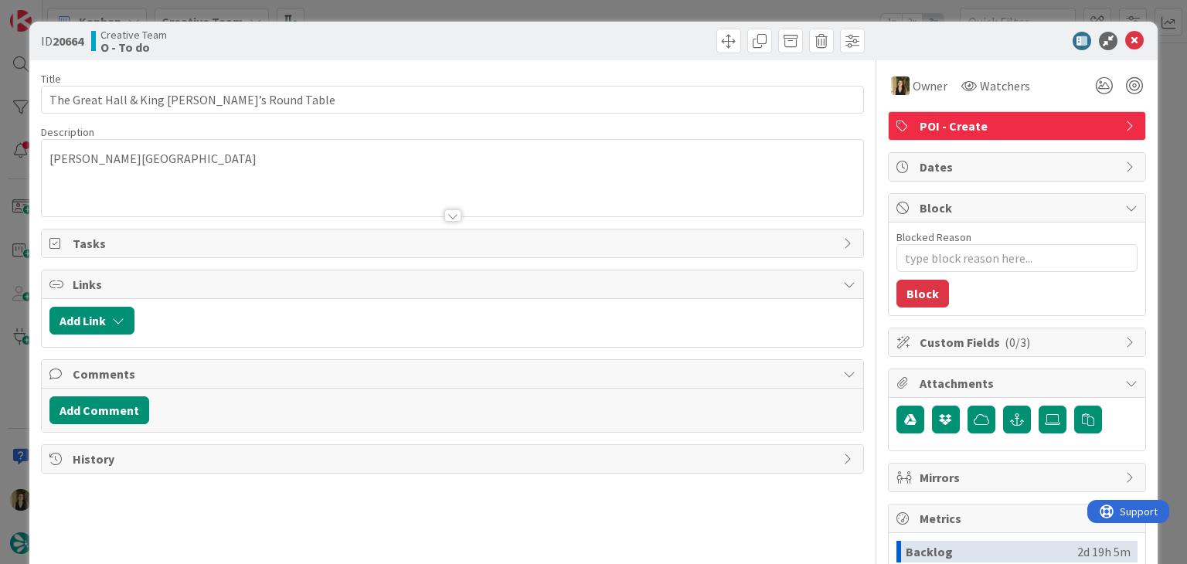
drag, startPoint x: 675, startPoint y: 39, endPoint x: 662, endPoint y: 13, distance: 29.4
click at [669, 30] on div at bounding box center [661, 41] width 408 height 25
click at [662, 13] on div "ID 20664 Creative Team O - To do Title 42 / 128 The Great Hall & King Arthur’s …" at bounding box center [593, 282] width 1187 height 564
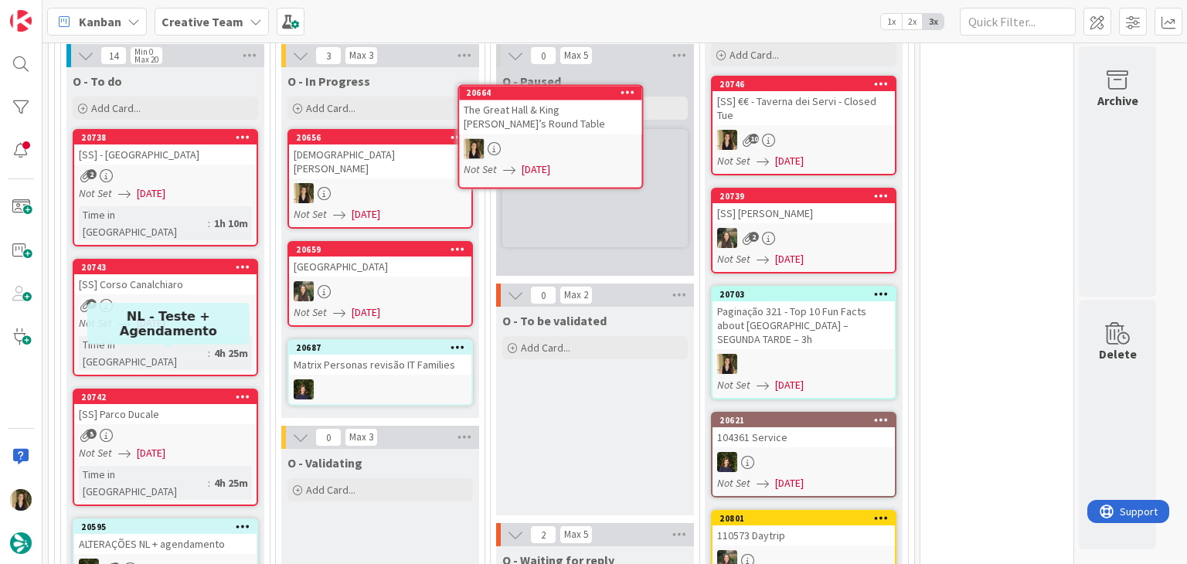
scroll to position [1294, 0]
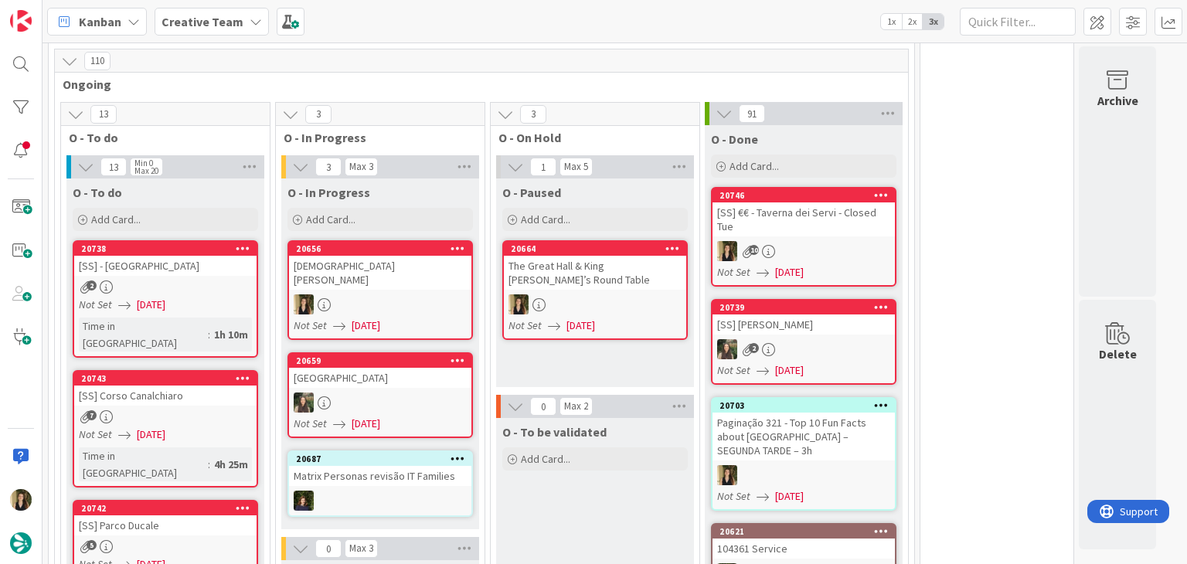
click at [627, 294] on div at bounding box center [595, 304] width 182 height 20
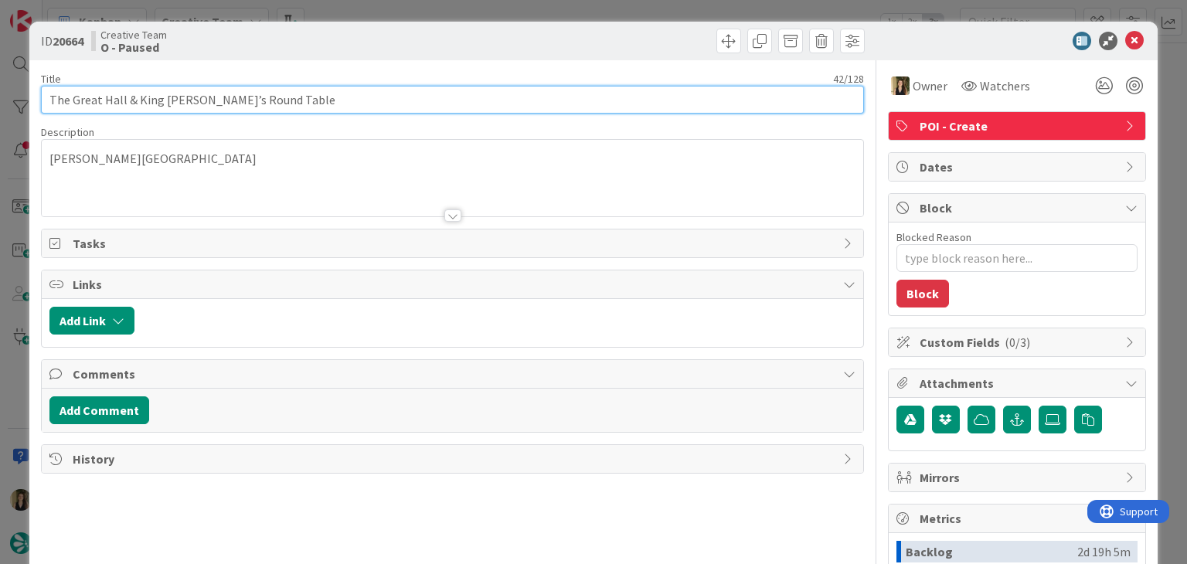
drag, startPoint x: 300, startPoint y: 97, endPoint x: 31, endPoint y: 100, distance: 268.9
click at [31, 100] on div "ID 20664 Creative Team O - Paused Title 42 / 128 The Great Hall & King Arthur’s…" at bounding box center [592, 415] width 1127 height 787
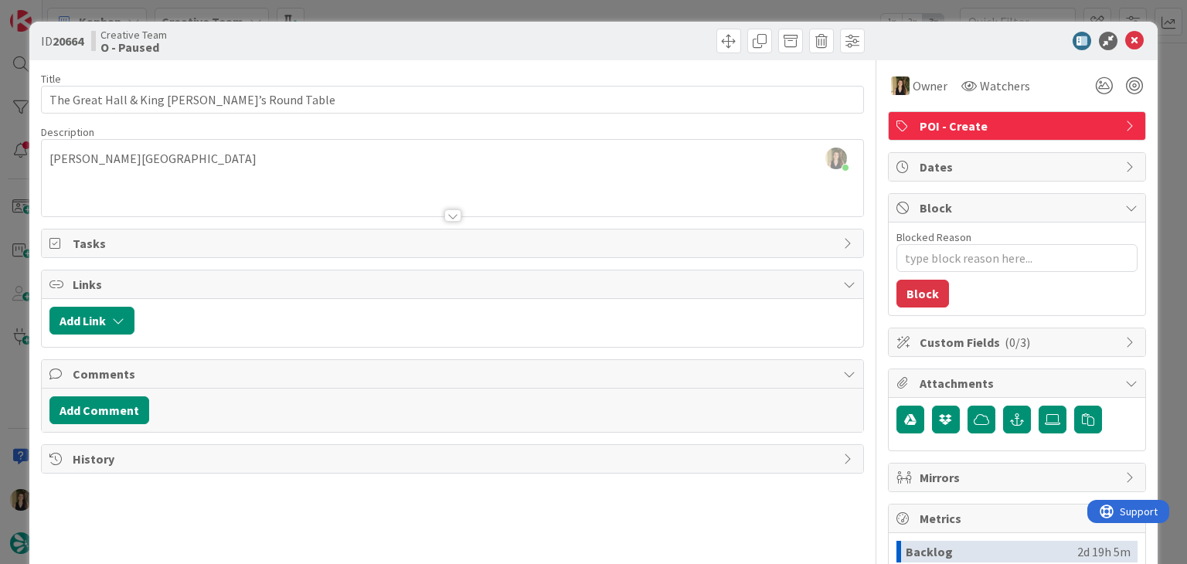
type textarea "x"
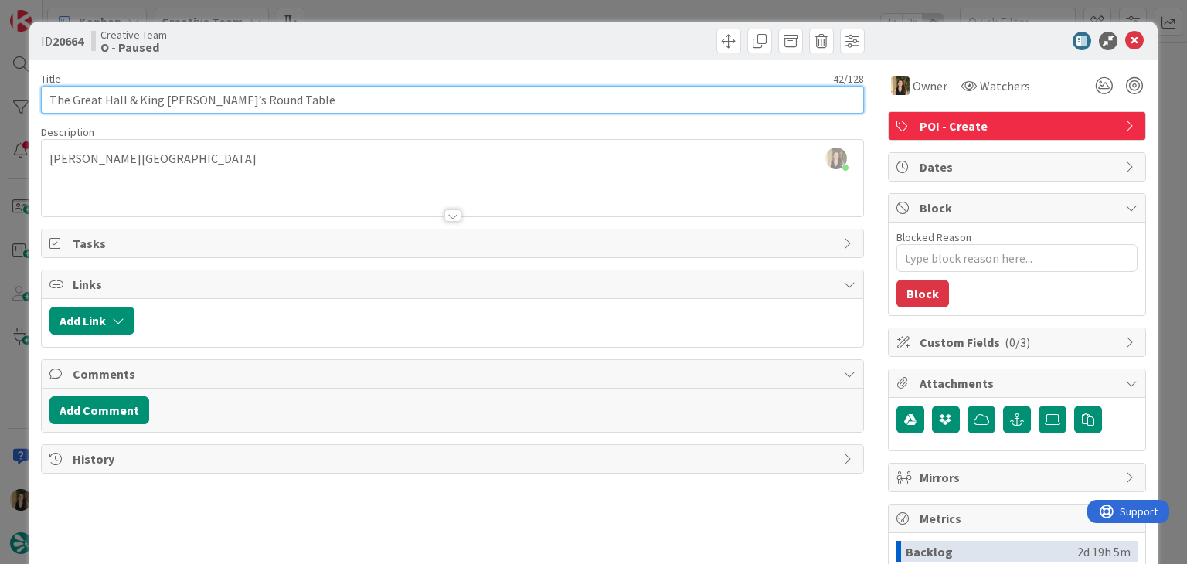
scroll to position [1304, 0]
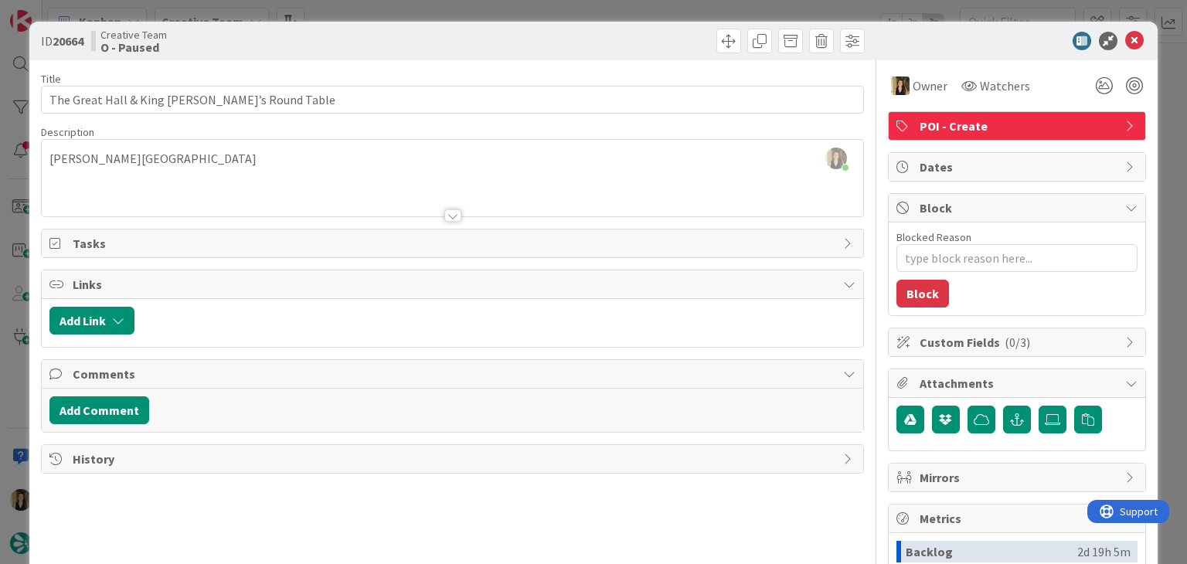
click at [433, 32] on div "Creative Team O - Paused" at bounding box center [270, 41] width 358 height 25
click at [434, 10] on div "ID 20664 Creative Team O - Paused Title 42 / 128 The Great Hall & King Arthur’s…" at bounding box center [593, 282] width 1187 height 564
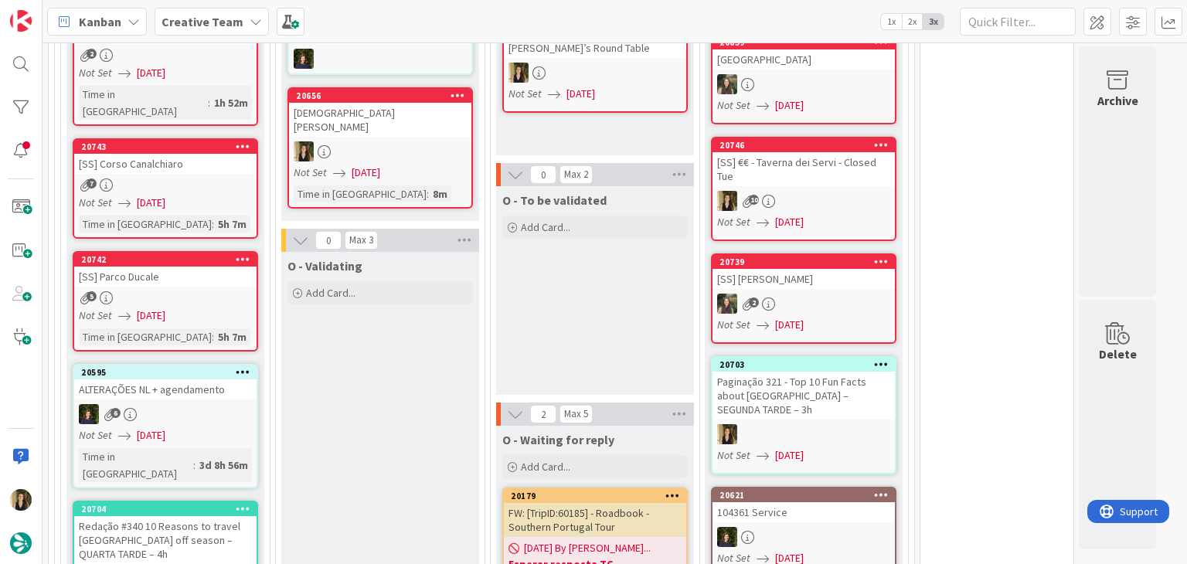
click at [582, 301] on div "O - To be validated Add Card..." at bounding box center [595, 290] width 198 height 209
click at [578, 307] on div "O - To be validated Add Card..." at bounding box center [595, 290] width 198 height 209
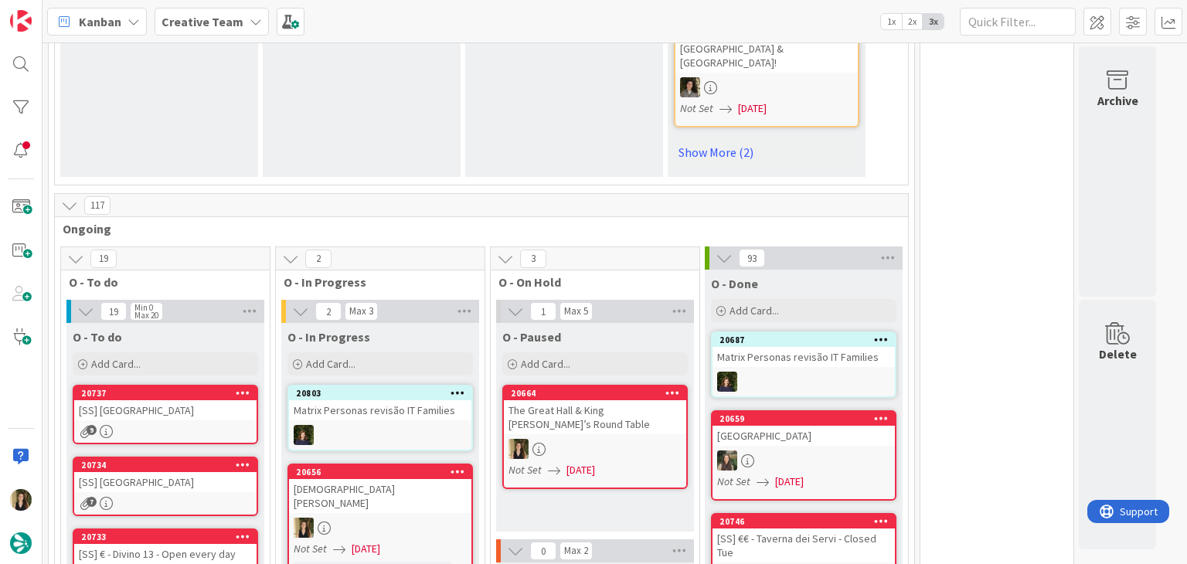
scroll to position [1546, 0]
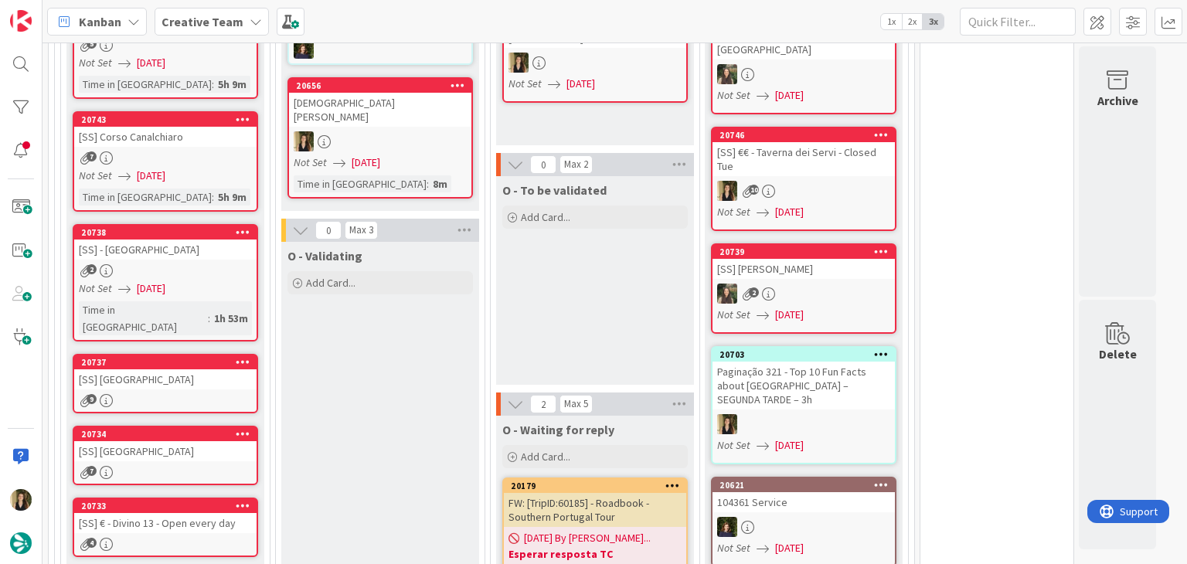
click at [604, 297] on div "O - To be validated Add Card..." at bounding box center [595, 280] width 198 height 209
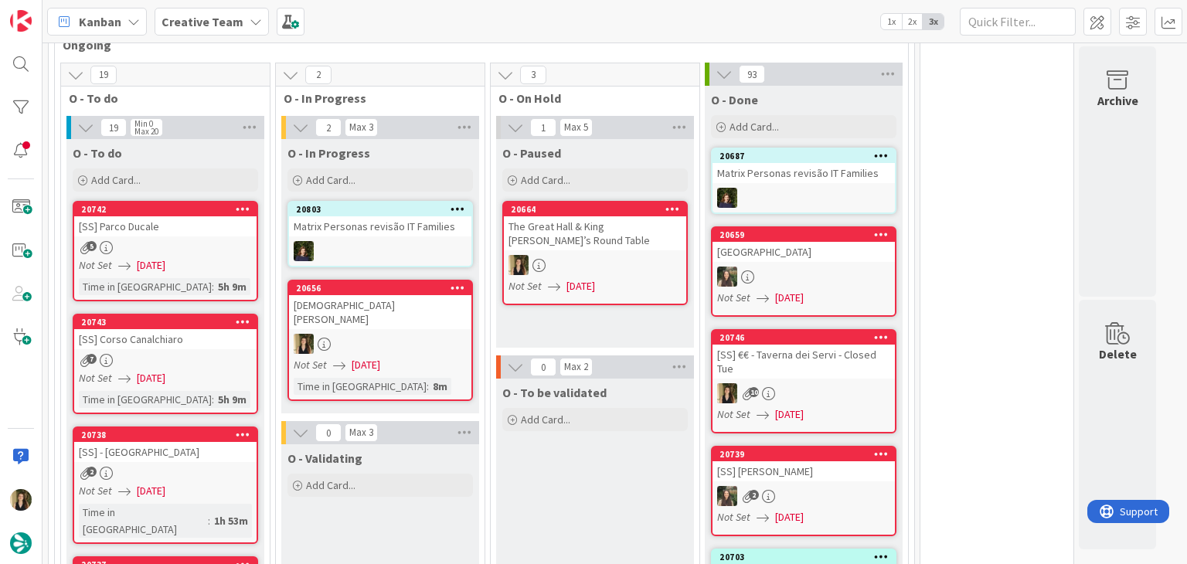
scroll to position [1468, 0]
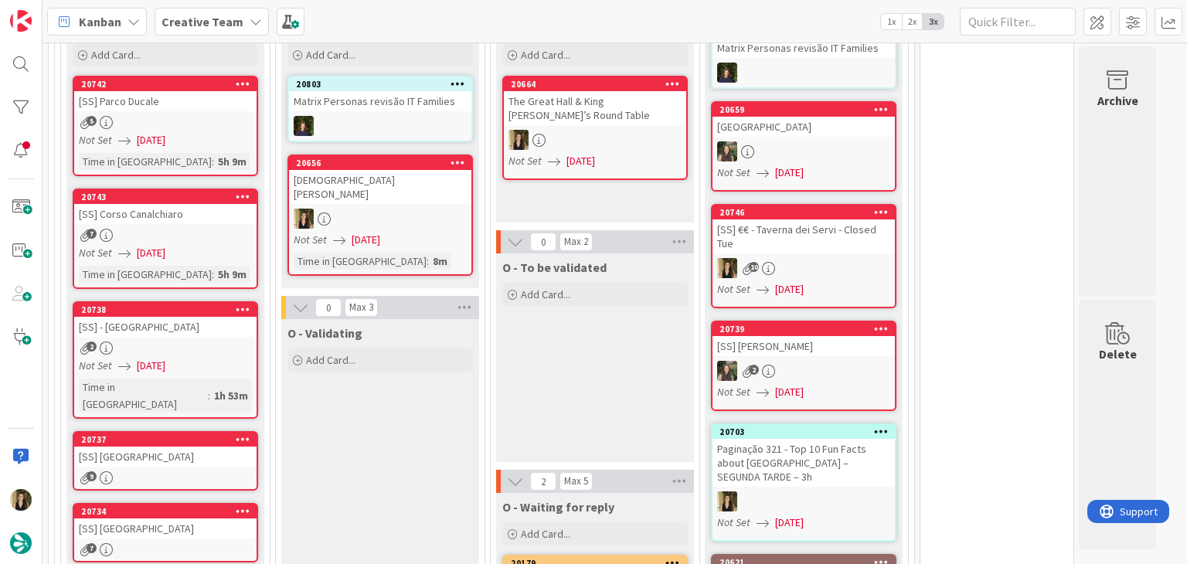
click at [600, 362] on div "O - To be validated Add Card..." at bounding box center [595, 357] width 198 height 209
click at [573, 394] on div "O - To be validated Add Card..." at bounding box center [595, 357] width 198 height 209
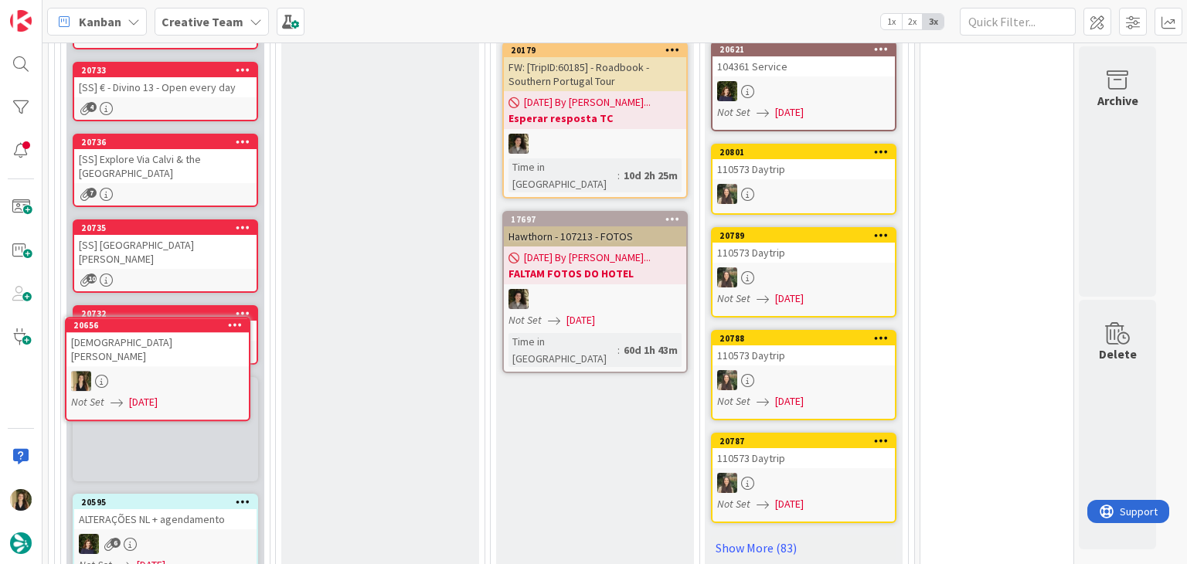
scroll to position [2003, 0]
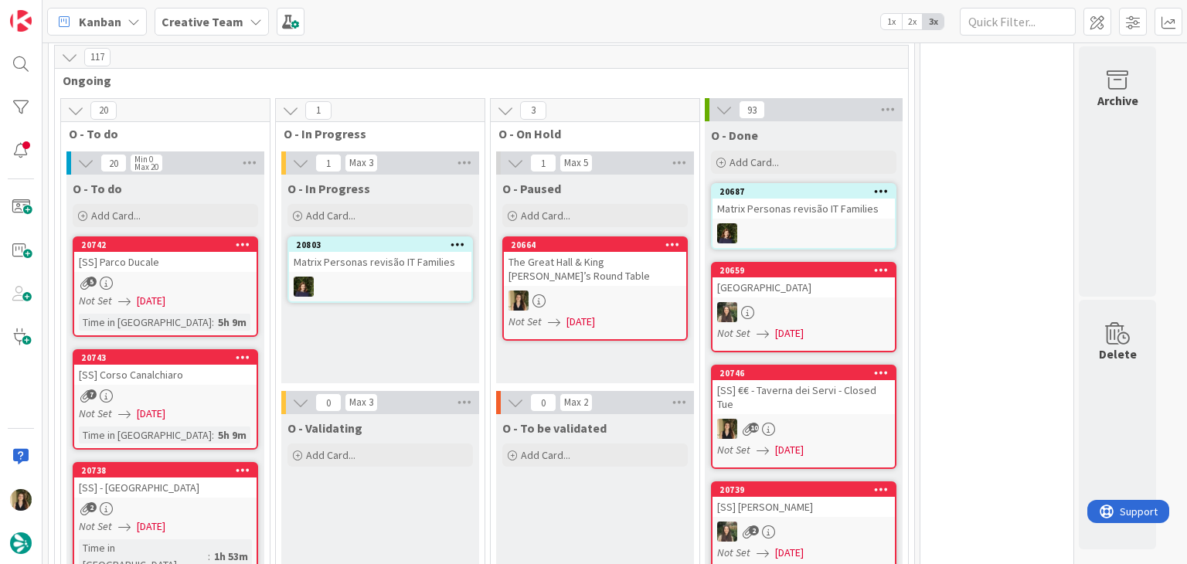
click at [397, 344] on div "O - In Progress Add Card... 20803 Matrix Personas revisão IT Families" at bounding box center [380, 279] width 198 height 209
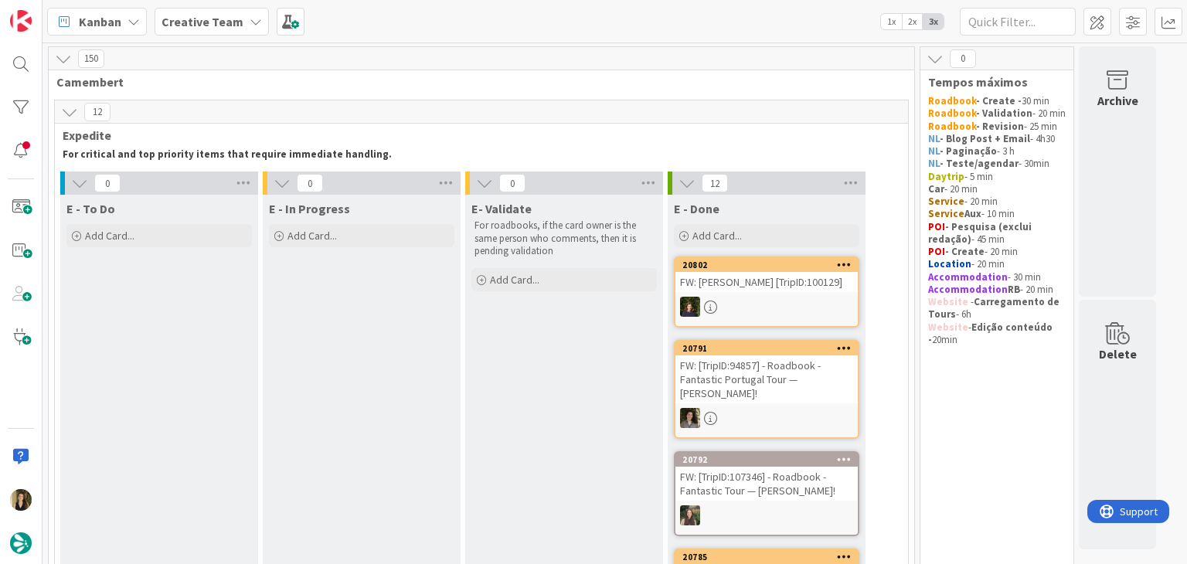
scroll to position [0, 0]
